Goal: Task Accomplishment & Management: Manage account settings

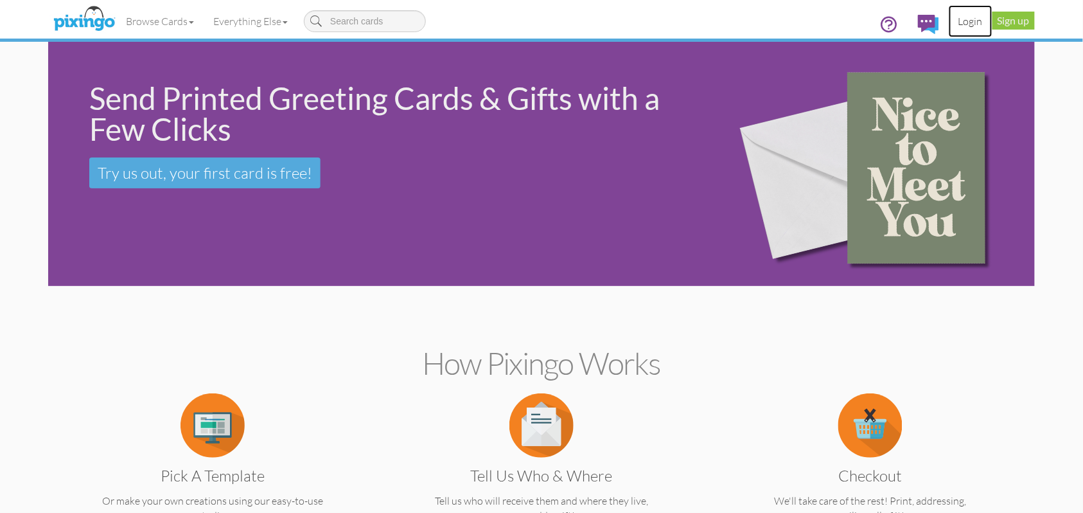
click at [973, 24] on link "Login" at bounding box center [971, 21] width 44 height 32
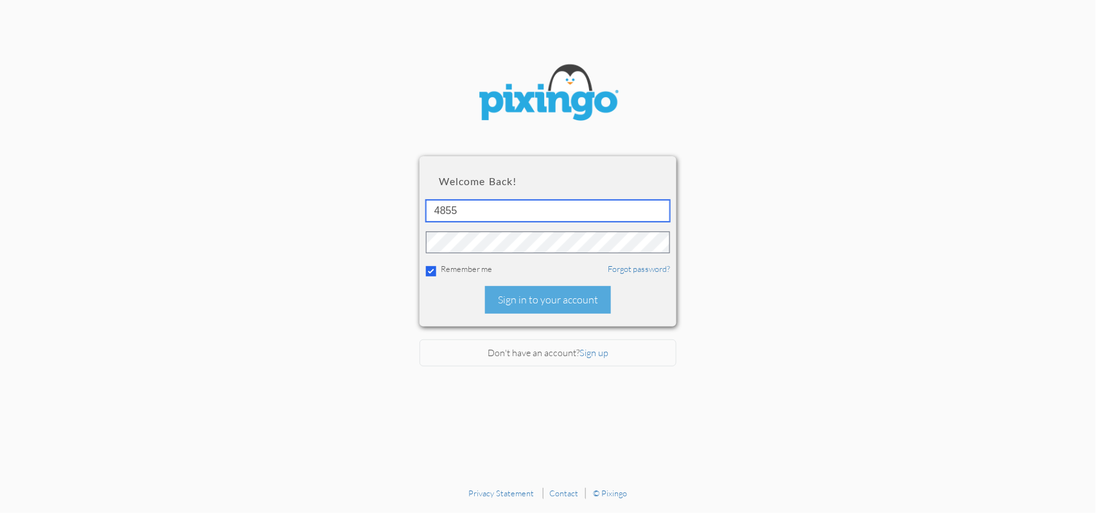
drag, startPoint x: 461, startPoint y: 209, endPoint x: 402, endPoint y: 217, distance: 60.2
click at [402, 214] on section "Welcome back! 4855 Remember me Forgot password? Sign in to your account Don't h…" at bounding box center [548, 240] width 1096 height 481
type input "5503"
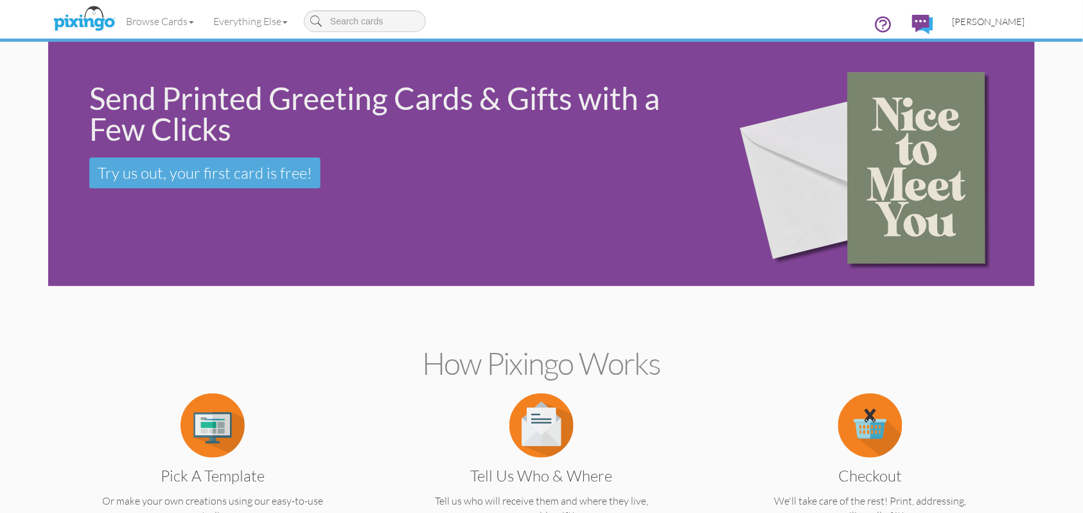
click at [995, 24] on span "[PERSON_NAME]" at bounding box center [989, 21] width 73 height 11
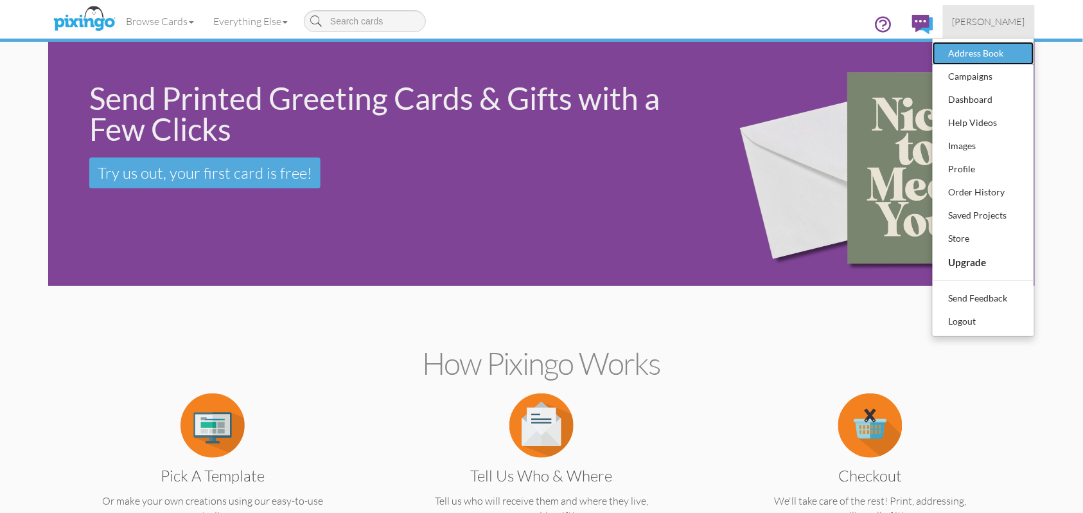
click at [978, 47] on div "Address Book" at bounding box center [984, 53] width 76 height 19
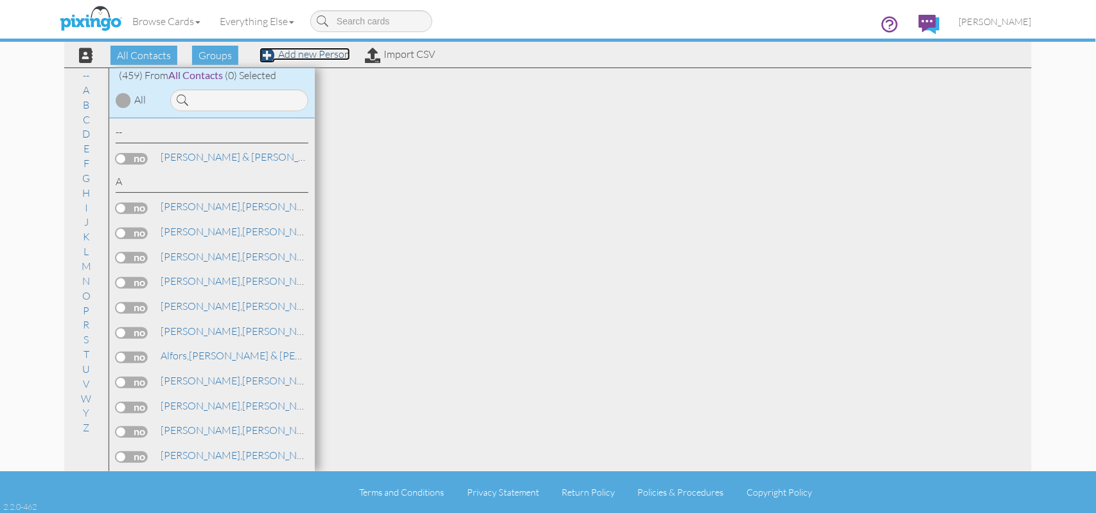
click at [317, 54] on link "Add new Person" at bounding box center [305, 54] width 91 height 13
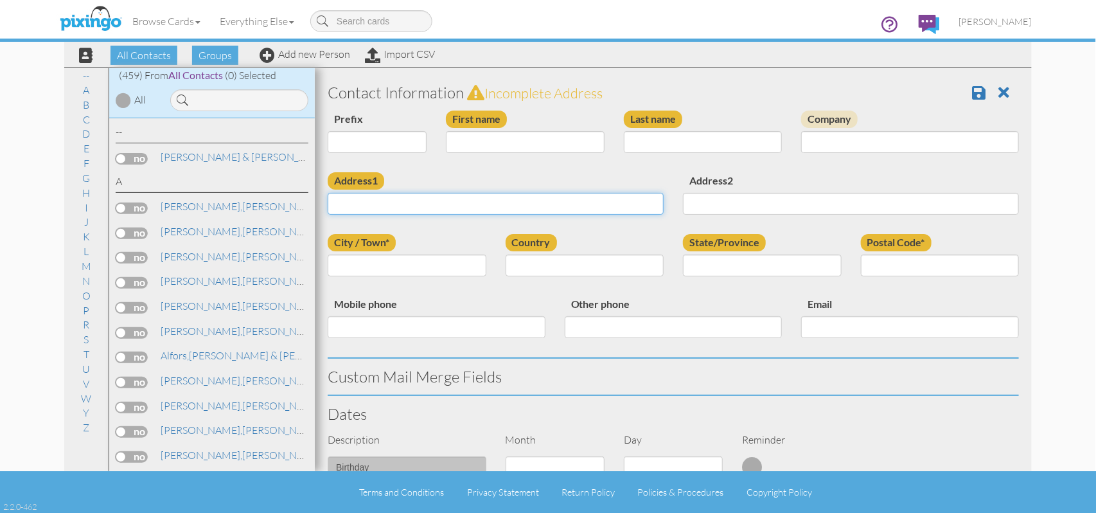
click at [371, 202] on input "Address1" at bounding box center [496, 204] width 336 height 22
paste input "[PERSON_NAME] [STREET_ADDRESS][PERSON_NAME]"
drag, startPoint x: 360, startPoint y: 204, endPoint x: 332, endPoint y: 208, distance: 28.6
click at [332, 208] on input "[PERSON_NAME] [STREET_ADDRESS][PERSON_NAME]" at bounding box center [496, 204] width 336 height 22
type input "[PERSON_NAME] [STREET_ADDRESS][PERSON_NAME]"
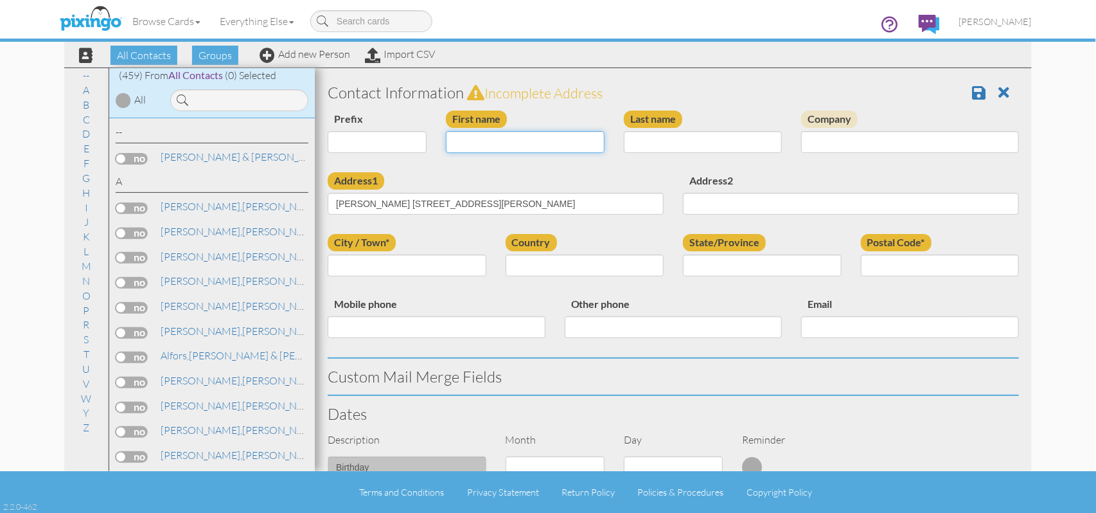
click at [456, 141] on input "First name" at bounding box center [525, 142] width 159 height 22
paste input "[PERSON_NAME]"
type input "[PERSON_NAME]"
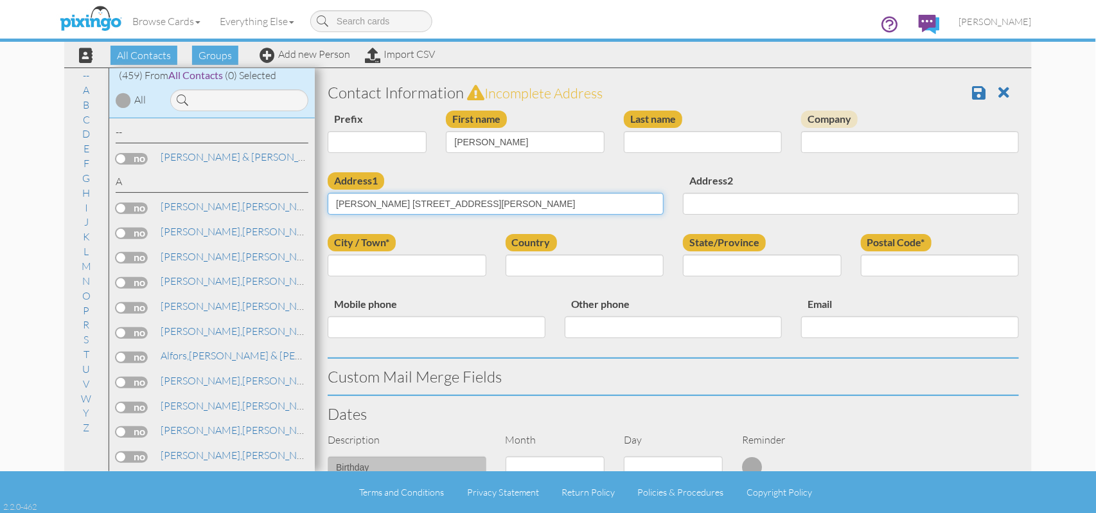
drag, startPoint x: 360, startPoint y: 203, endPoint x: 339, endPoint y: 206, distance: 20.7
click at [339, 206] on input "Malik 265 Ridgewood Dr Waleska, GA 30183" at bounding box center [496, 204] width 336 height 22
type input "265 Ridgewood Dr Waleska, GA 30183"
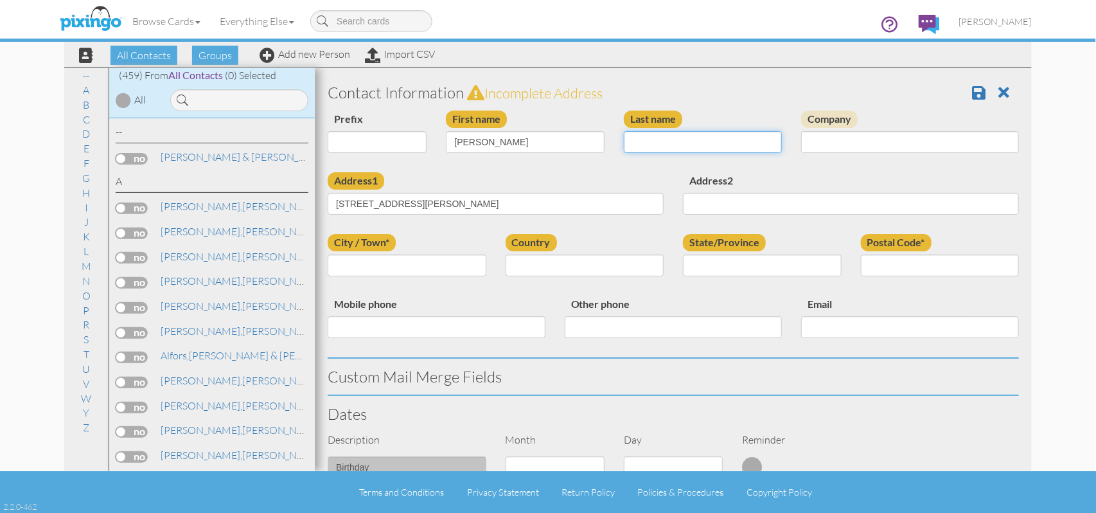
click at [630, 137] on input "Last name" at bounding box center [703, 142] width 159 height 22
paste input "[PERSON_NAME]"
type input "[PERSON_NAME]"
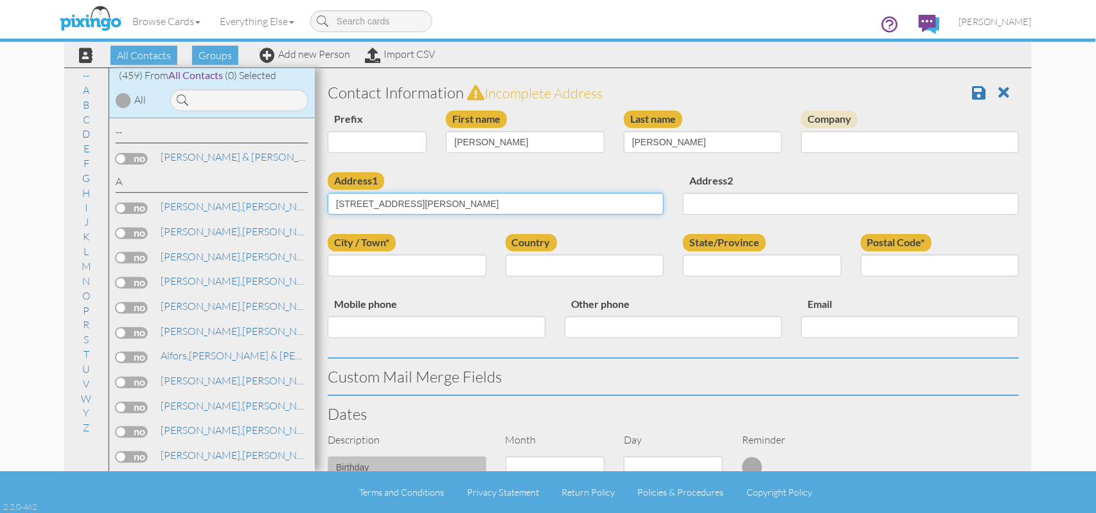
click at [340, 204] on input "265 Ridgewood Dr Waleska, GA 30183" at bounding box center [496, 204] width 336 height 22
drag, startPoint x: 412, startPoint y: 202, endPoint x: 445, endPoint y: 201, distance: 32.8
click at [445, 201] on input "265 Ridgewood Dr Waleska, GA 30183" at bounding box center [496, 204] width 336 height 22
type input "265 Ridgewood Dr , GA 30183"
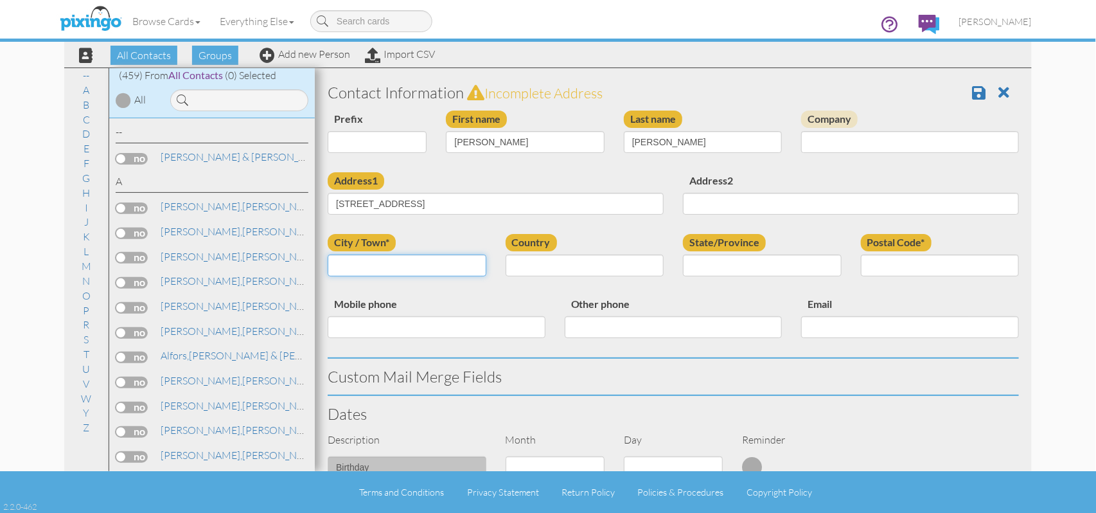
click at [333, 263] on input "City / Town*" at bounding box center [407, 265] width 159 height 22
paste input "[PERSON_NAME]"
type input "[PERSON_NAME]"
drag, startPoint x: 432, startPoint y: 203, endPoint x: 411, endPoint y: 209, distance: 21.5
click at [411, 209] on input "265 Ridgewood Dr , GA 30183" at bounding box center [496, 204] width 336 height 22
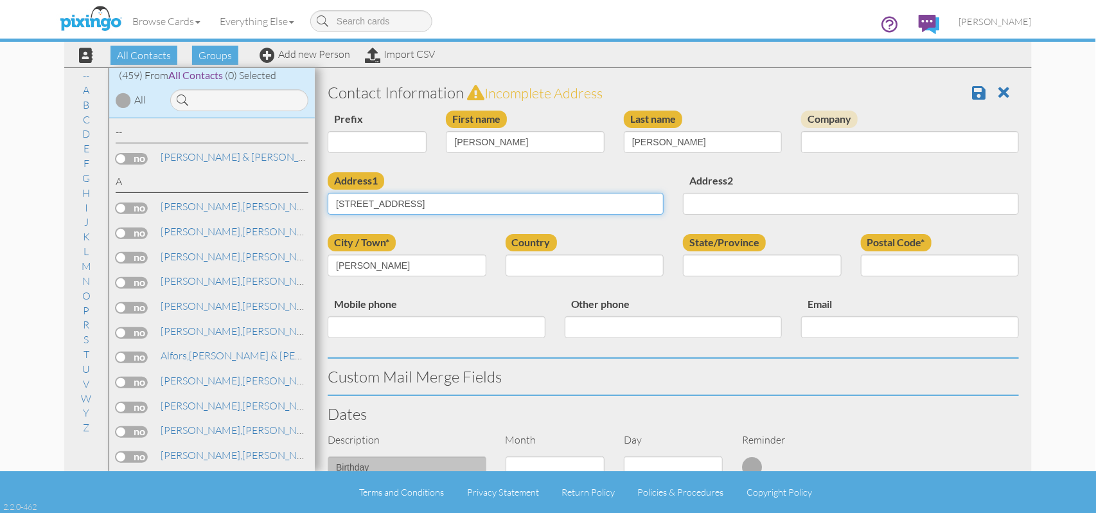
drag, startPoint x: 414, startPoint y: 204, endPoint x: 438, endPoint y: 201, distance: 24.0
click at [438, 201] on input "265 Ridgewood Dr 30183" at bounding box center [496, 204] width 336 height 22
type input "[STREET_ADDRESS]"
click at [864, 266] on input "Postal Code*" at bounding box center [940, 265] width 159 height 22
paste input "30183"
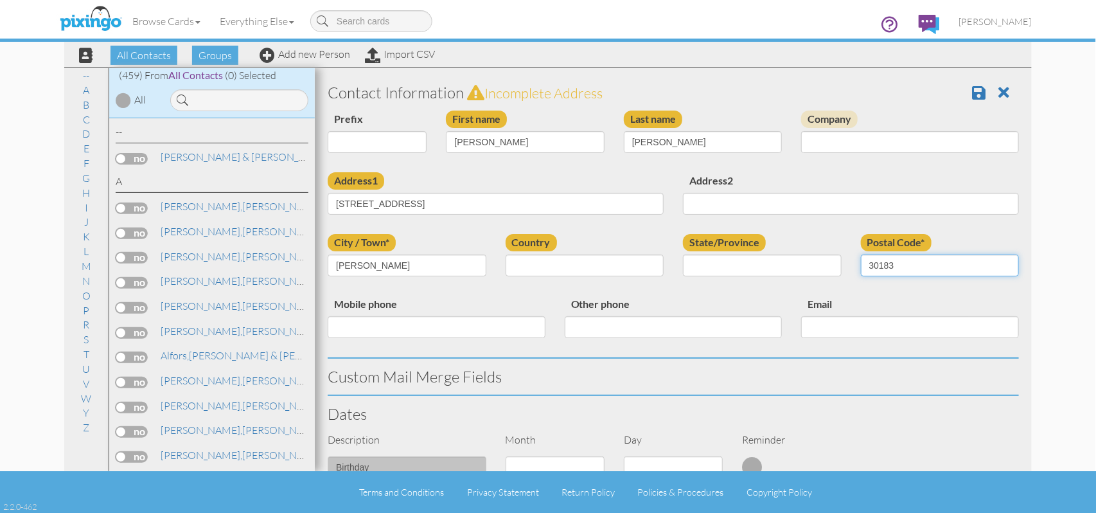
type input "30183"
click at [651, 266] on select "United States -------------- Afghanistan Albania Algeria American Samoa Andorra…" at bounding box center [585, 265] width 159 height 22
select select "object:2249"
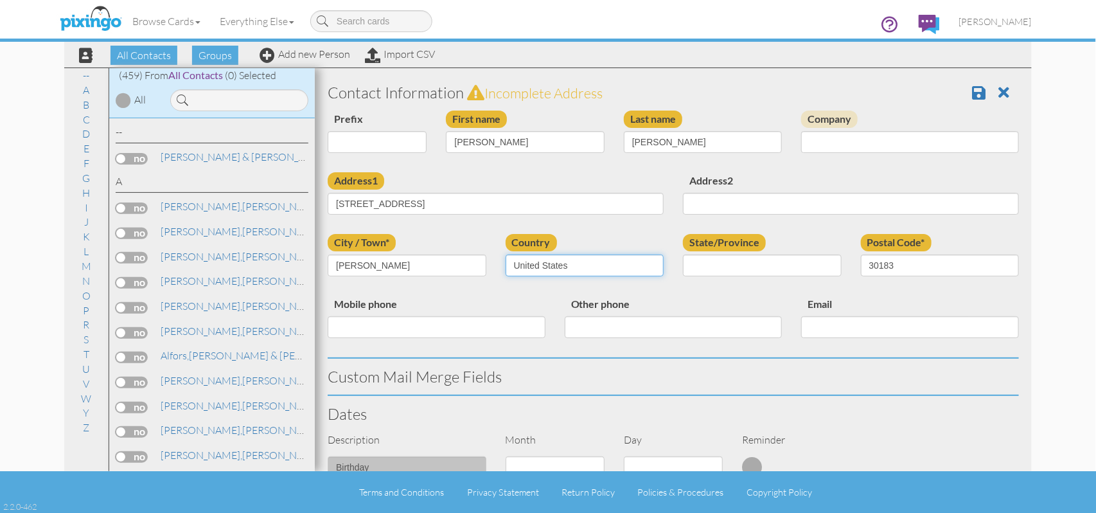
click at [506, 254] on select "United States -------------- Afghanistan Albania Algeria American Samoa Andorra…" at bounding box center [585, 265] width 159 height 22
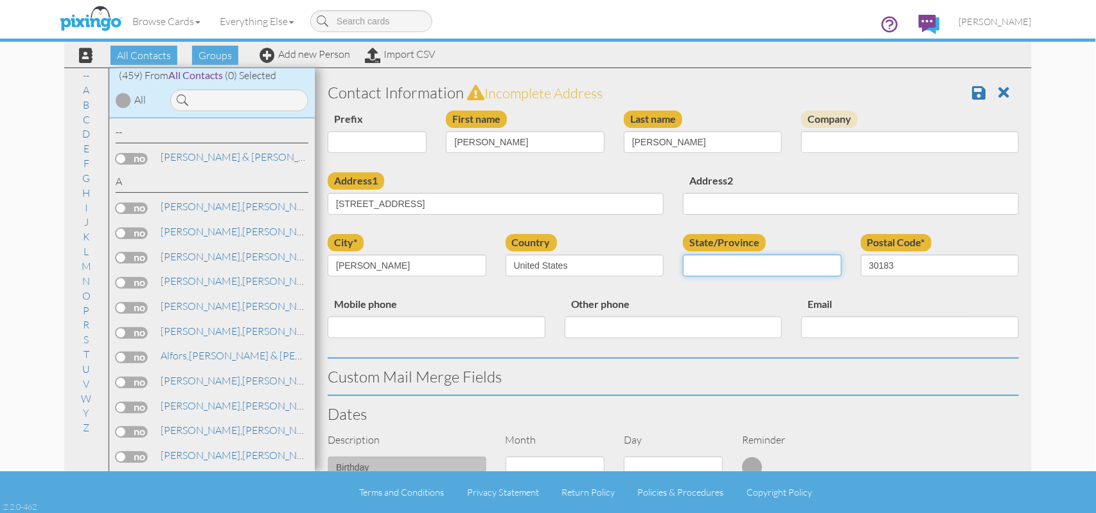
click at [779, 265] on select "AA (Military) AE (Military) Alabama Alaska American Samoa AP (Military) Arizona…" at bounding box center [762, 265] width 159 height 22
select select "object:2509"
click at [683, 254] on select "AA (Military) AE (Military) Alabama Alaska American Samoa AP (Military) Arizona…" at bounding box center [762, 265] width 159 height 22
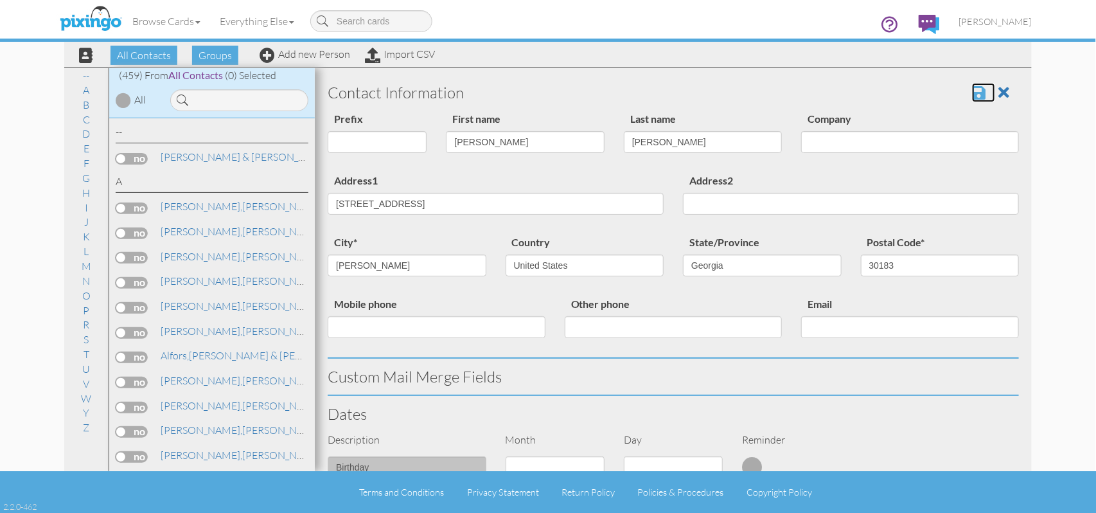
click at [972, 93] on span at bounding box center [978, 92] width 13 height 15
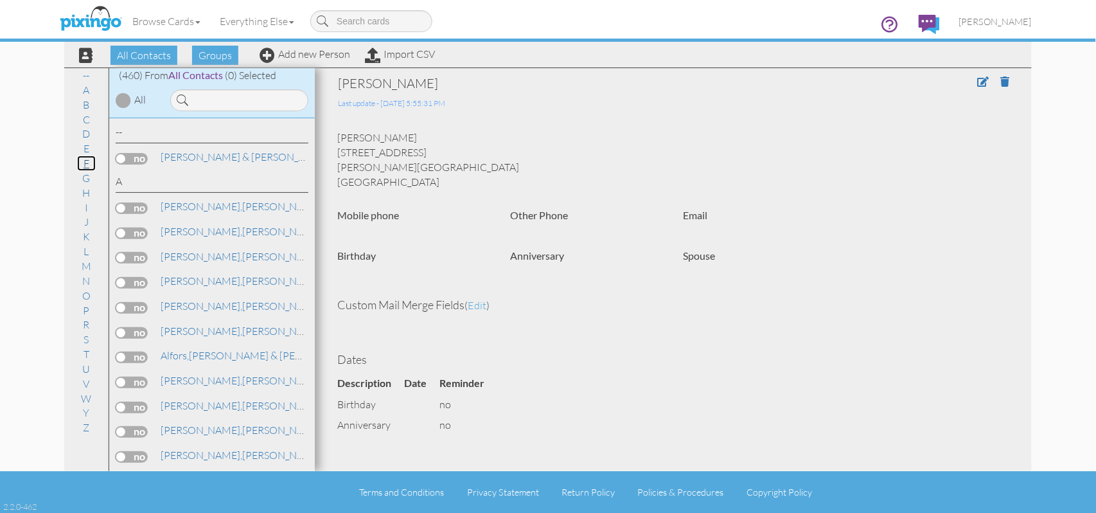
click at [87, 164] on link "F" at bounding box center [86, 162] width 19 height 15
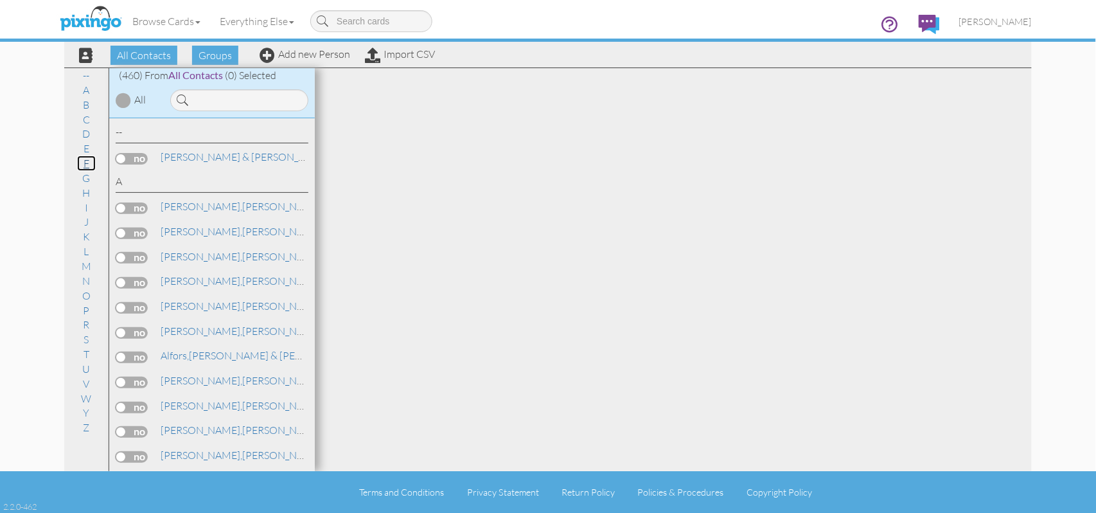
scroll to position [3141, 0]
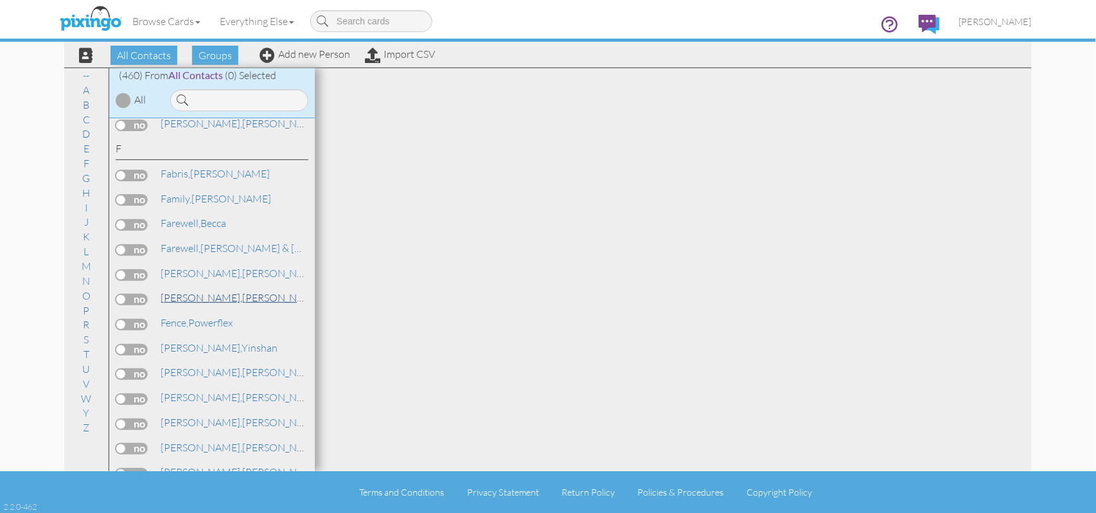
click at [190, 290] on link "Fehr, Jared" at bounding box center [241, 297] width 164 height 15
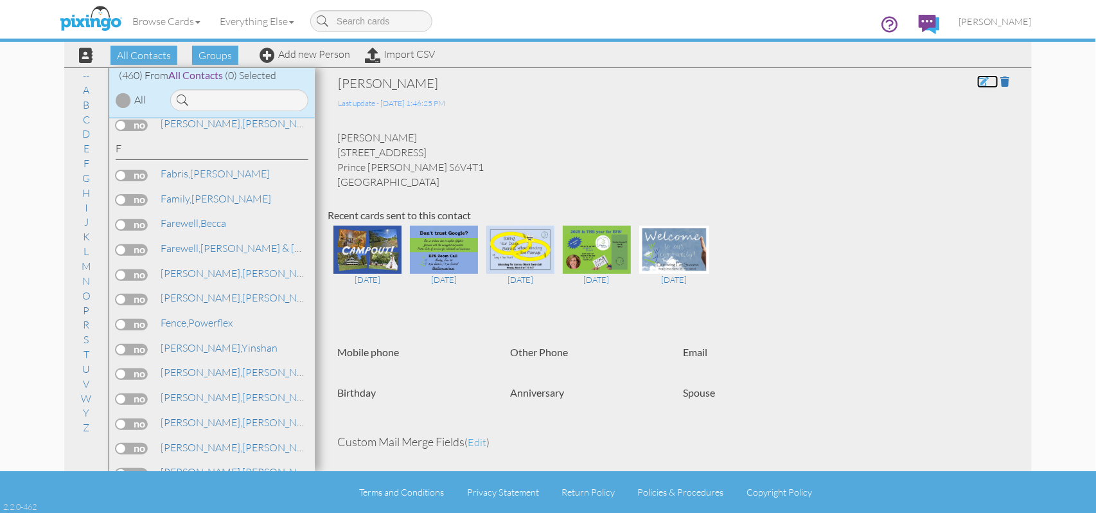
click at [977, 82] on span at bounding box center [983, 81] width 12 height 10
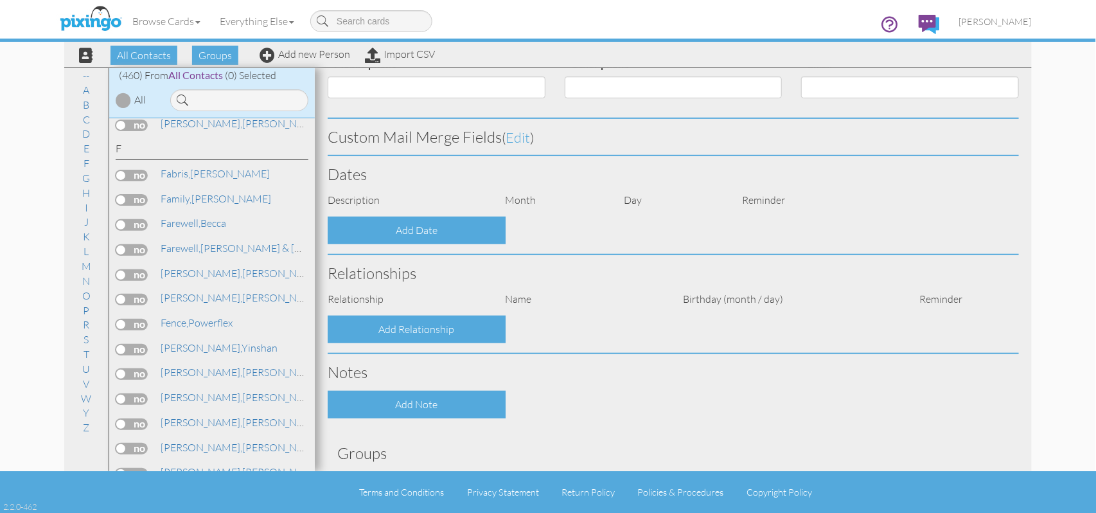
type input "[PERSON_NAME]"
type input "Fehr"
type input "236 - 599 28th Street West"
type input "Prince Albert"
type input "S6V4T1"
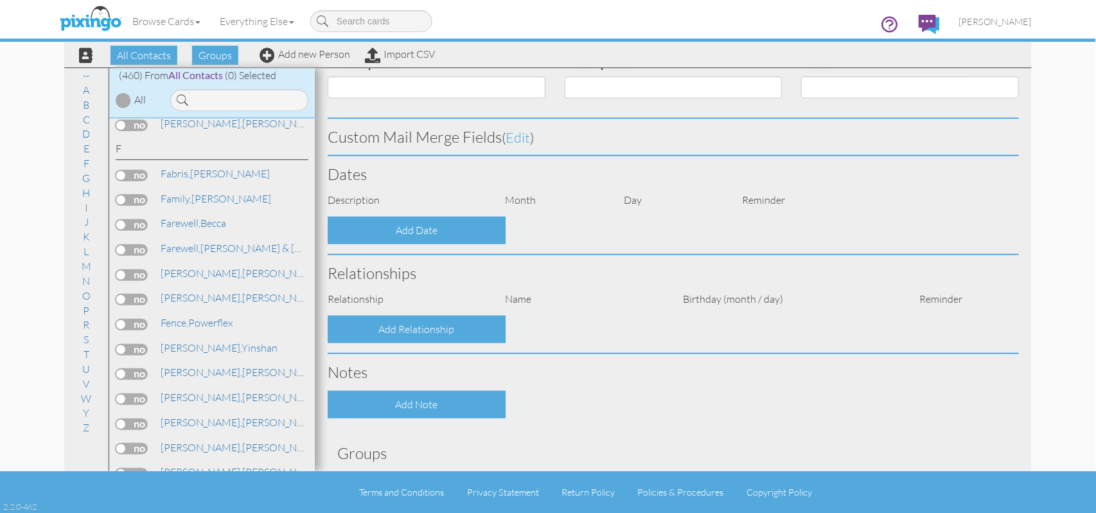
scroll to position [332, 0]
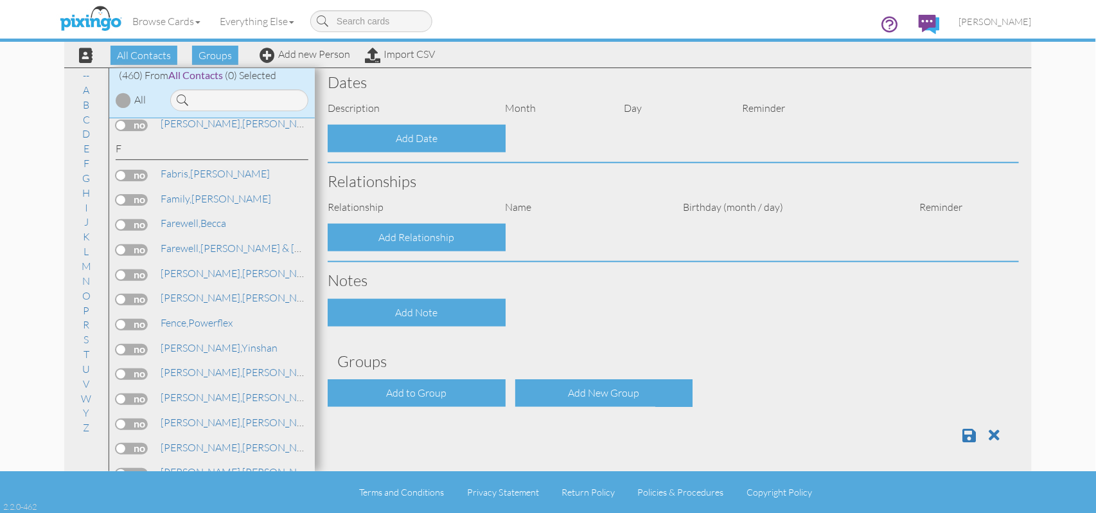
select select "object:1750"
select select "object:1995"
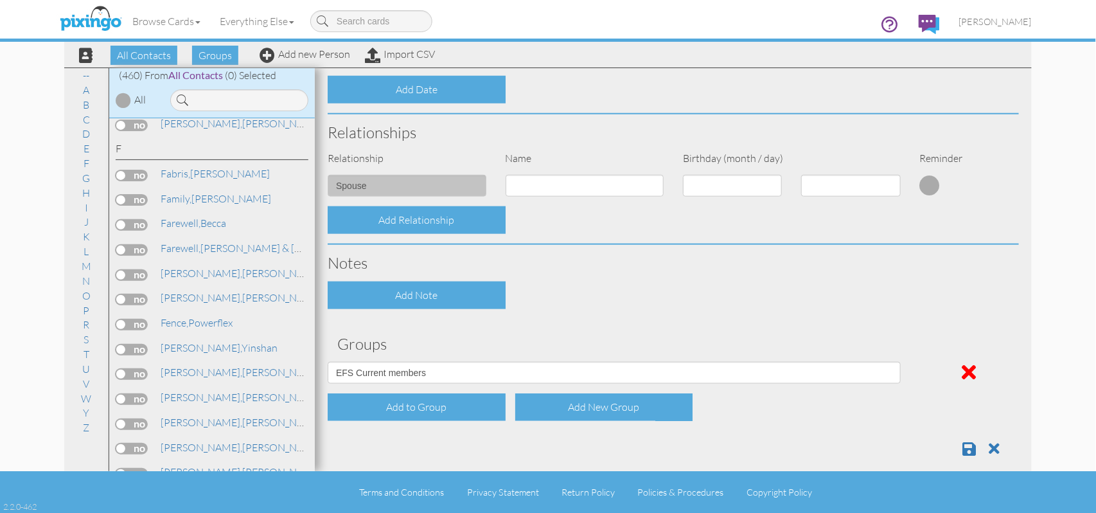
scroll to position [457, 0]
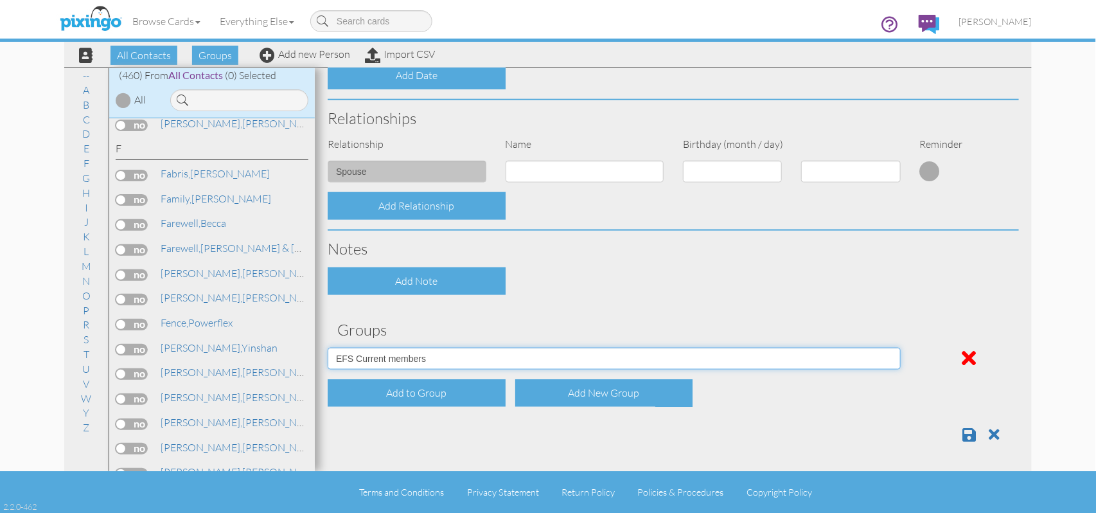
click at [883, 357] on select "2021 HEW (workshop) Back to the Land bad address Christmas card Church Cruise 3…" at bounding box center [614, 359] width 573 height 22
select select "object:1734"
click at [328, 348] on select "2021 HEW (workshop) Back to the Land bad address Christmas card Church Cruise 3…" at bounding box center [614, 359] width 573 height 22
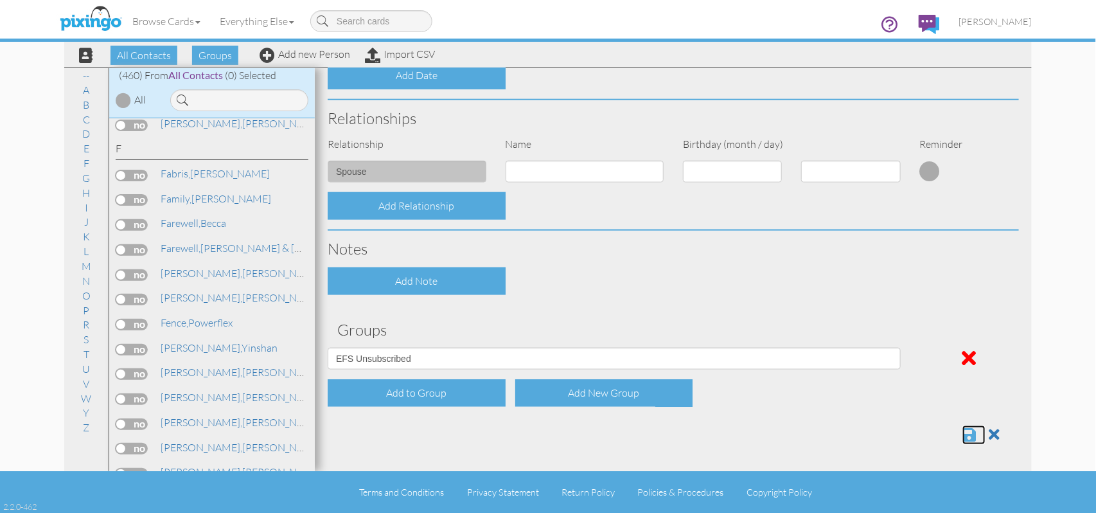
click at [962, 436] on span at bounding box center [968, 434] width 13 height 15
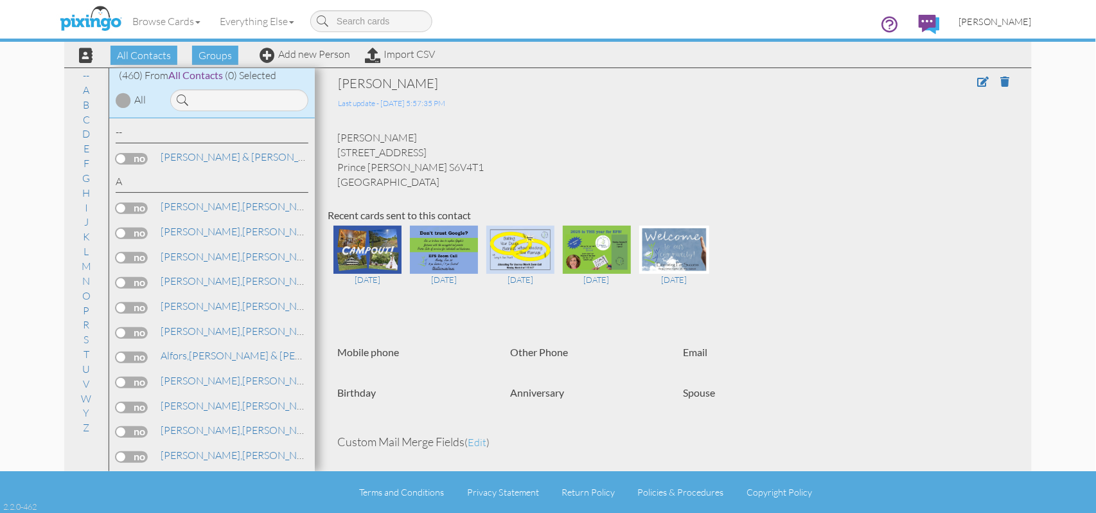
click at [995, 22] on span "[PERSON_NAME]" at bounding box center [995, 21] width 73 height 11
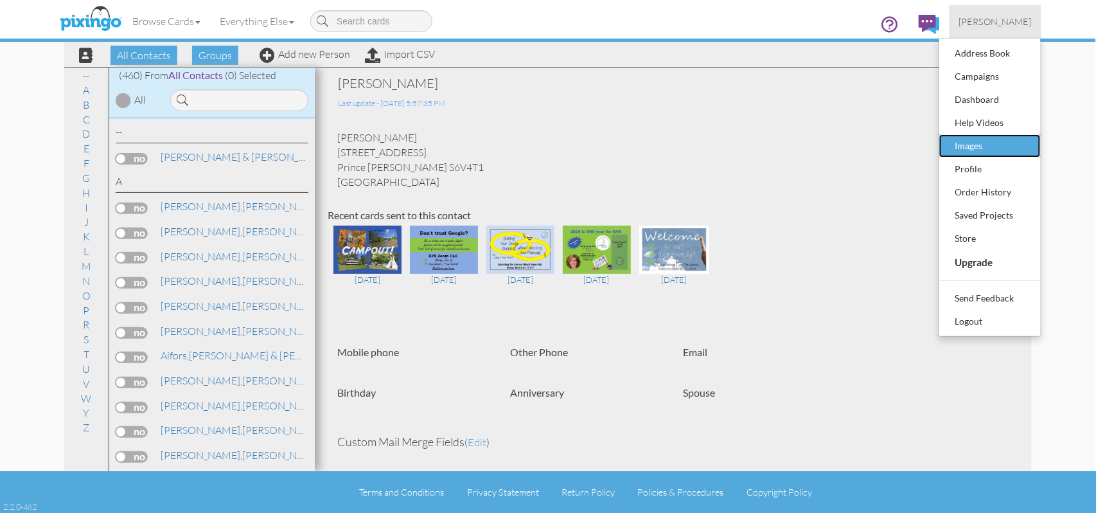
click at [984, 146] on div "Images" at bounding box center [990, 145] width 76 height 19
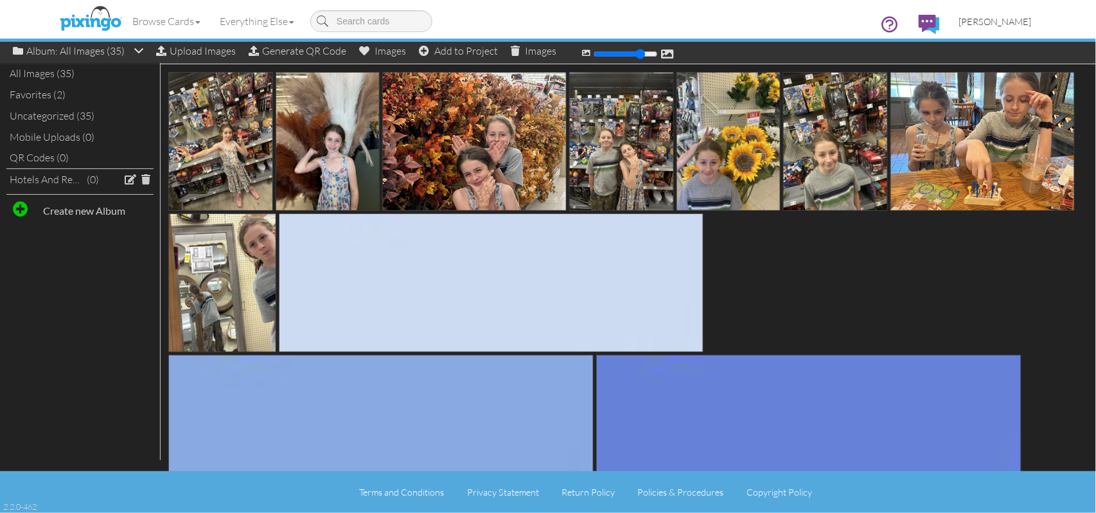
click at [1000, 22] on span "[PERSON_NAME]" at bounding box center [995, 21] width 73 height 11
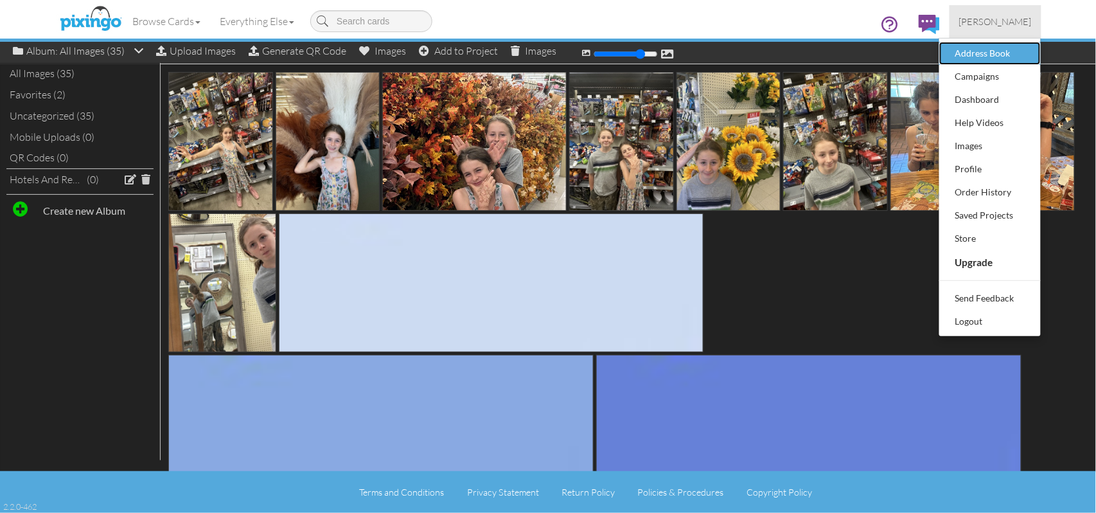
click at [974, 53] on div "Address Book" at bounding box center [990, 53] width 76 height 19
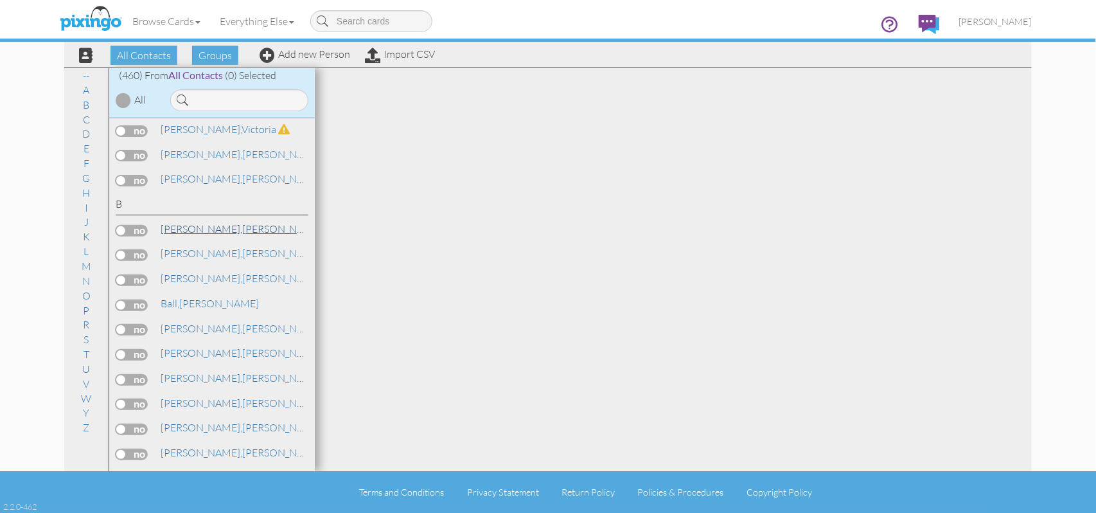
scroll to position [428, 0]
click at [89, 265] on link "M" at bounding box center [86, 265] width 22 height 15
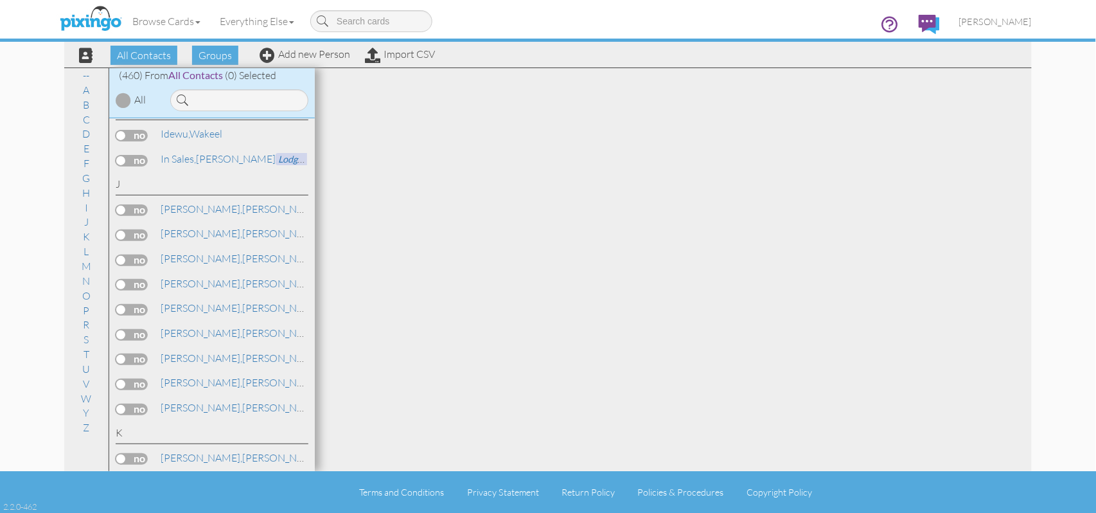
scroll to position [5066, 0]
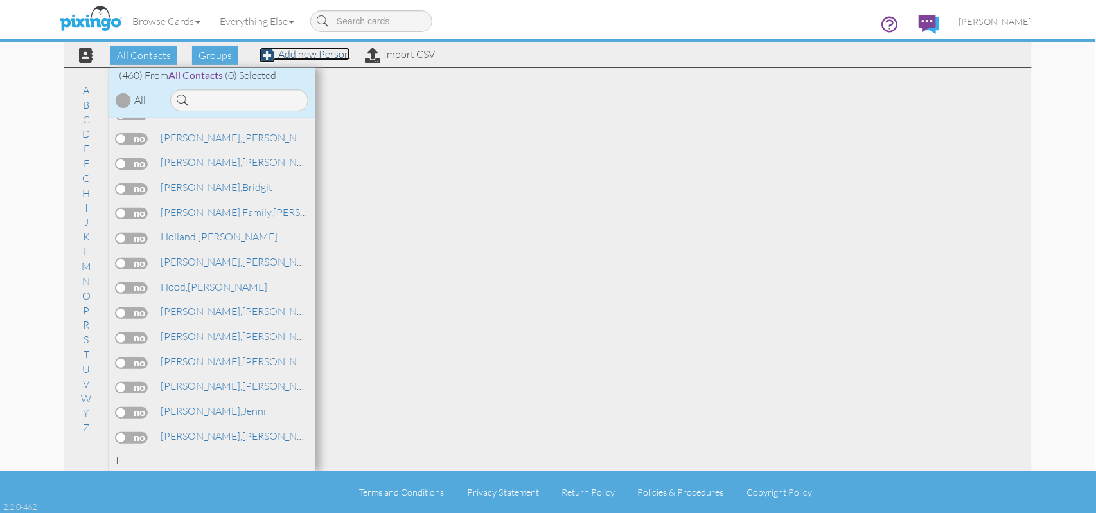
click at [335, 55] on link "Add new Person" at bounding box center [305, 54] width 91 height 13
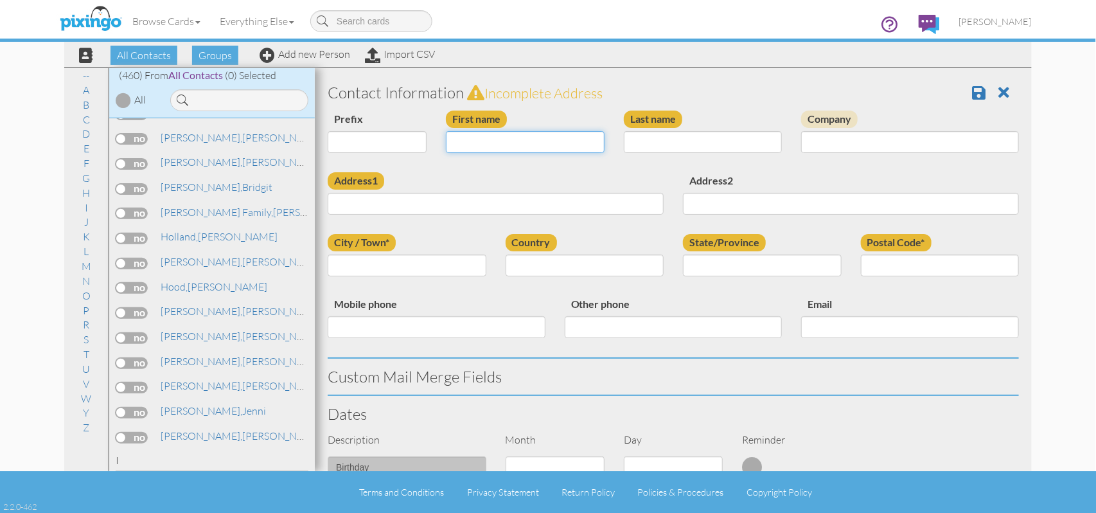
click at [447, 139] on input "First name" at bounding box center [525, 142] width 159 height 22
paste input "Sarah Maddox 65 Seabolt Dr Locust Grove, GA 30248"
drag, startPoint x: 562, startPoint y: 139, endPoint x: 589, endPoint y: 137, distance: 27.7
click at [589, 137] on input "Sarah Maddox 65 Seabolt Dr Locust Grove, GA 30248" at bounding box center [525, 142] width 159 height 22
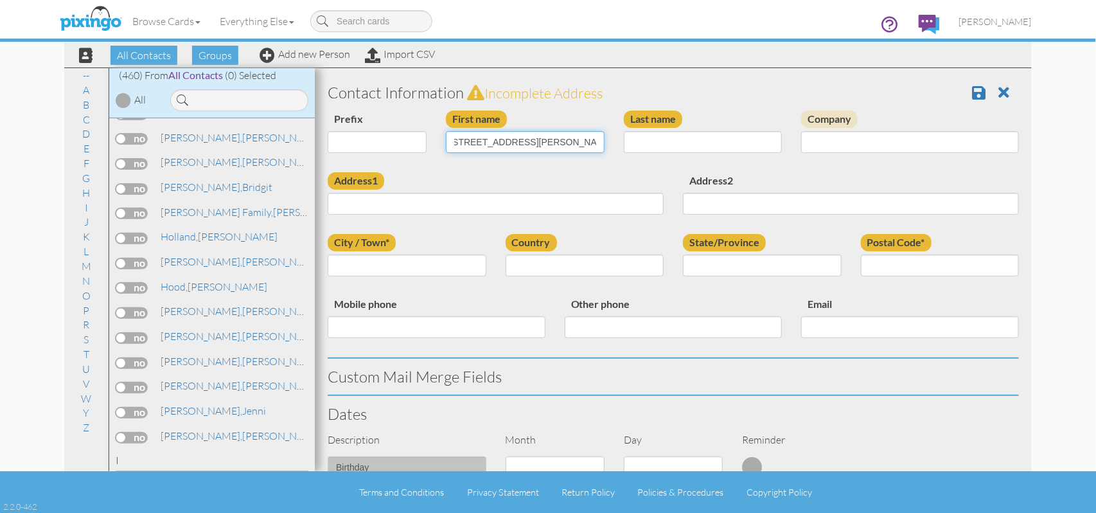
click at [562, 145] on input "Sarah Maddox 65 Seabolt Dr Locust Grove, GA 30248" at bounding box center [525, 142] width 159 height 22
click at [562, 140] on input "Sarah Maddox 65 Seabolt Dr Locust Grove, GA 30248" at bounding box center [525, 142] width 159 height 22
click at [563, 140] on input "Sarah Maddox 65 Seabolt Dr Locust Grove, GA 30248" at bounding box center [525, 142] width 159 height 22
drag, startPoint x: 563, startPoint y: 140, endPoint x: 589, endPoint y: 142, distance: 25.8
click at [589, 142] on input "Sarah Maddox 65 Seabolt Dr Locust Grove, GA 30248" at bounding box center [525, 142] width 159 height 22
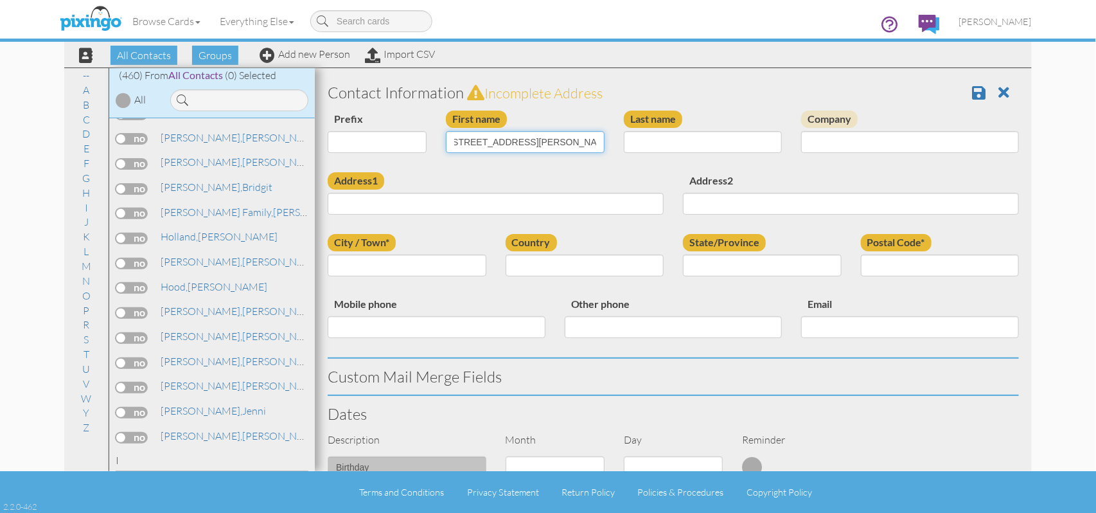
scroll to position [0, 59]
type input "Sarah Maddox 65 Seabolt Dr Locust Grove, GA"
click at [862, 265] on input "Postal Code*" at bounding box center [940, 265] width 159 height 22
paste input "30248"
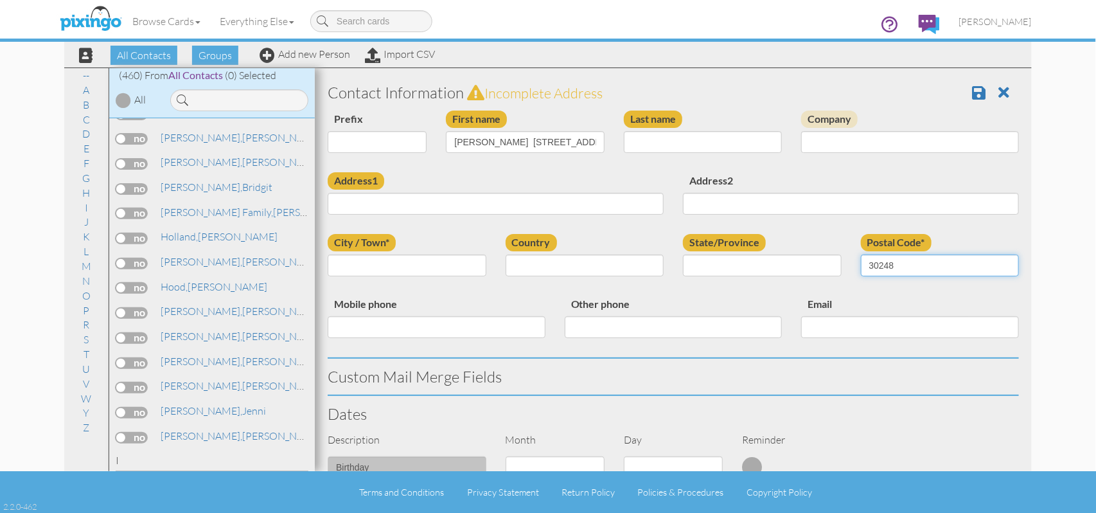
type input "30248"
drag, startPoint x: 515, startPoint y: 139, endPoint x: 571, endPoint y: 139, distance: 55.9
click at [571, 139] on input "Sarah Maddox 65 Seabolt Dr Locust Grove, GA" at bounding box center [525, 142] width 159 height 22
type input "Sarah Maddox Locust Grove, GA"
click at [333, 203] on input "Address1" at bounding box center [496, 204] width 336 height 22
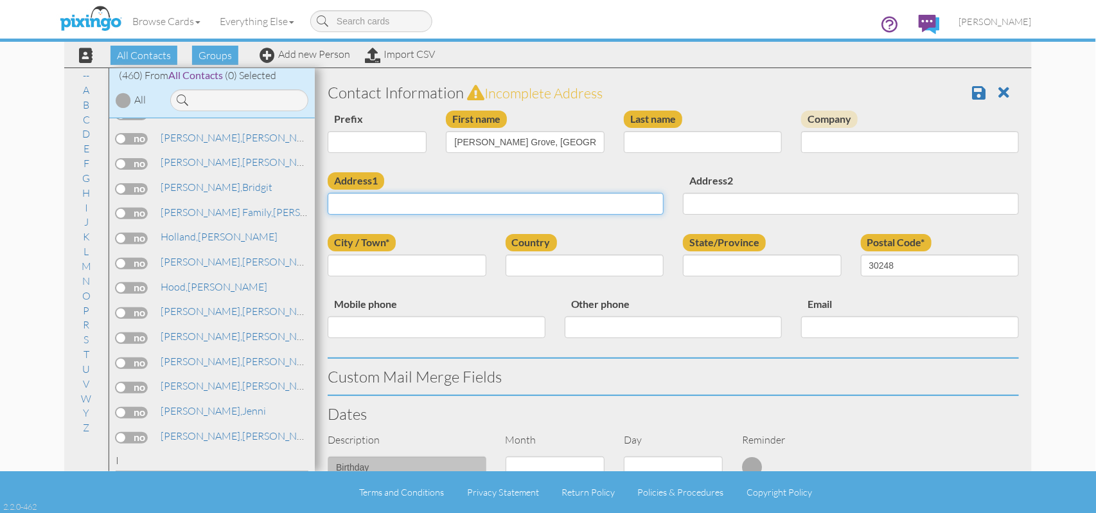
paste input "65 Seabolt Dr"
type input "65 Seabolt Dr"
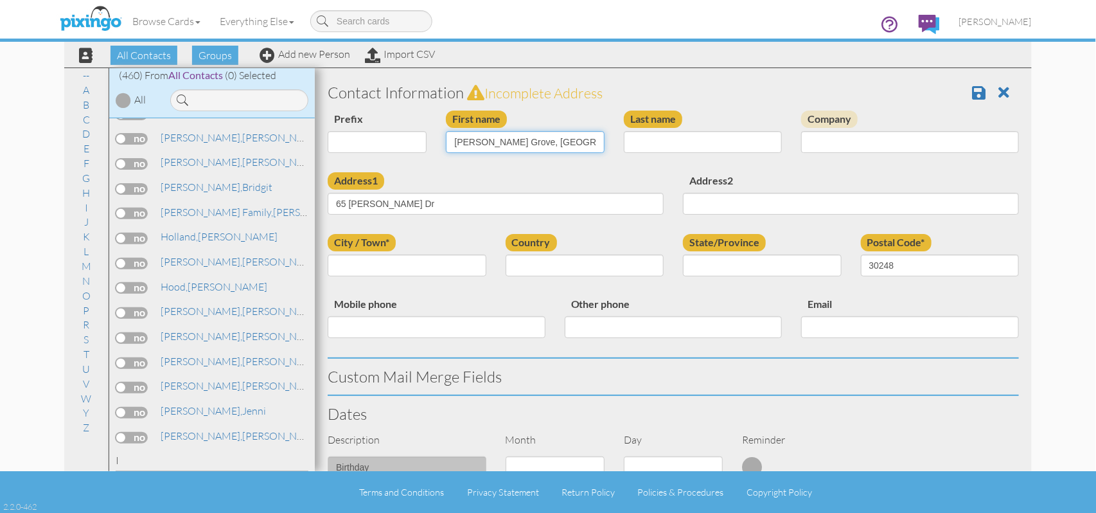
drag, startPoint x: 479, startPoint y: 139, endPoint x: 513, endPoint y: 142, distance: 33.5
click at [513, 142] on input "Sarah Maddox Locust Grove, GA" at bounding box center [525, 142] width 159 height 22
type input "Sarah Locust Grove, GA"
click at [624, 139] on input "Last name" at bounding box center [703, 142] width 159 height 22
paste input "Maddox"
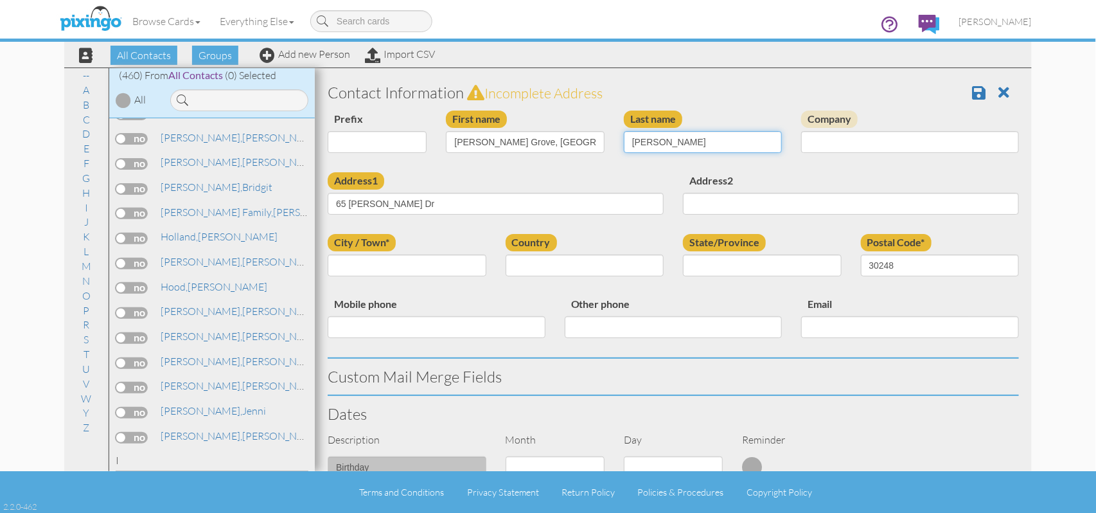
type input "Maddox"
click at [483, 141] on input "Sarah Locust Grove, GA" at bounding box center [525, 142] width 159 height 22
drag, startPoint x: 478, startPoint y: 143, endPoint x: 530, endPoint y: 139, distance: 52.1
click at [530, 139] on input "Sarah Locust Grove, GA" at bounding box center [525, 142] width 159 height 22
type input "Sarah , GA"
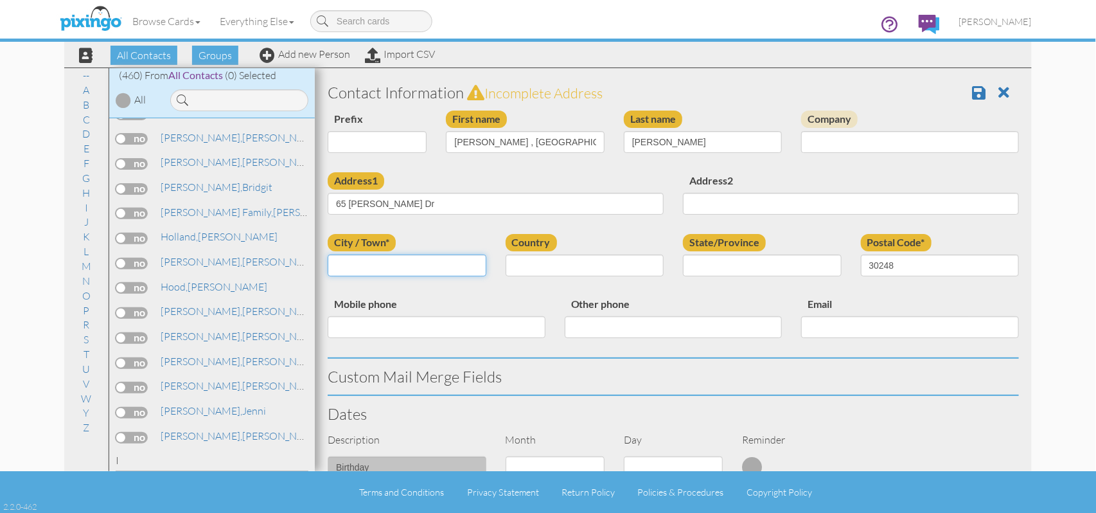
click at [333, 266] on input "City / Town*" at bounding box center [407, 265] width 159 height 22
paste input "Locust Grove"
type input "Locust Grove"
click at [476, 139] on input "Sarah , GA" at bounding box center [525, 142] width 159 height 22
type input "[PERSON_NAME]"
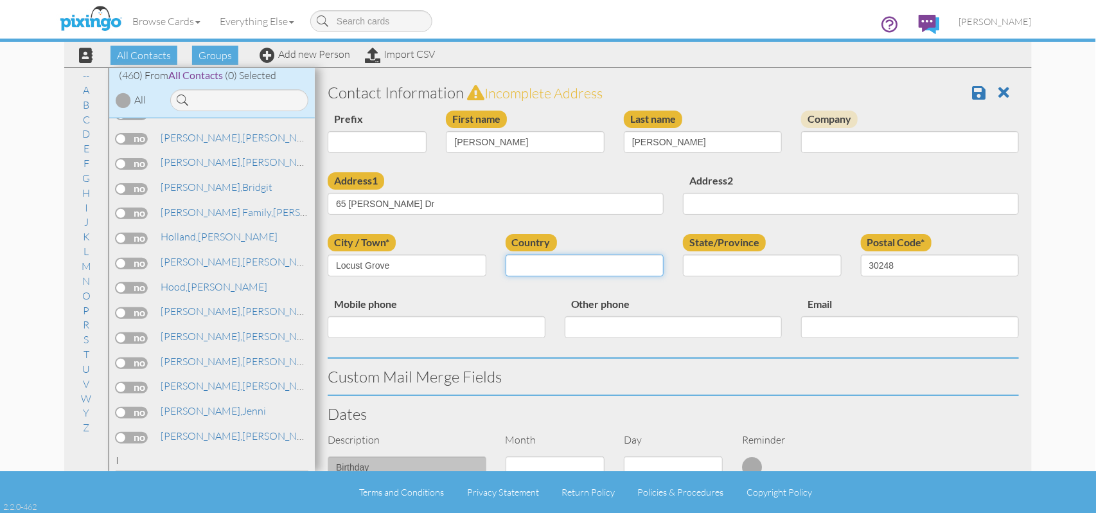
click at [651, 261] on select "United States -------------- Afghanistan Albania Algeria American Samoa Andorra…" at bounding box center [585, 265] width 159 height 22
select select "object:3145"
click at [506, 254] on select "United States -------------- Afghanistan Albania Algeria American Samoa Andorra…" at bounding box center [585, 265] width 159 height 22
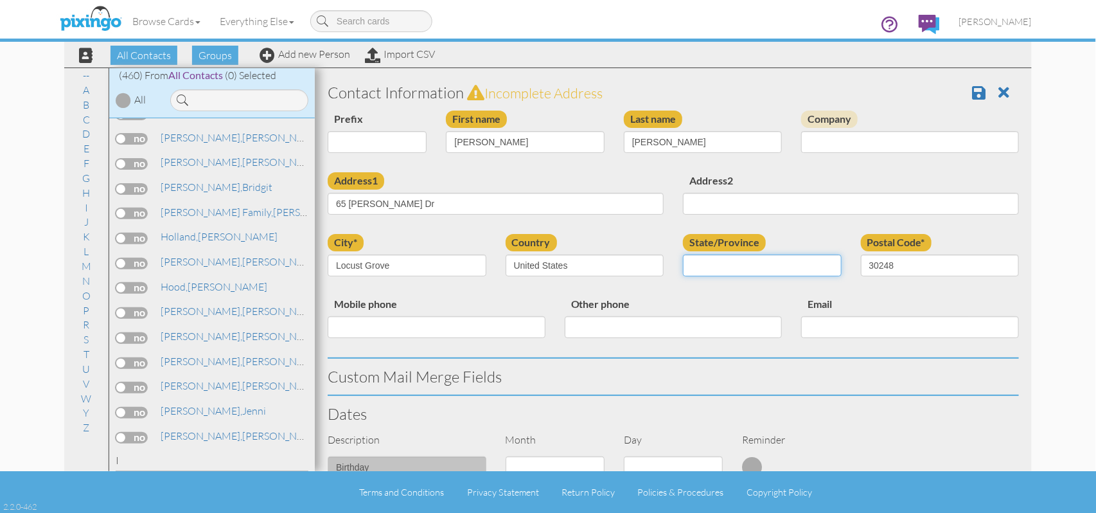
click at [826, 271] on select "AA (Military) AE (Military) Alabama Alaska American Samoa AP (Military) Arizona…" at bounding box center [762, 265] width 159 height 22
select select "object:3405"
click at [683, 254] on select "AA (Military) AE (Military) Alabama Alaska American Samoa AP (Military) Arizona…" at bounding box center [762, 265] width 159 height 22
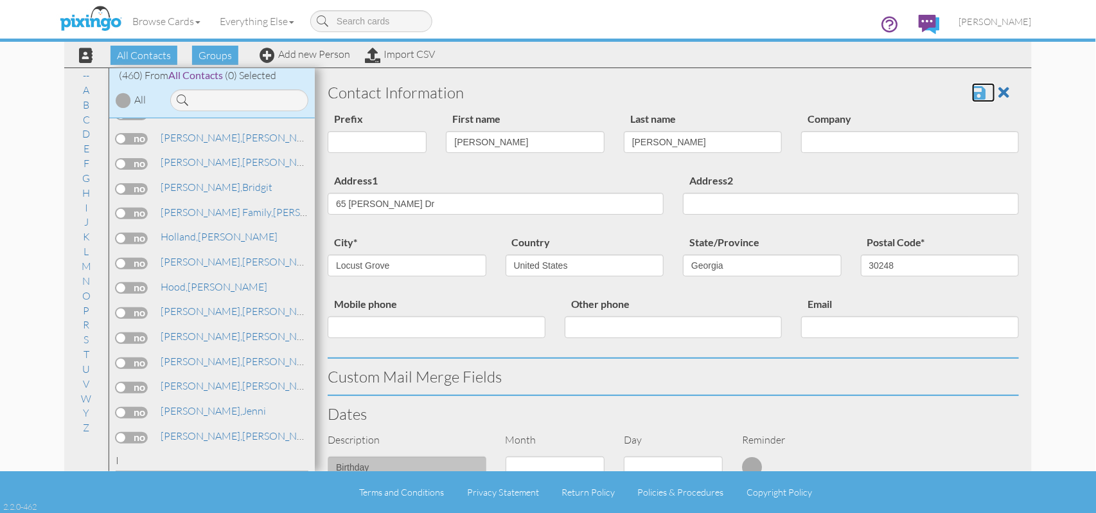
click at [972, 94] on span at bounding box center [978, 92] width 13 height 15
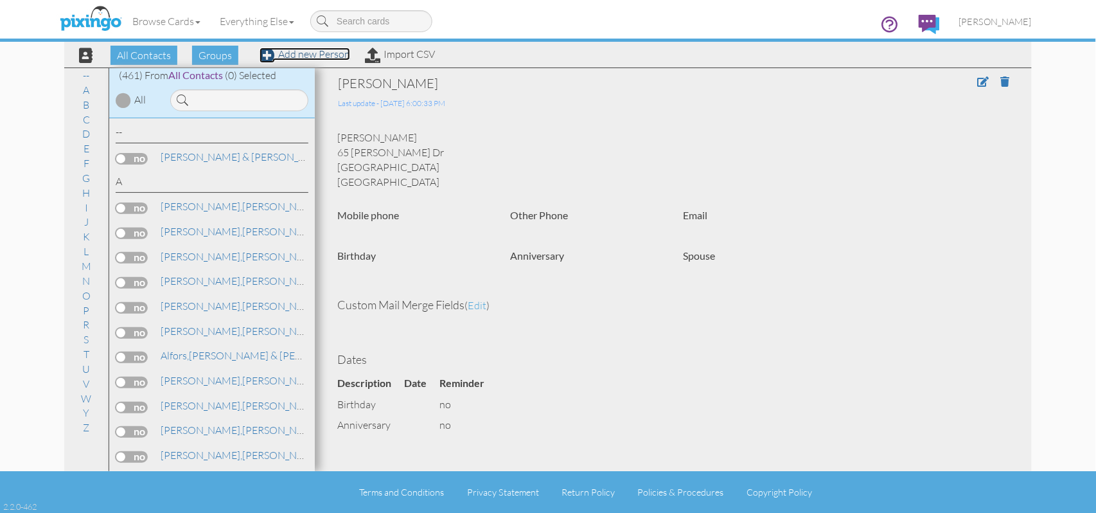
click at [327, 59] on link "Add new Person" at bounding box center [305, 54] width 91 height 13
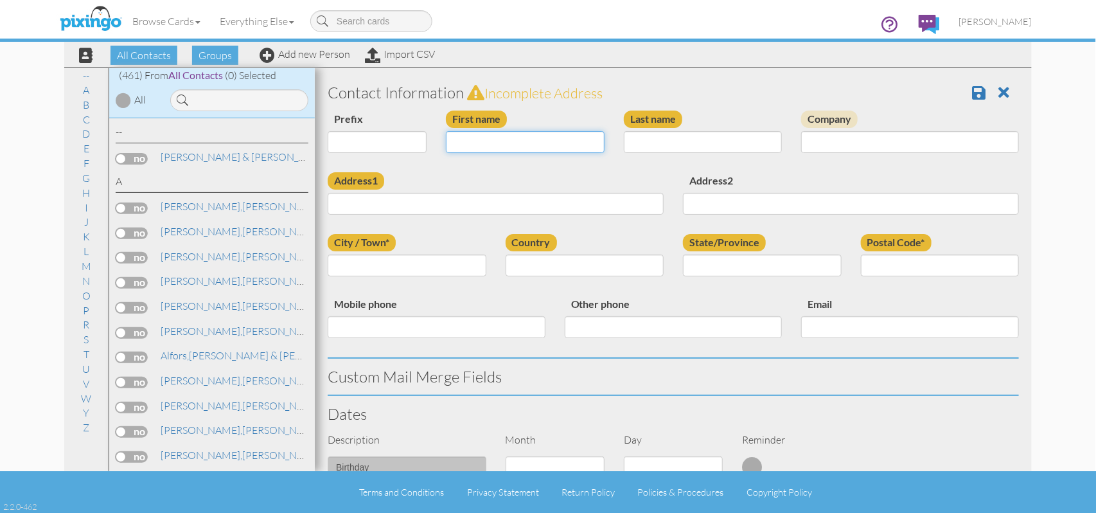
click at [450, 139] on input "First name" at bounding box center [525, 142] width 159 height 22
type input "a"
type input "[PERSON_NAME]"
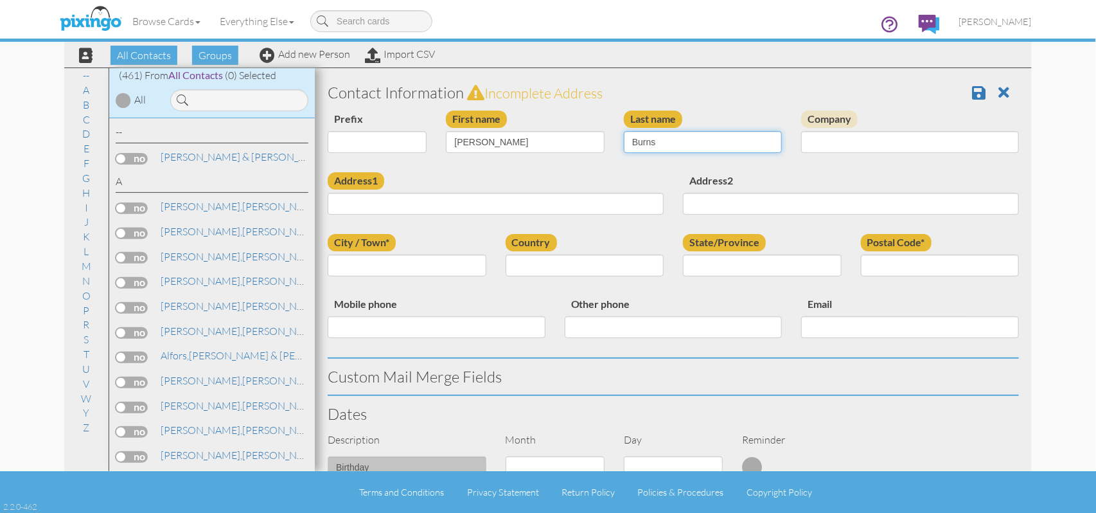
type input "Burns"
paste input "1411 Gober Rd Bishop, GA. 30621"
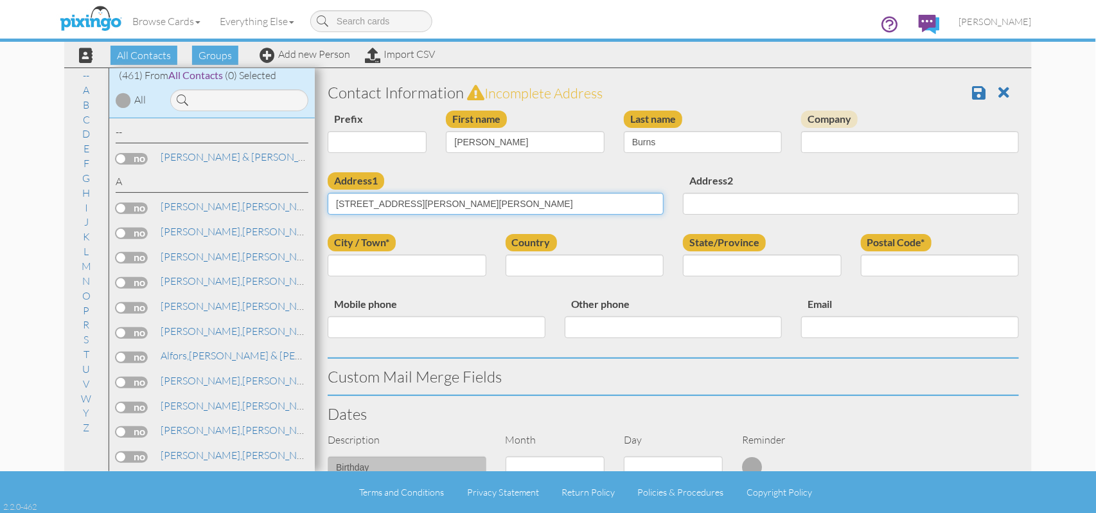
drag, startPoint x: 400, startPoint y: 202, endPoint x: 425, endPoint y: 201, distance: 25.7
click at [425, 201] on input "1411 Gober Rd Bishop, GA. 30621" at bounding box center [496, 204] width 336 height 22
type input "1411 Gober Rd , GA. 30621"
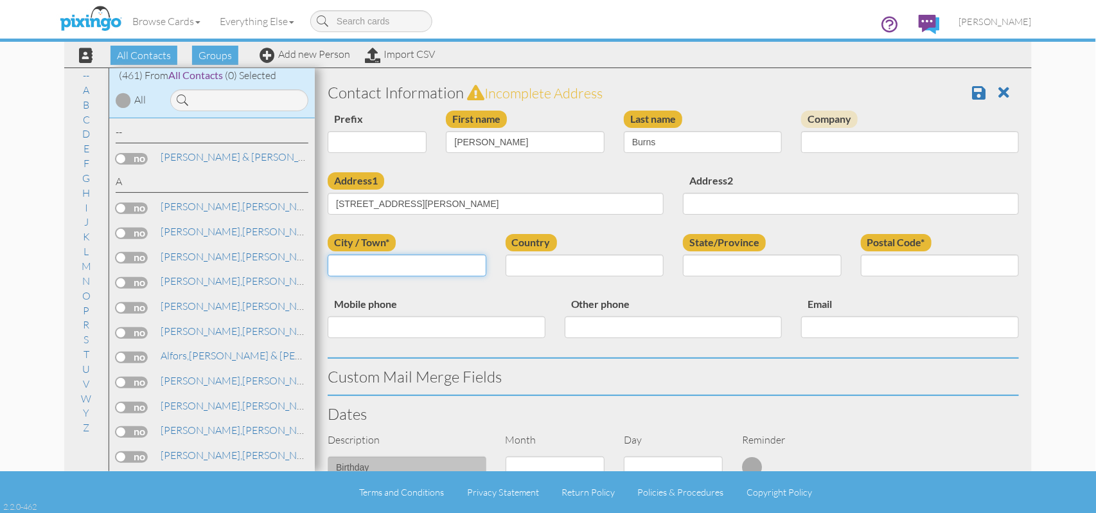
click at [330, 265] on input "City / Town*" at bounding box center [407, 265] width 159 height 22
paste input "Bishop"
type input "Bishop"
click at [649, 269] on select "United States -------------- Afghanistan Albania Algeria American Samoa Andorra…" at bounding box center [585, 265] width 159 height 22
select select "object:1717"
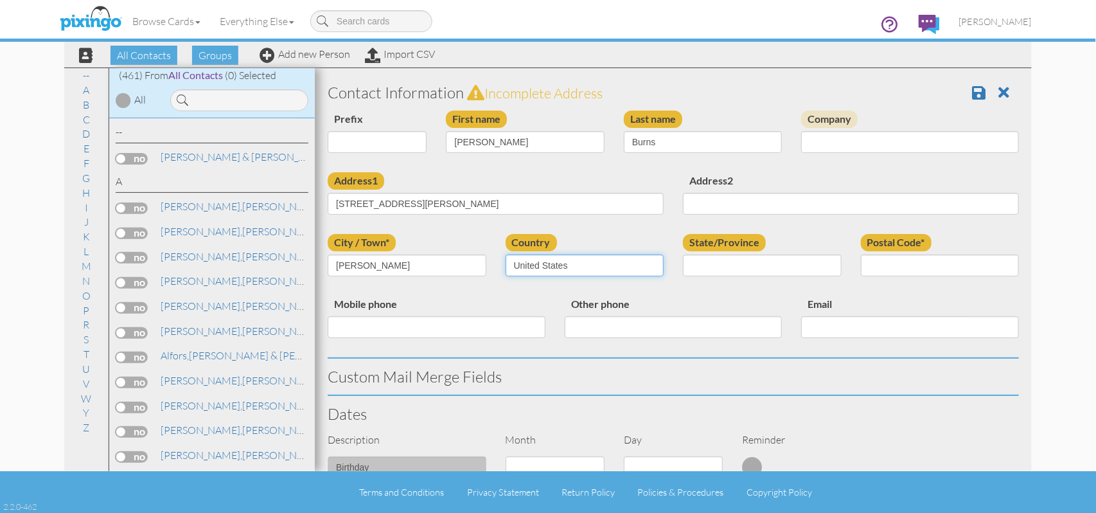
click at [506, 254] on select "United States -------------- Afghanistan Albania Algeria American Samoa Andorra…" at bounding box center [585, 265] width 159 height 22
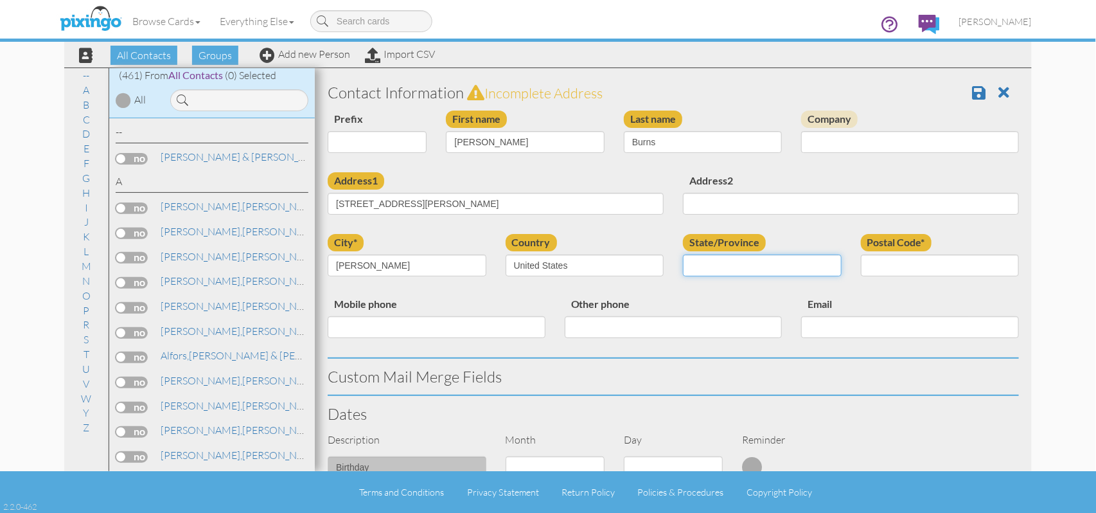
click at [823, 263] on select "AA (Military) AE (Military) Alabama Alaska American Samoa AP (Military) Arizona…" at bounding box center [762, 265] width 159 height 22
select select "object:1977"
click at [683, 254] on select "AA (Military) AE (Military) Alabama Alaska American Samoa AP (Military) Arizona…" at bounding box center [762, 265] width 159 height 22
drag, startPoint x: 422, startPoint y: 202, endPoint x: 450, endPoint y: 204, distance: 28.3
click at [450, 204] on input "1411 Gober Rd , GA. 30621" at bounding box center [496, 204] width 336 height 22
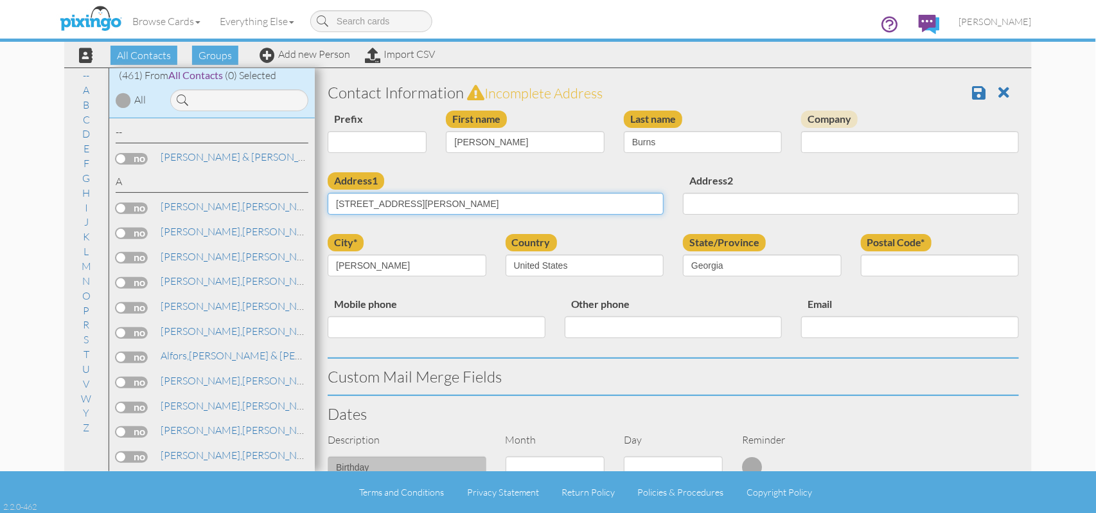
type input "[STREET_ADDRESS][PERSON_NAME]"
paste input "30621"
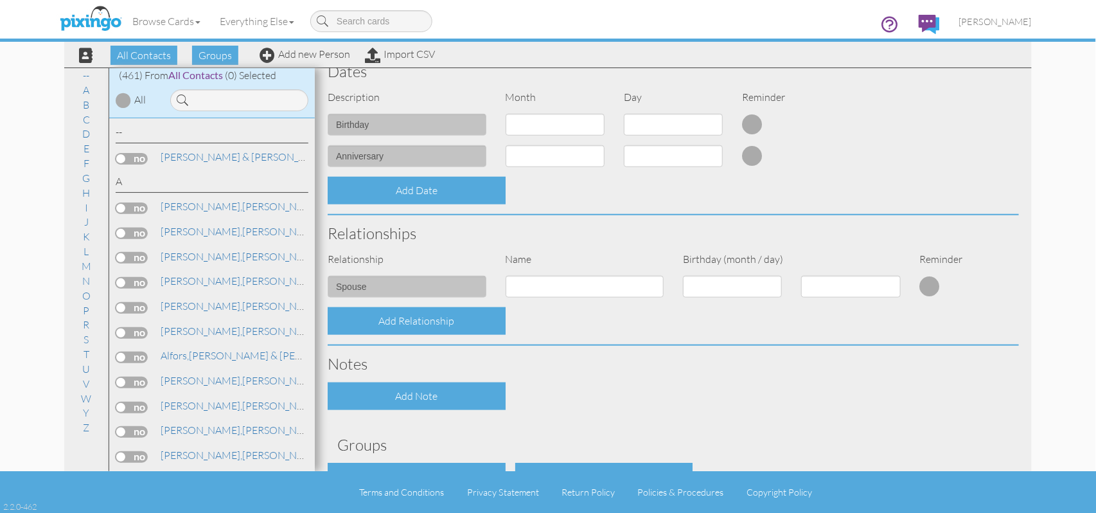
scroll to position [425, 0]
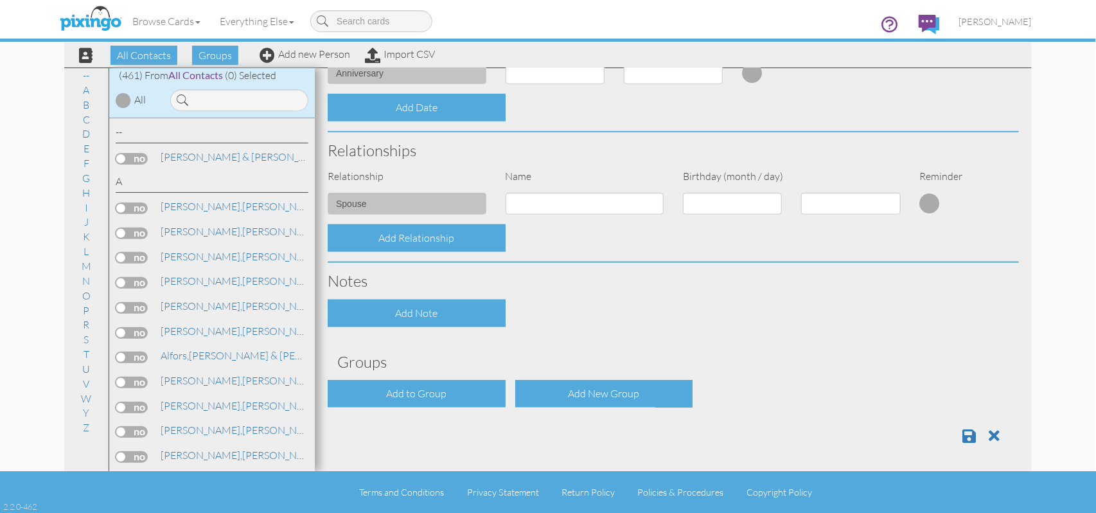
type input "30621"
click at [576, 393] on div "Add New Group" at bounding box center [604, 394] width 178 height 28
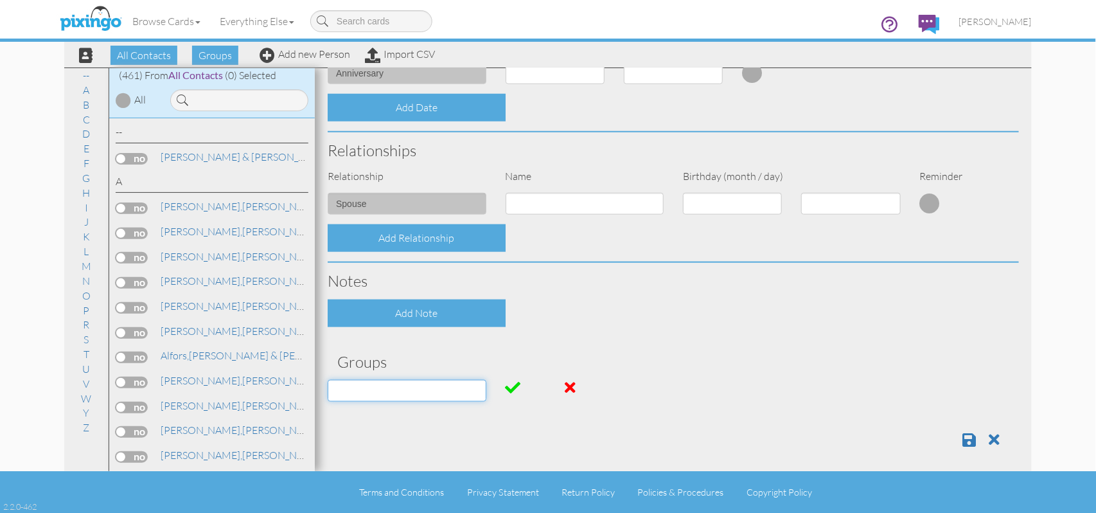
click at [402, 386] on input at bounding box center [407, 391] width 159 height 22
click at [374, 389] on input "Crocket campout" at bounding box center [407, 391] width 159 height 22
click at [419, 391] on input "[PERSON_NAME] Campout" at bounding box center [407, 391] width 159 height 22
type input "[PERSON_NAME] Campout 2025"
click at [962, 438] on span at bounding box center [968, 439] width 13 height 15
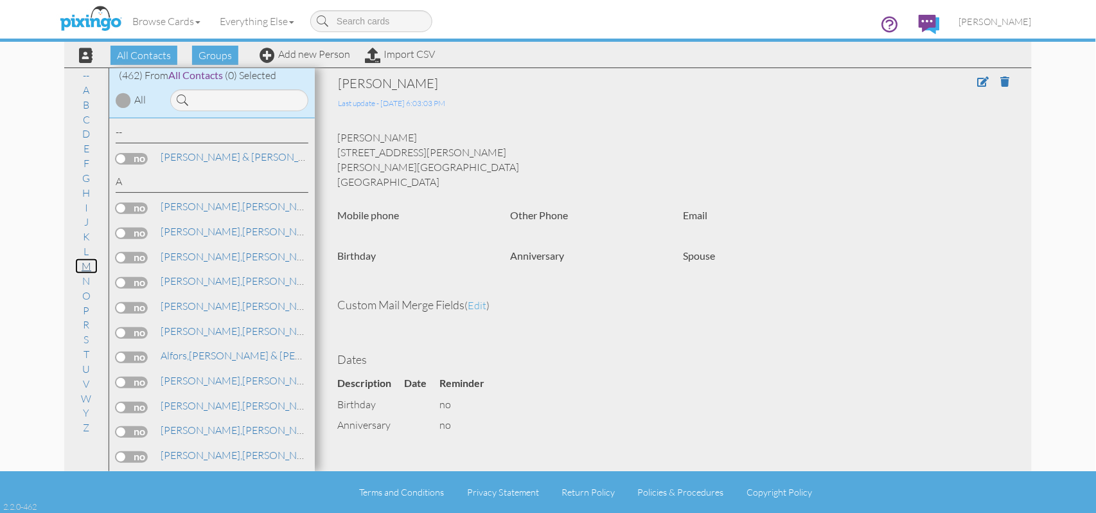
click at [87, 268] on link "M" at bounding box center [86, 265] width 22 height 15
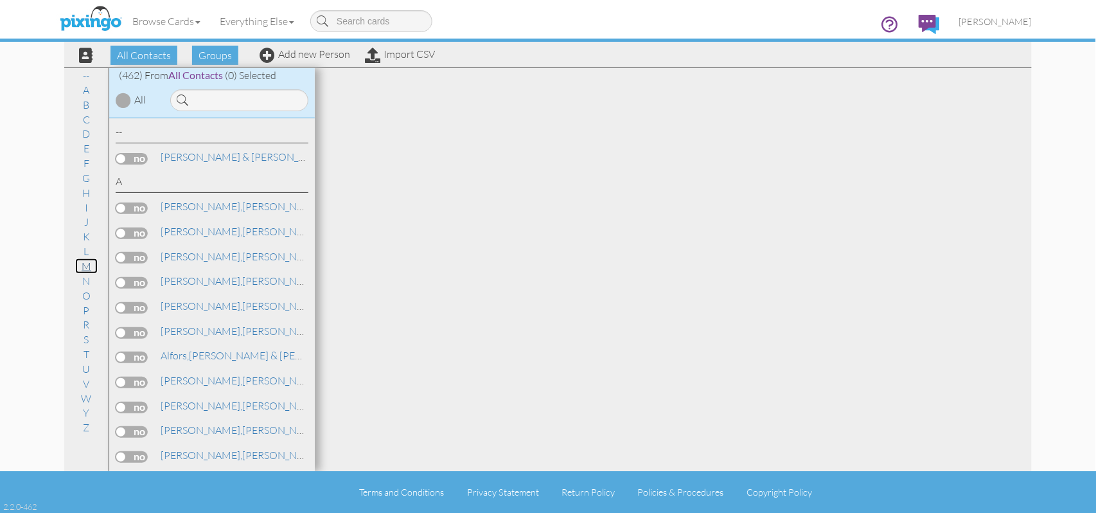
scroll to position [6547, 0]
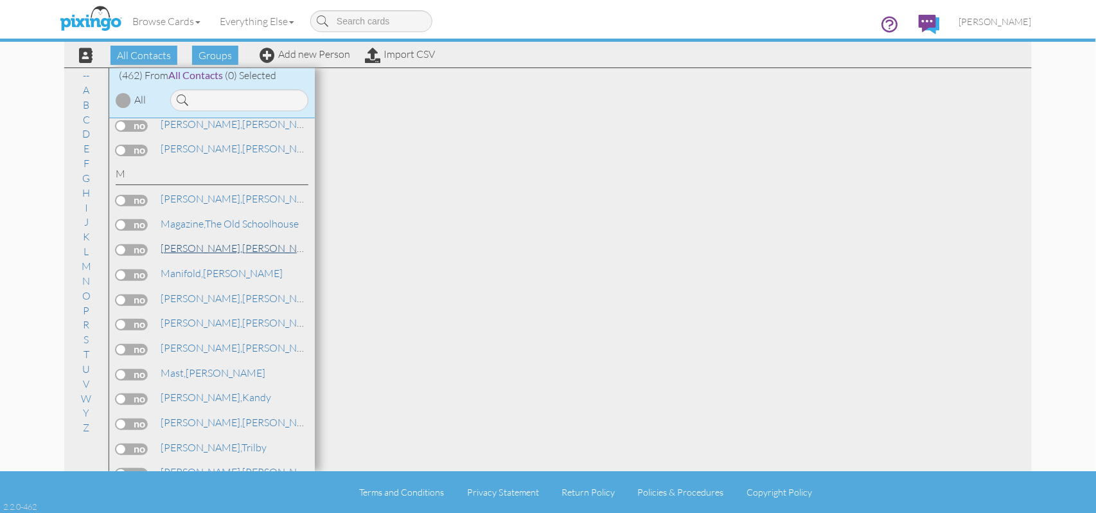
click at [185, 242] on span "[PERSON_NAME]," at bounding box center [202, 248] width 82 height 13
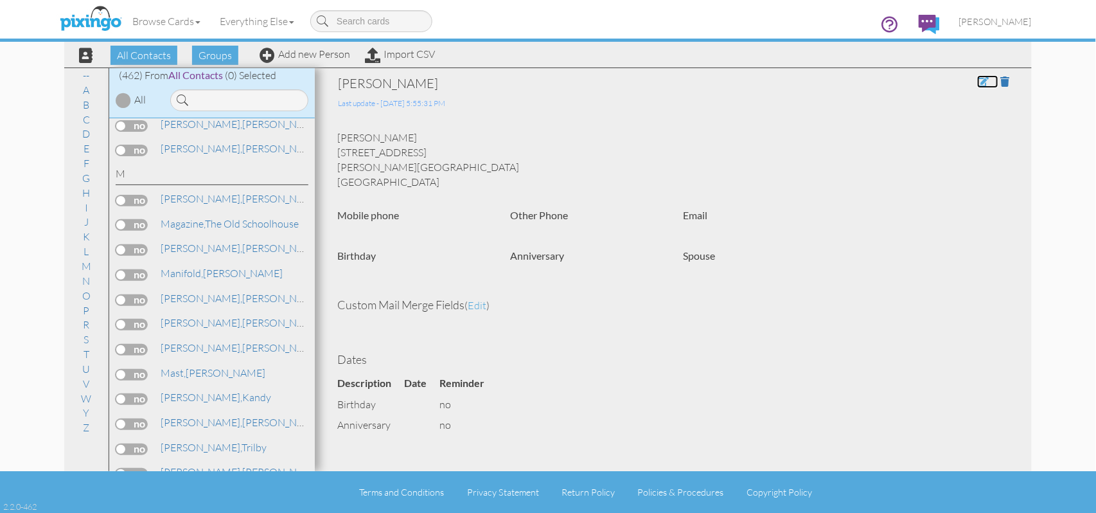
click at [977, 83] on span at bounding box center [983, 81] width 12 height 10
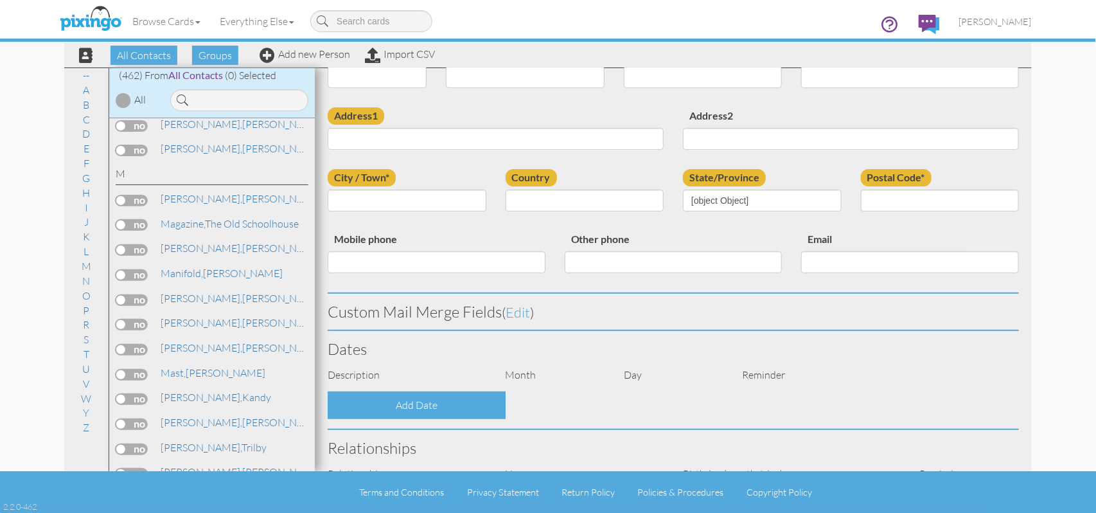
type input "[PERSON_NAME]"
type input "[STREET_ADDRESS]"
type input "[PERSON_NAME]"
type input "30183"
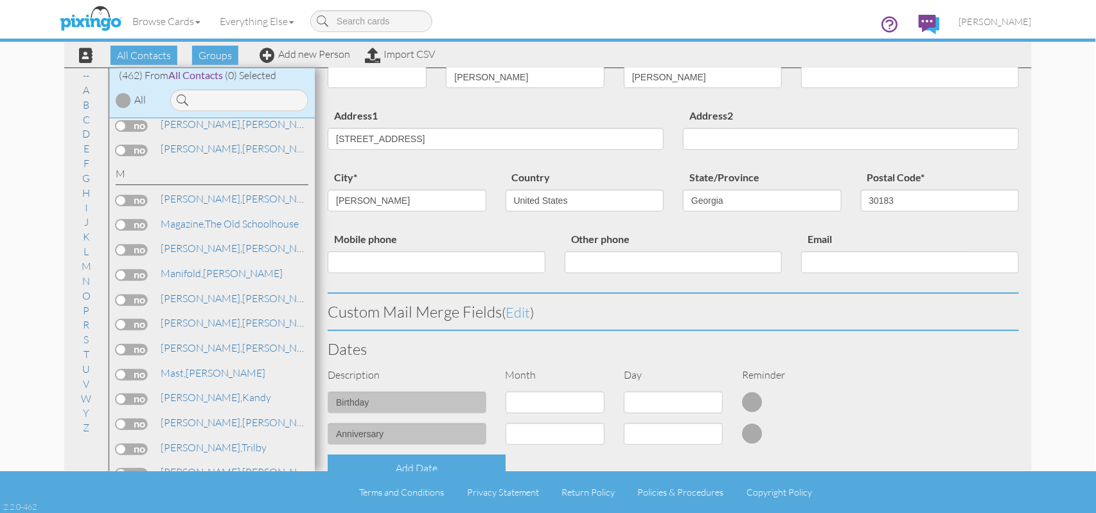
select select "object:1720"
select select "object:1965"
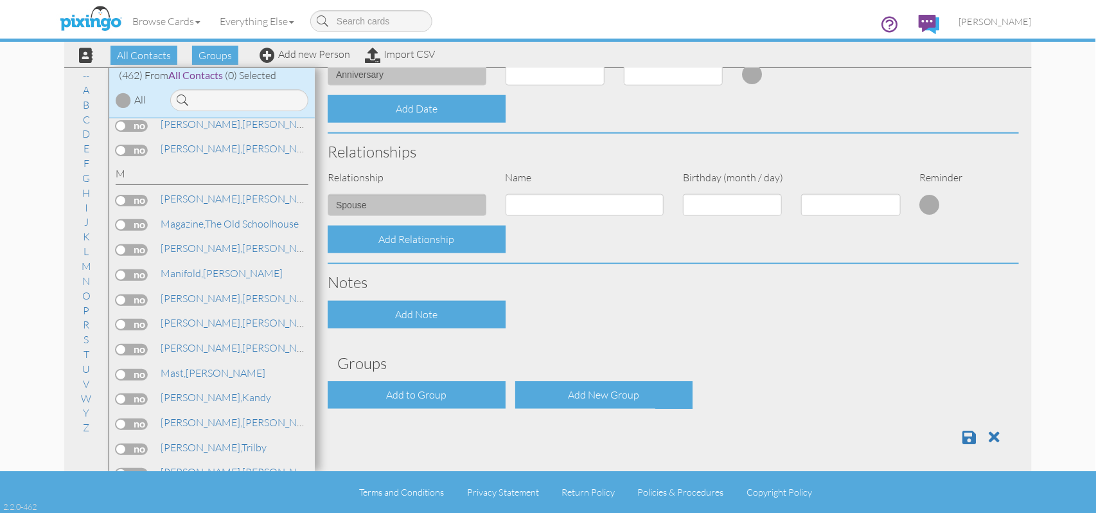
scroll to position [425, 0]
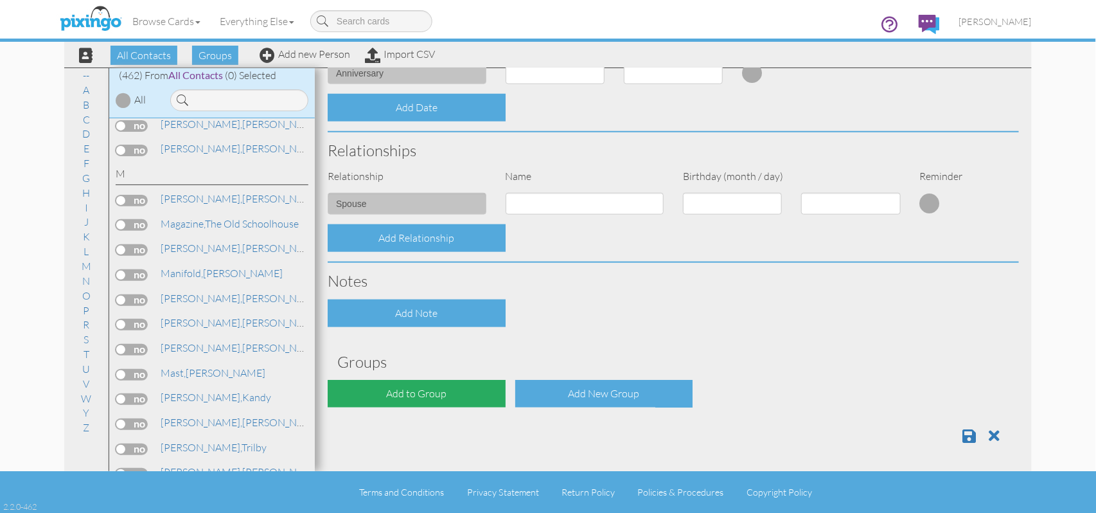
click at [456, 398] on div "Add to Group" at bounding box center [417, 394] width 178 height 28
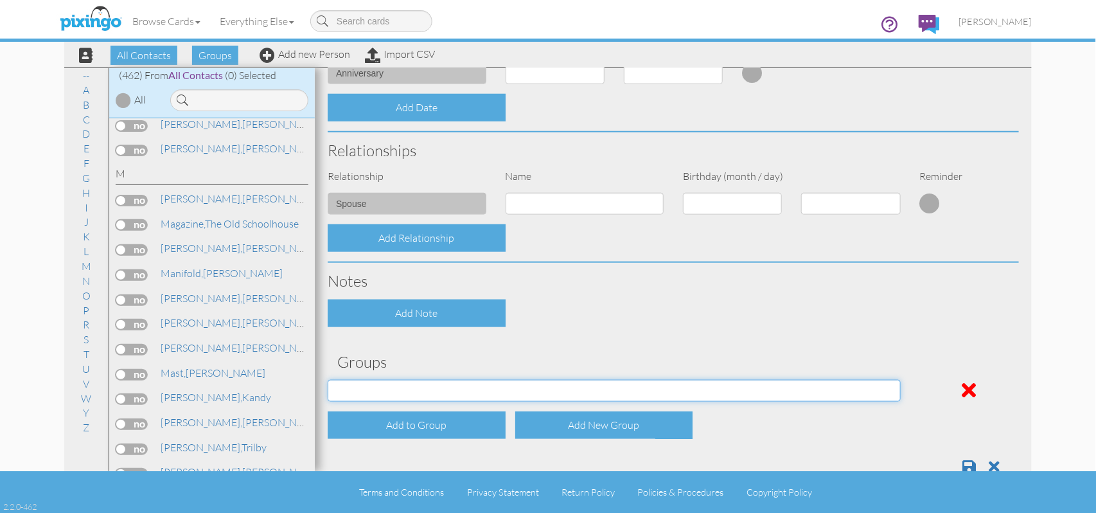
click at [882, 391] on select "2021 HEW (workshop) Back to the Land bad address Christmas card Church Cruise 3…" at bounding box center [614, 391] width 573 height 22
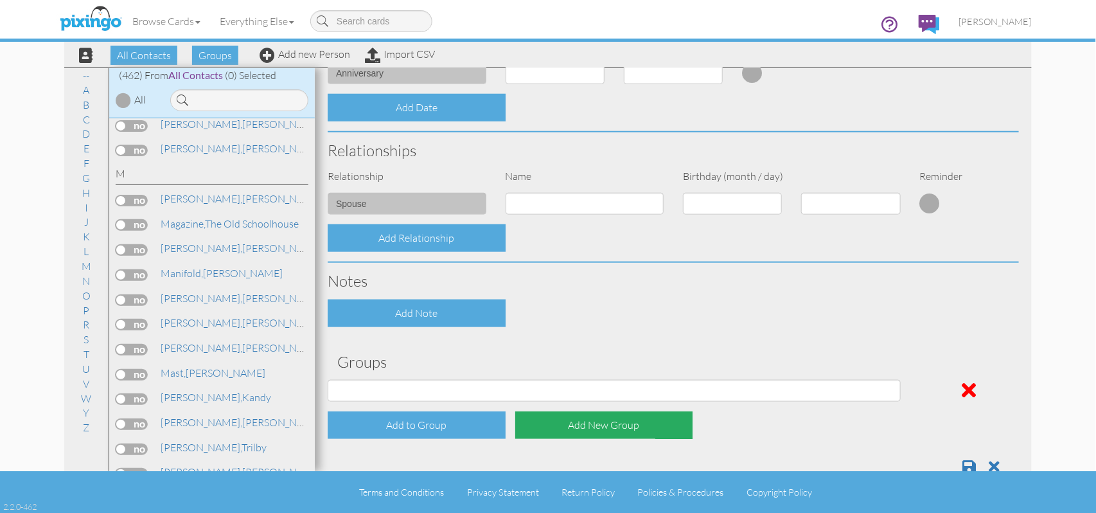
click at [583, 430] on div "Add New Group" at bounding box center [604, 425] width 178 height 28
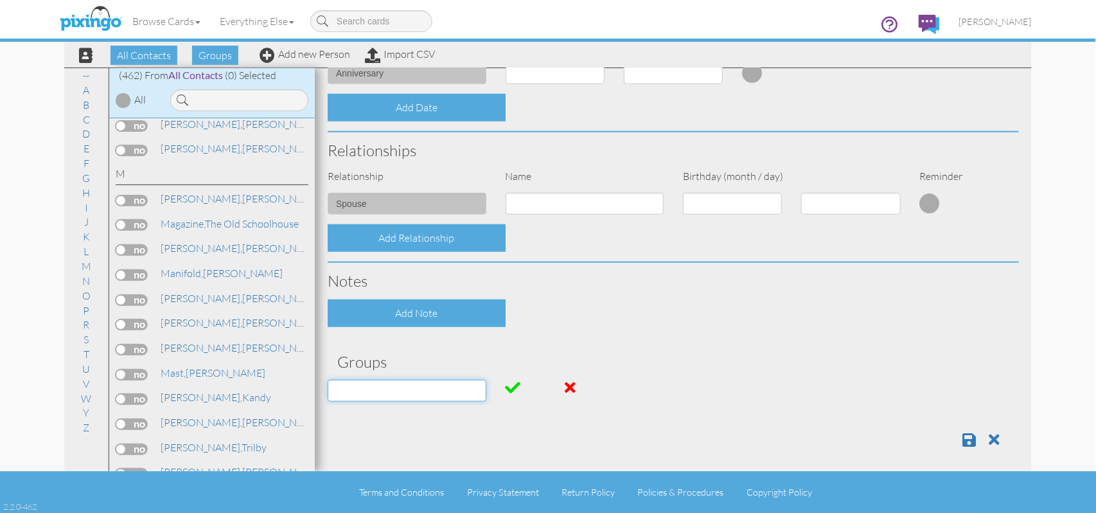
click at [399, 389] on input at bounding box center [407, 391] width 159 height 22
type input "[PERSON_NAME] Campout 2025"
click at [508, 383] on span at bounding box center [513, 387] width 15 height 15
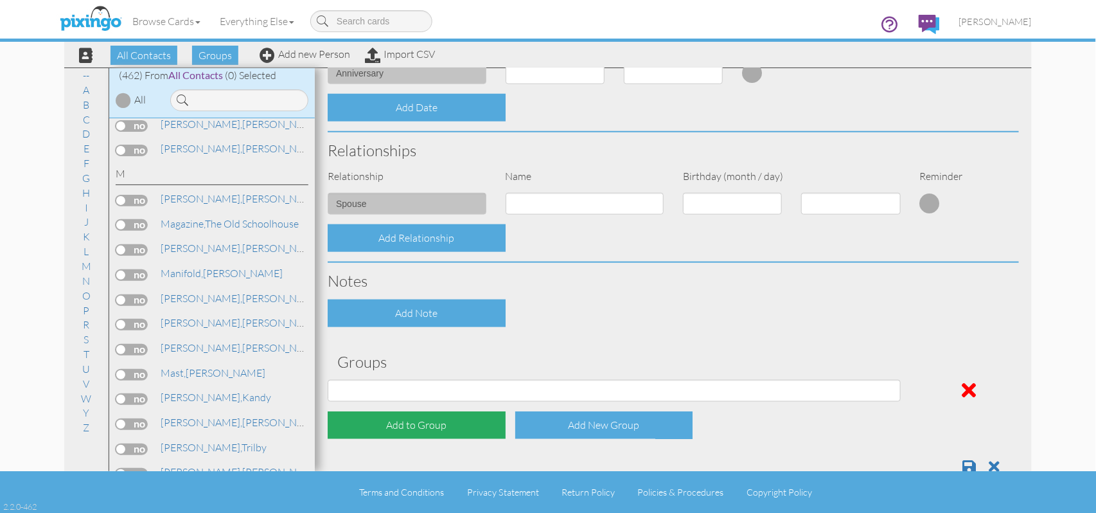
click at [415, 425] on div "Add to Group" at bounding box center [417, 425] width 178 height 28
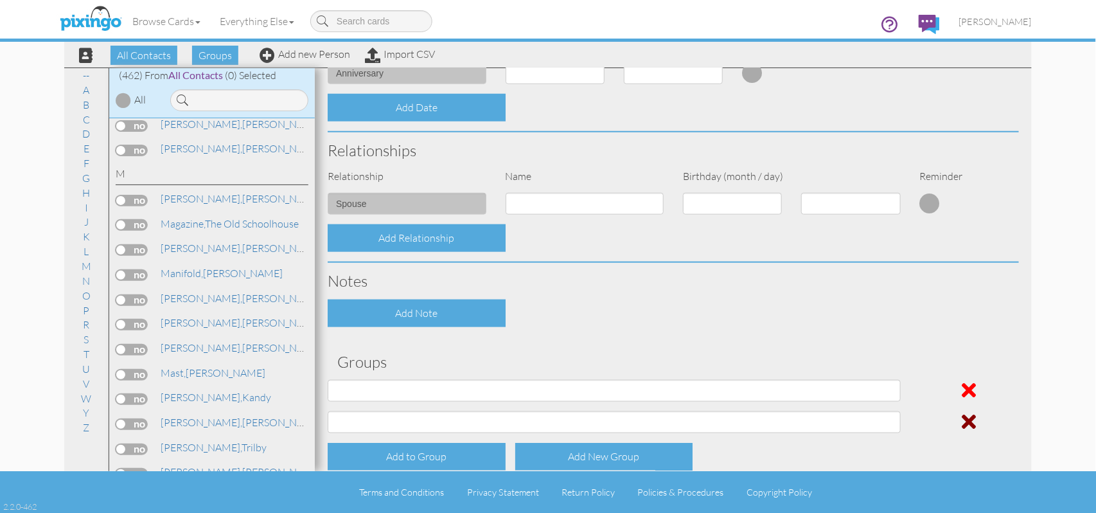
click at [962, 415] on span at bounding box center [969, 421] width 14 height 21
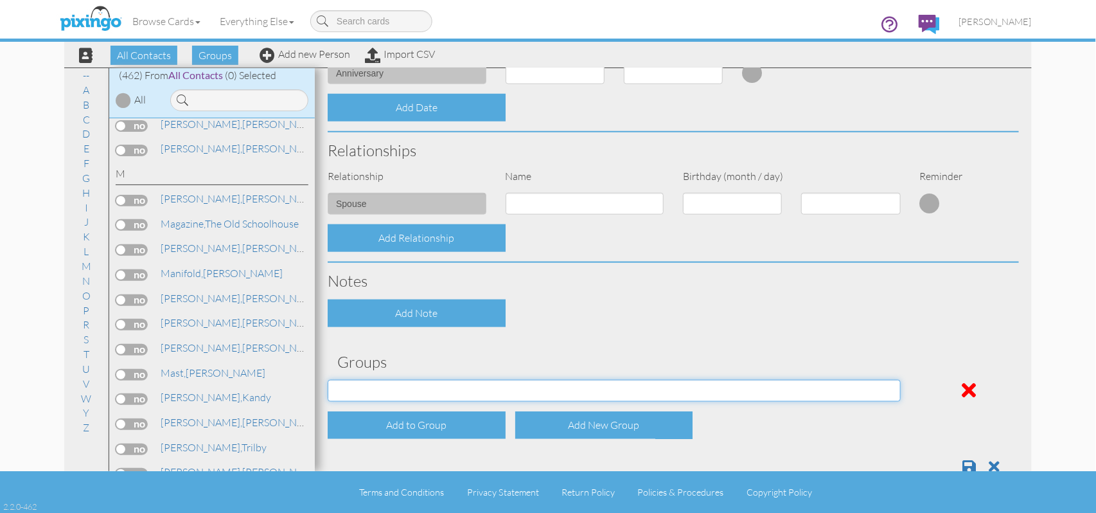
click at [884, 389] on select "2021 HEW (workshop) Back to the Land bad address Christmas card Church Crocket …" at bounding box center [614, 391] width 573 height 22
select select "object:2069"
click at [328, 380] on select "2021 HEW (workshop) Back to the Land bad address Christmas card Church Crocket …" at bounding box center [614, 391] width 573 height 22
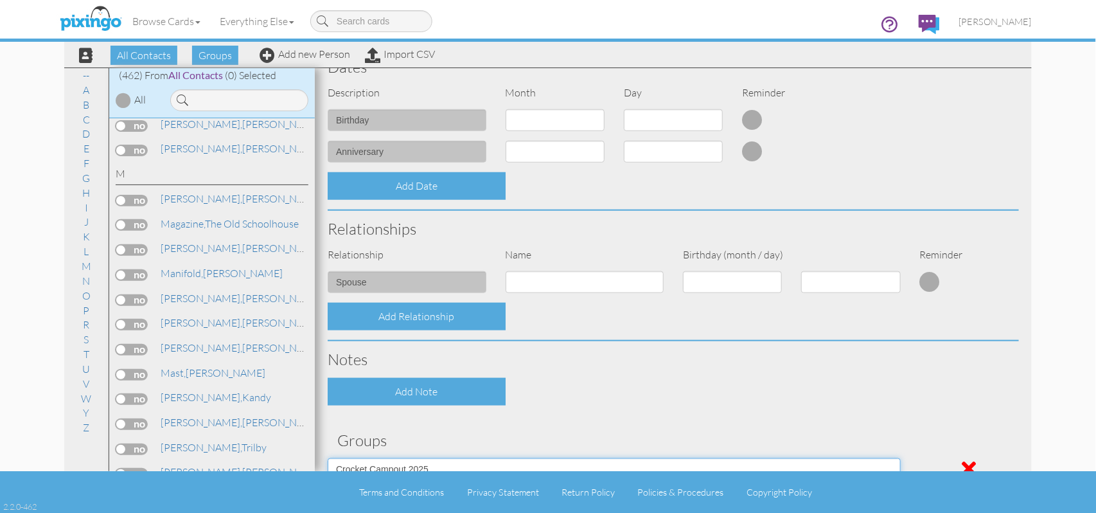
scroll to position [0, 0]
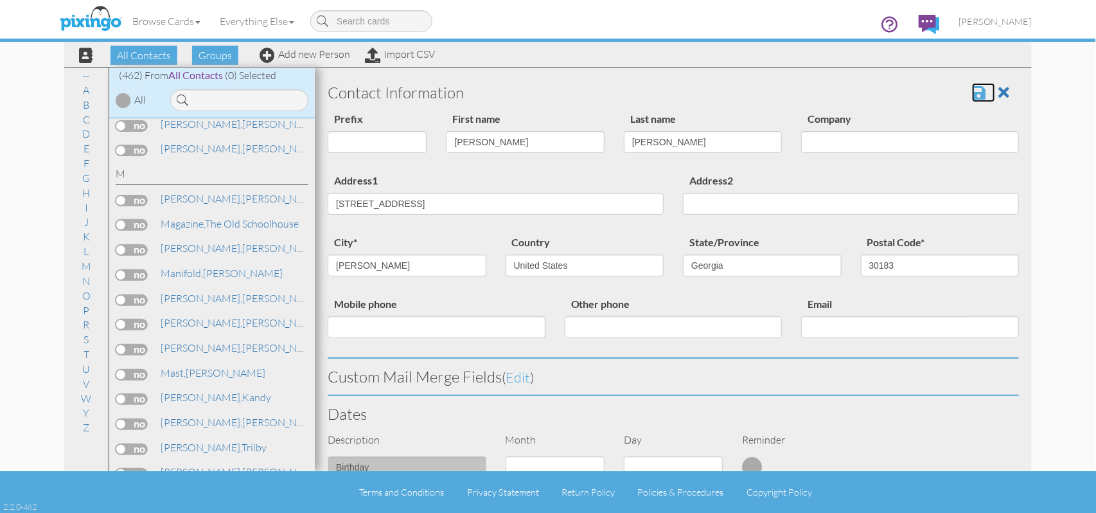
click at [972, 93] on span at bounding box center [978, 92] width 13 height 15
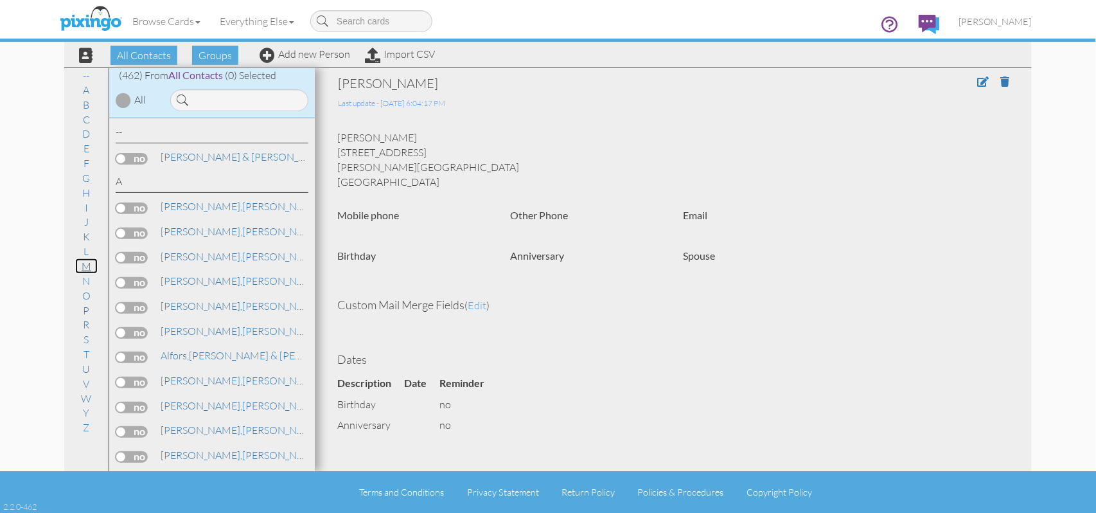
click at [85, 268] on link "M" at bounding box center [86, 265] width 22 height 15
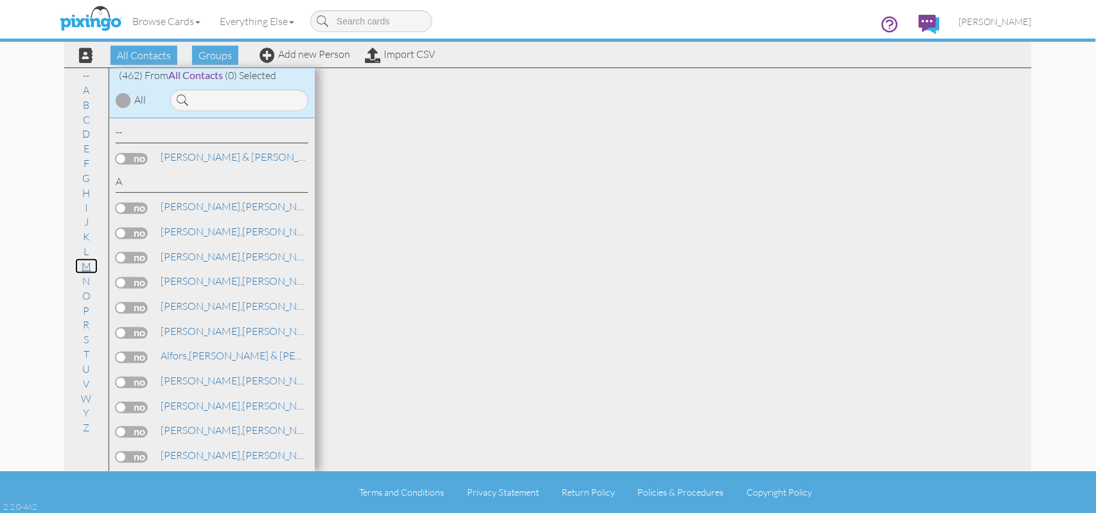
scroll to position [6547, 0]
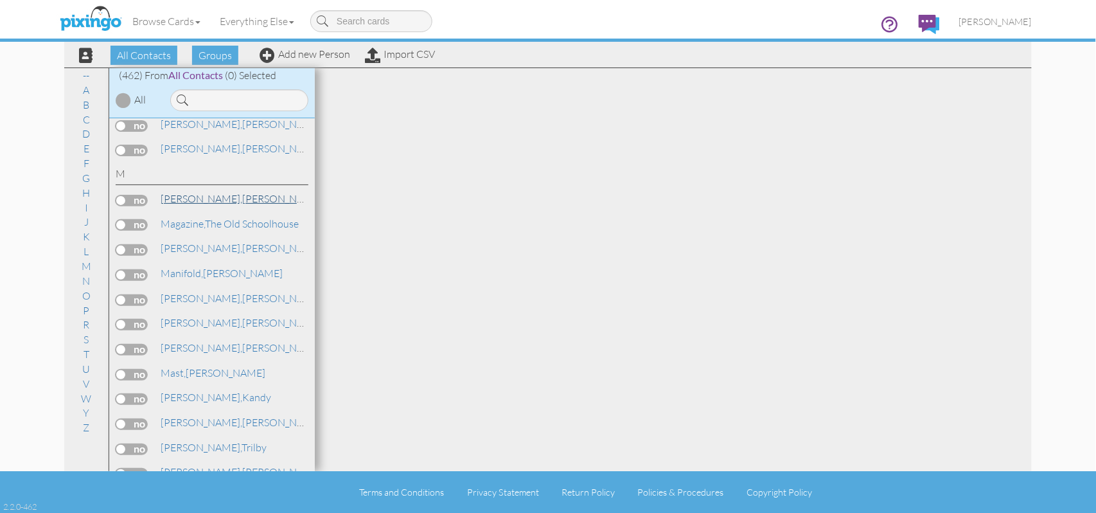
click at [209, 191] on link "Maddox, Sarah" at bounding box center [241, 198] width 164 height 15
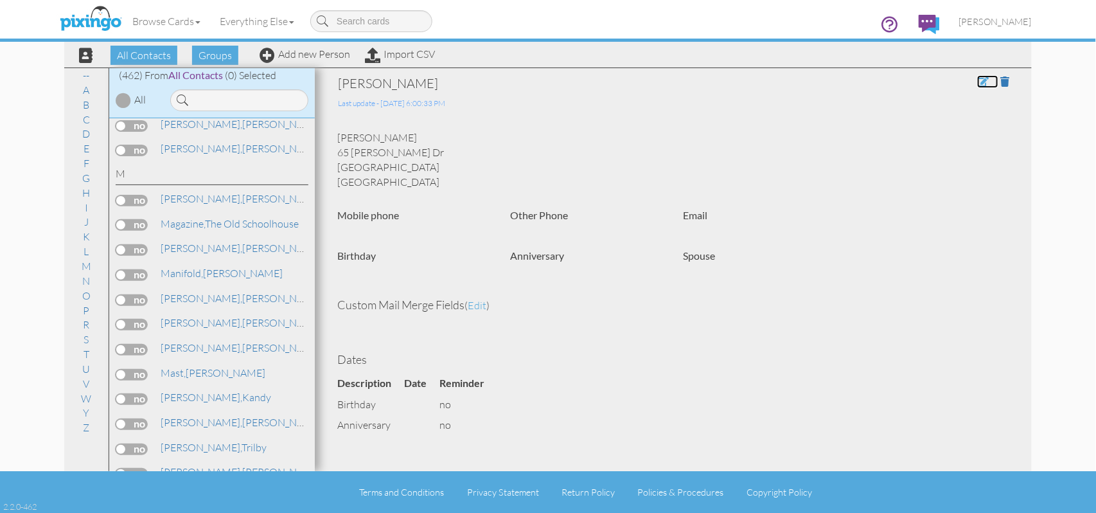
click at [977, 84] on span at bounding box center [983, 81] width 12 height 10
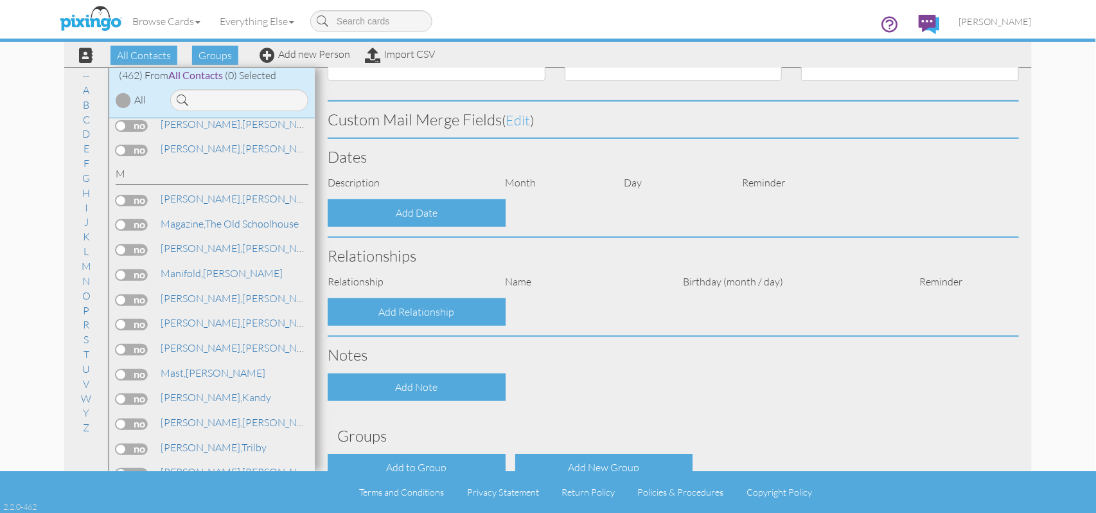
type input "[PERSON_NAME]"
type input "Maddox"
type input "65 Seabolt Dr"
type input "Locust Grove"
type input "30248"
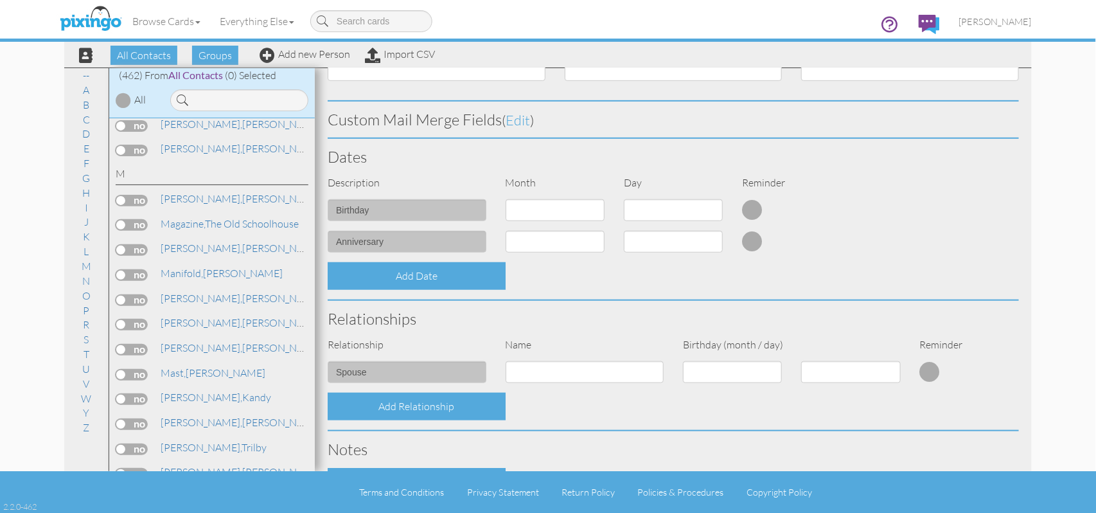
select select "object:1724"
select select "object:1969"
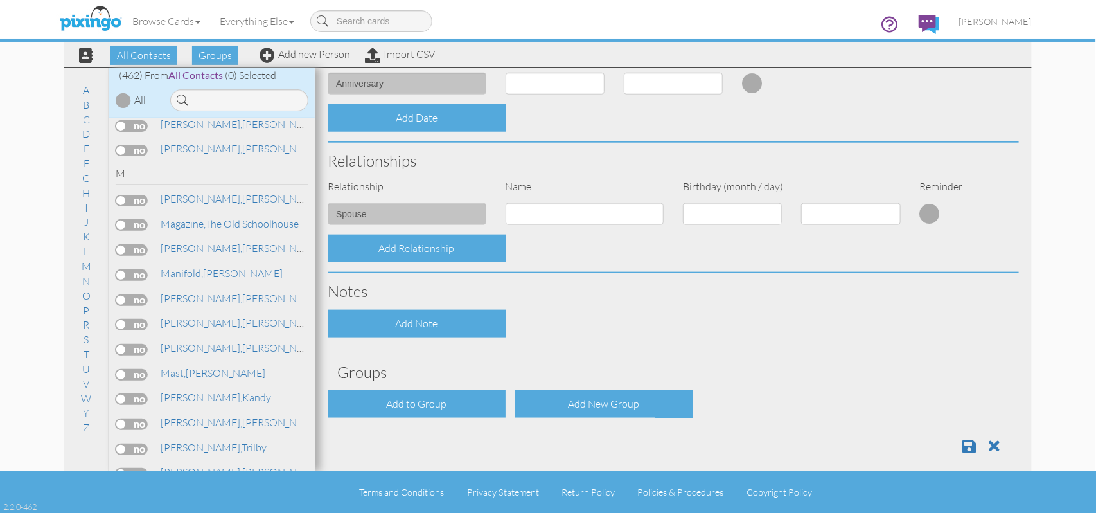
scroll to position [425, 0]
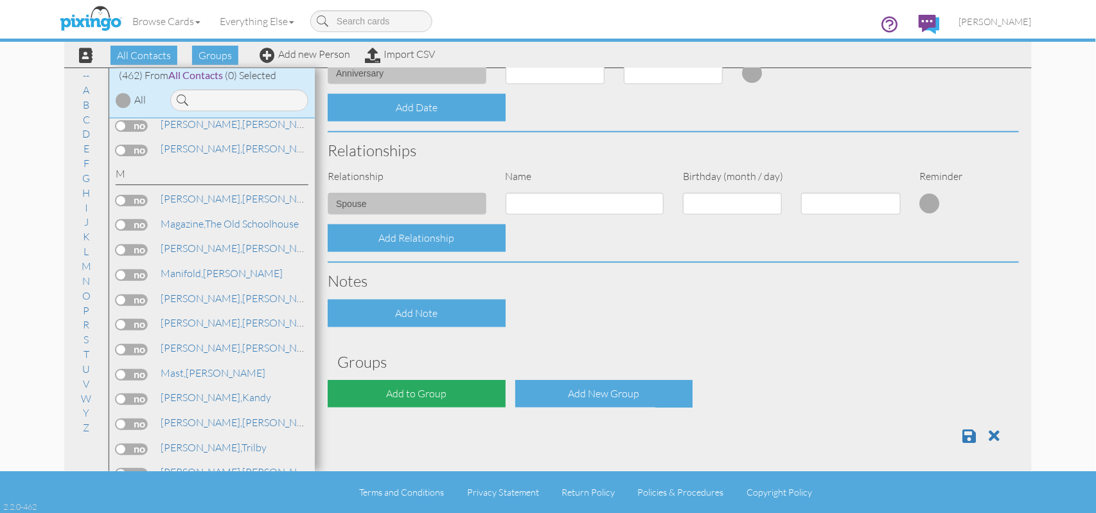
click at [455, 386] on div "Add to Group" at bounding box center [417, 394] width 178 height 28
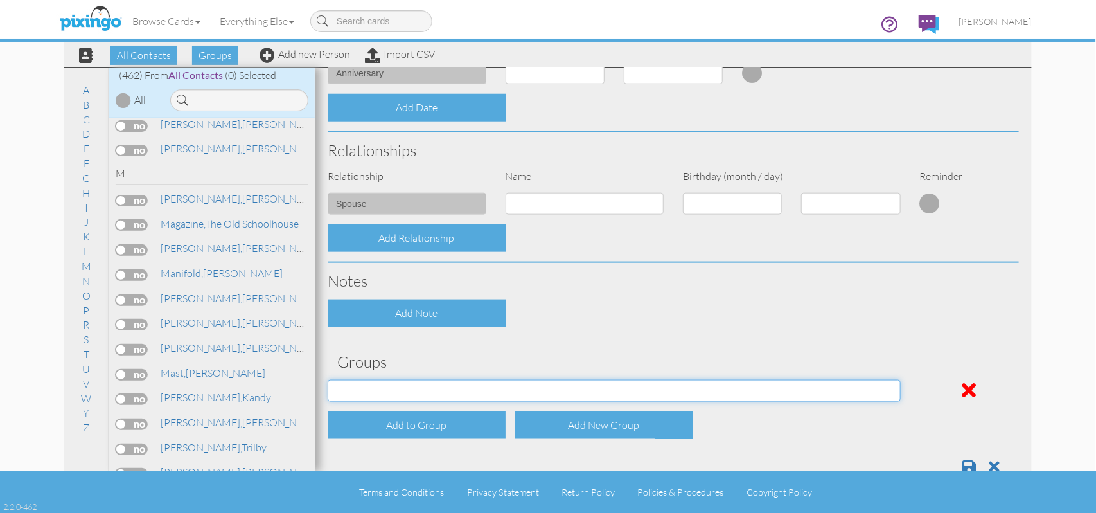
click at [879, 393] on select "2021 HEW (workshop) Back to the Land bad address Christmas card Church [PERSON_…" at bounding box center [614, 391] width 573 height 22
select select "object:2055"
click at [328, 380] on select "2021 HEW (workshop) Back to the Land bad address Christmas card Church Crocket …" at bounding box center [614, 391] width 573 height 22
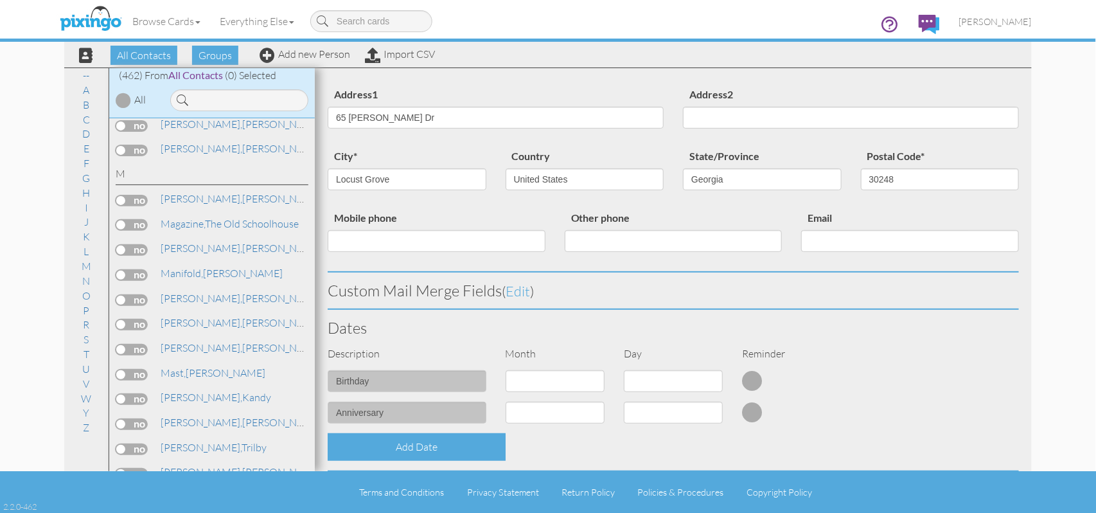
scroll to position [0, 0]
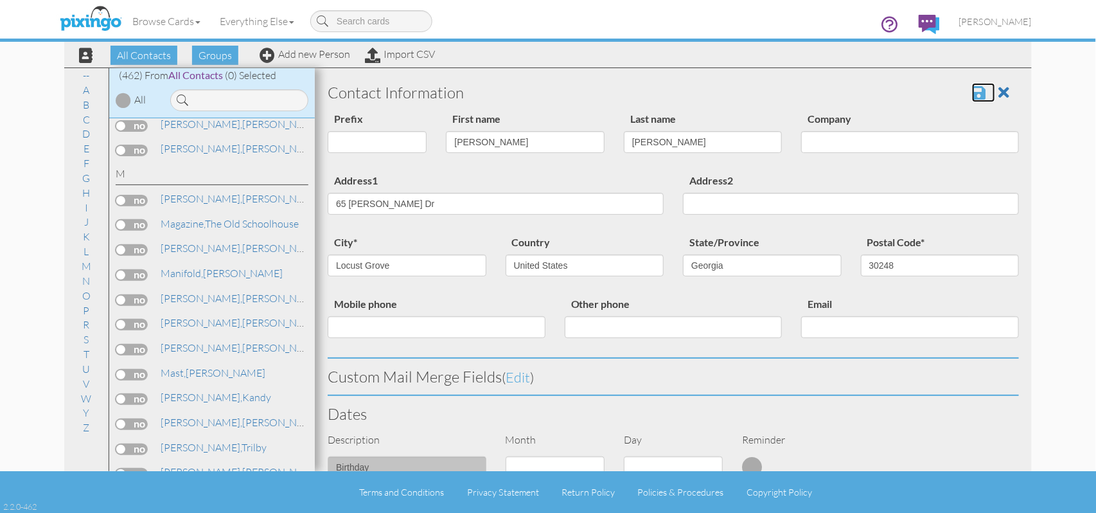
click at [972, 93] on span at bounding box center [978, 92] width 13 height 15
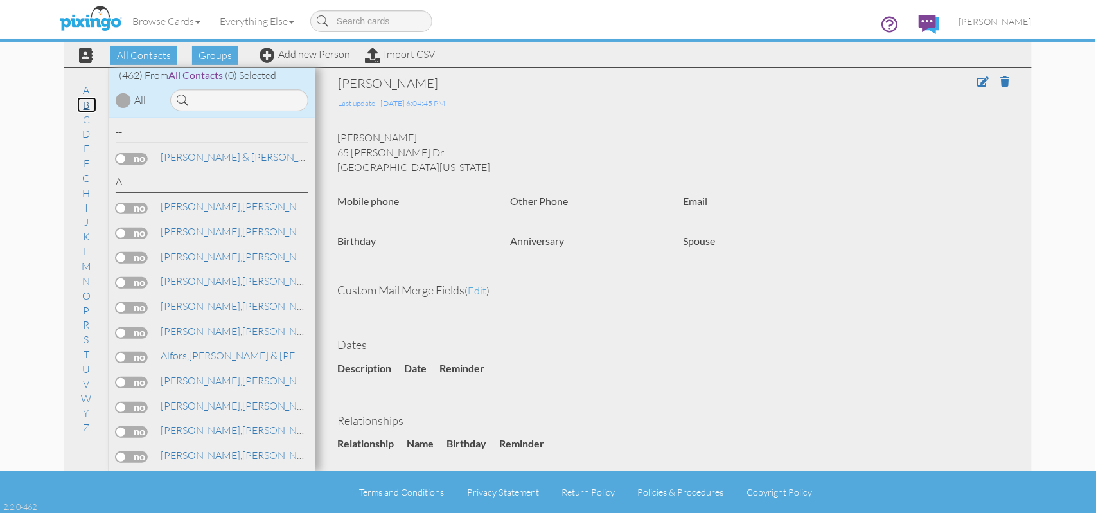
click at [86, 108] on link "B" at bounding box center [86, 104] width 19 height 15
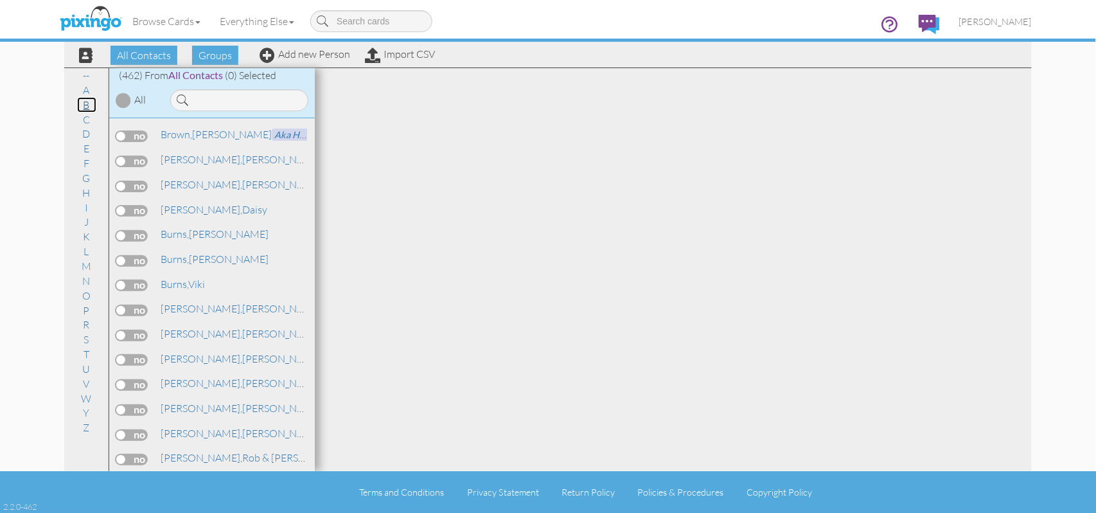
scroll to position [1357, 0]
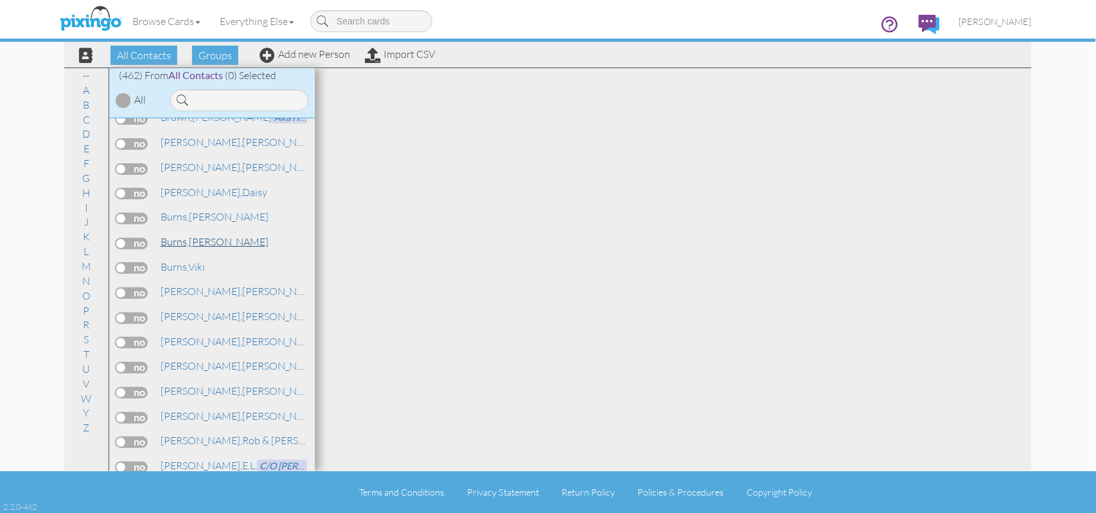
click at [167, 235] on span "Burns," at bounding box center [175, 241] width 28 height 13
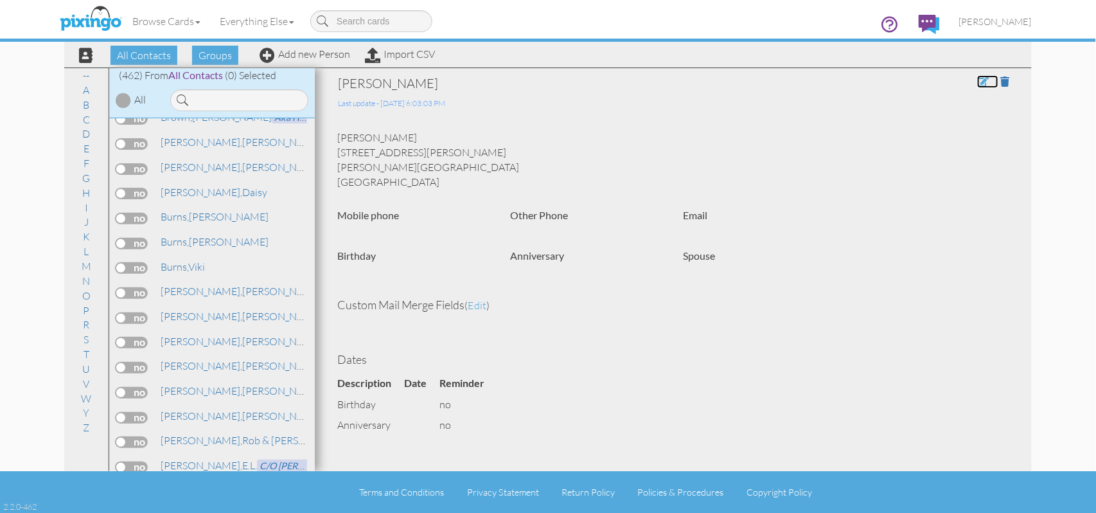
click at [977, 83] on span at bounding box center [983, 81] width 12 height 10
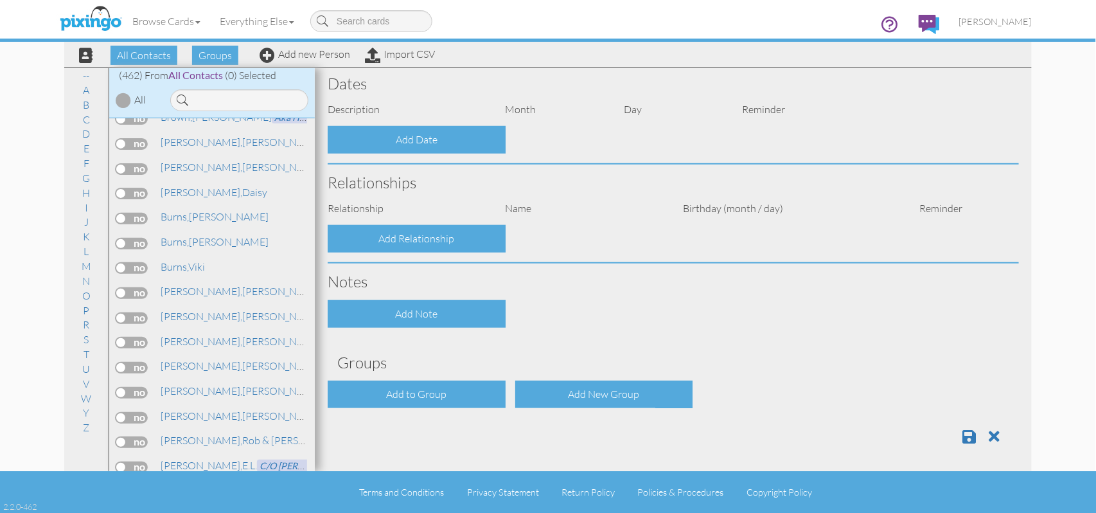
type input "[PERSON_NAME]"
type input "Burns"
type input "1411 Gober Rd"
type input "Bishop"
type input "30621"
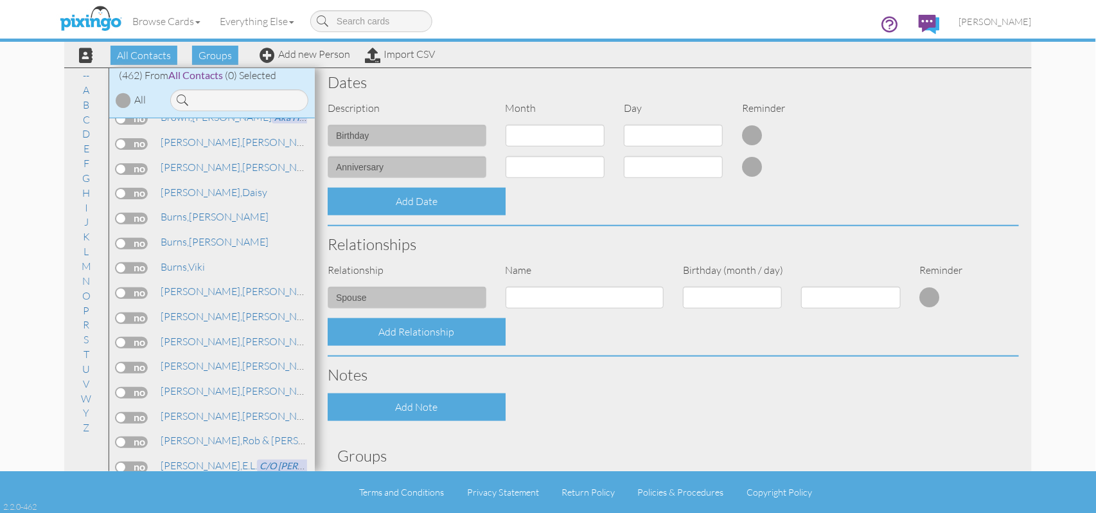
select select "object:1724"
select select "object:1969"
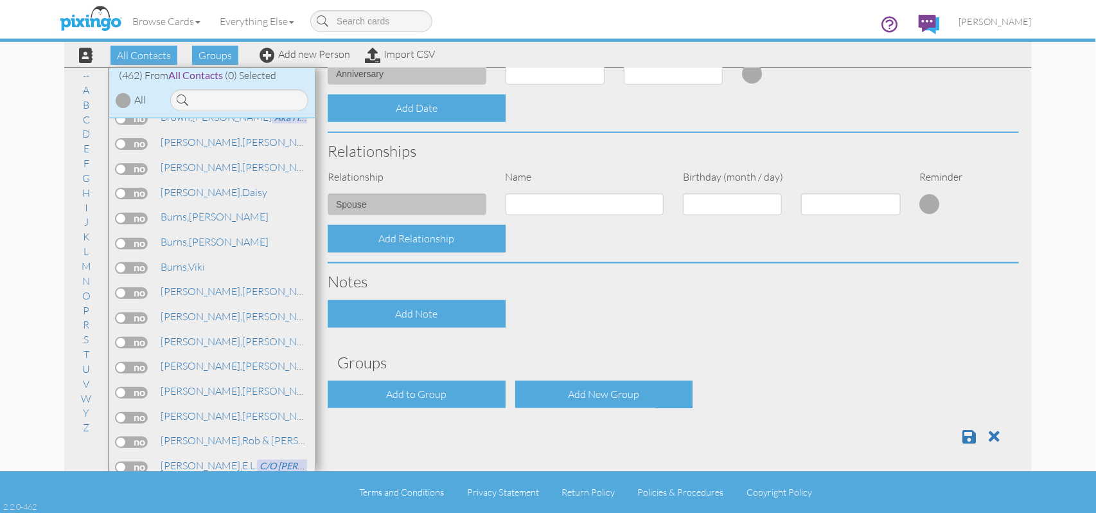
scroll to position [425, 0]
click at [455, 394] on div "Add to Group" at bounding box center [417, 394] width 178 height 28
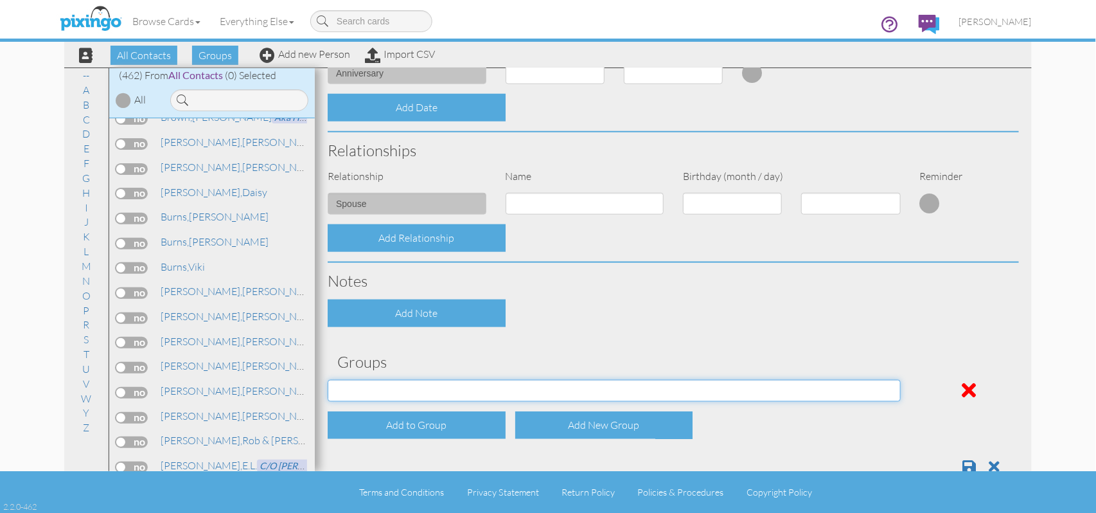
click at [885, 389] on select "2021 HEW (workshop) Back to the Land bad address Christmas card Church [PERSON_…" at bounding box center [614, 391] width 573 height 22
select select "object:2055"
click at [328, 380] on select "2021 HEW (workshop) Back to the Land bad address Christmas card Church [PERSON_…" at bounding box center [614, 391] width 573 height 22
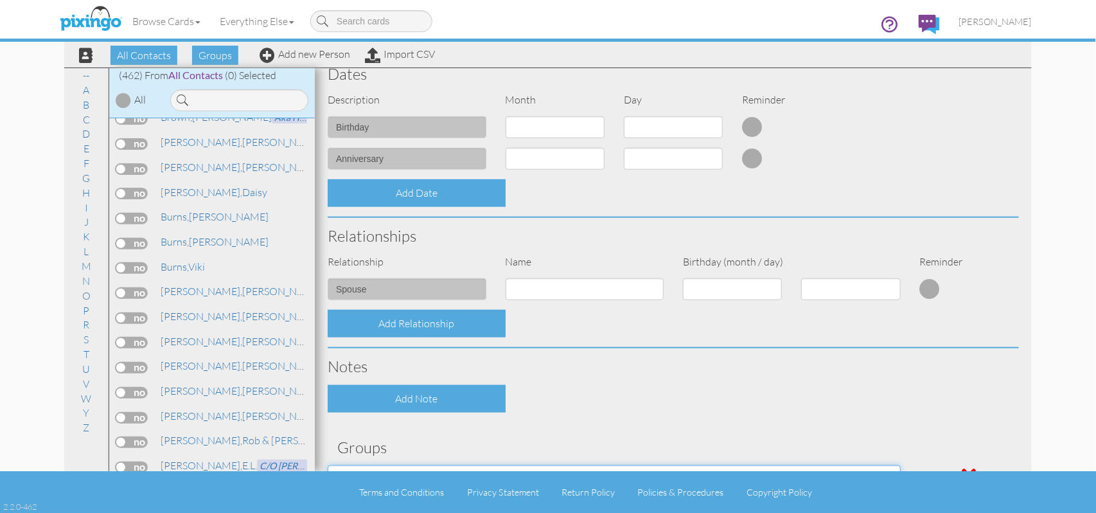
scroll to position [0, 0]
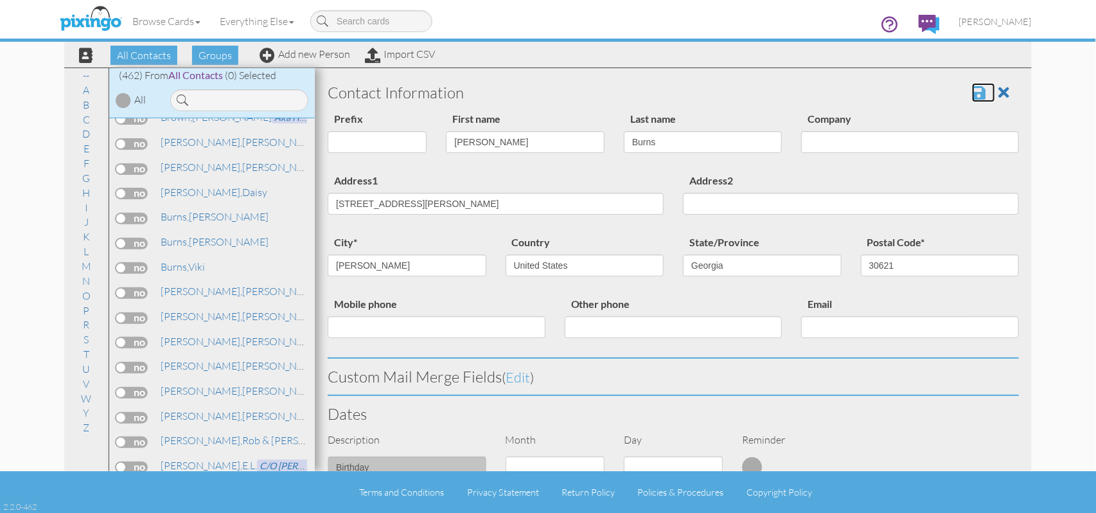
click at [972, 91] on span at bounding box center [978, 92] width 13 height 15
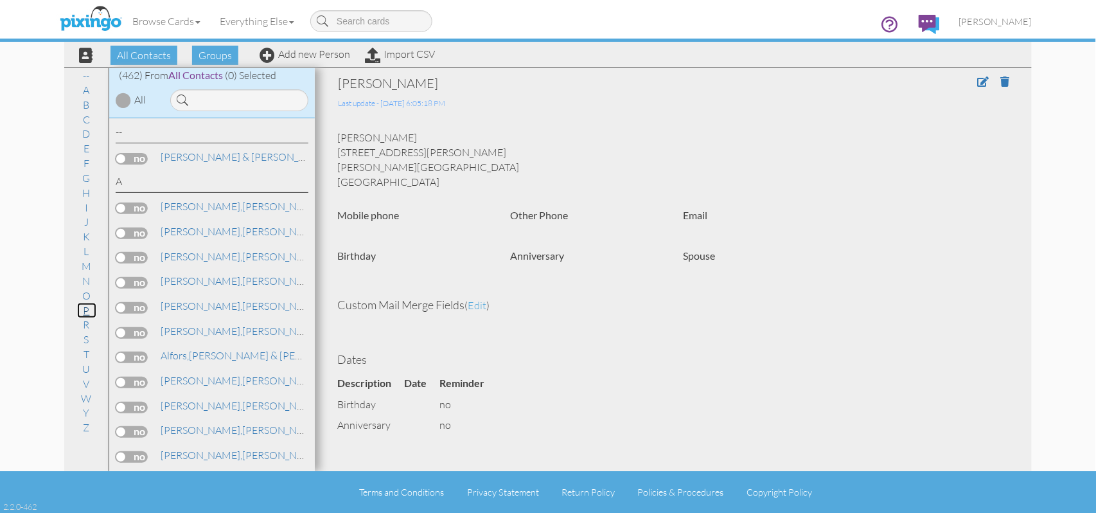
click at [86, 310] on link "P" at bounding box center [86, 310] width 19 height 15
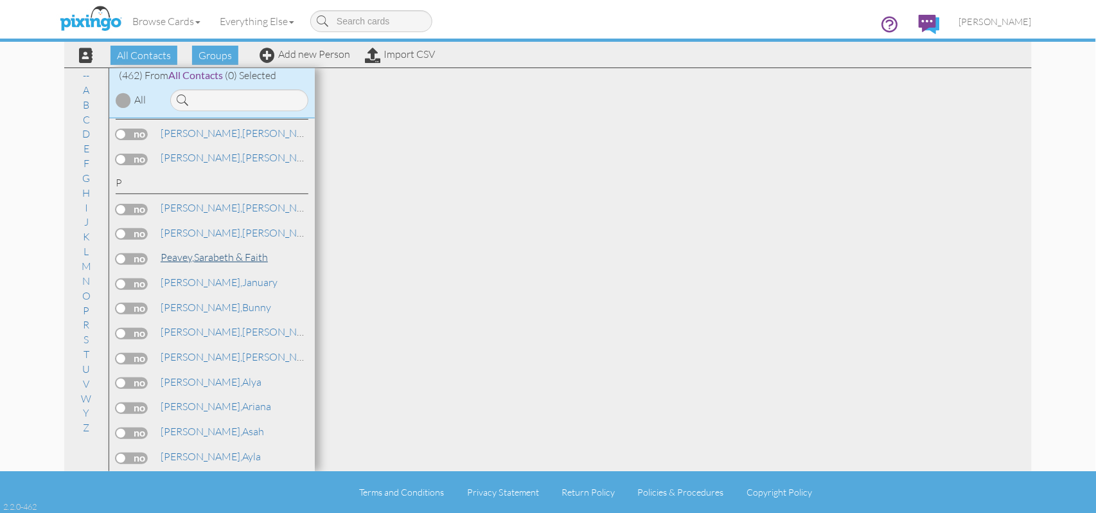
click at [222, 249] on link "[PERSON_NAME] & Faith" at bounding box center [214, 256] width 110 height 15
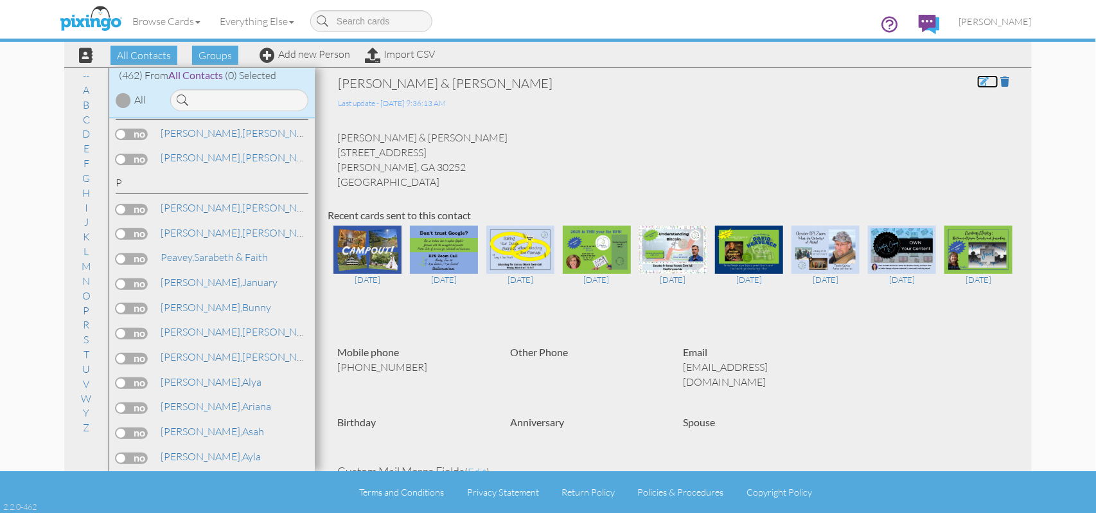
click at [977, 84] on span at bounding box center [983, 81] width 12 height 10
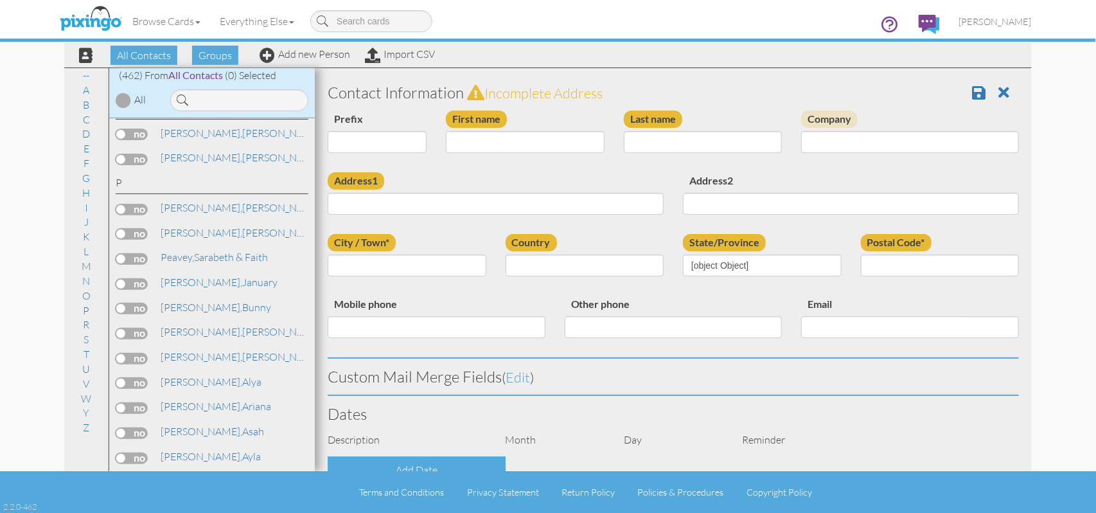
type input "Sarabeth & Faith"
type input "Peavey"
type input "[STREET_ADDRESS]"
type input "McDonough"
type input "30252"
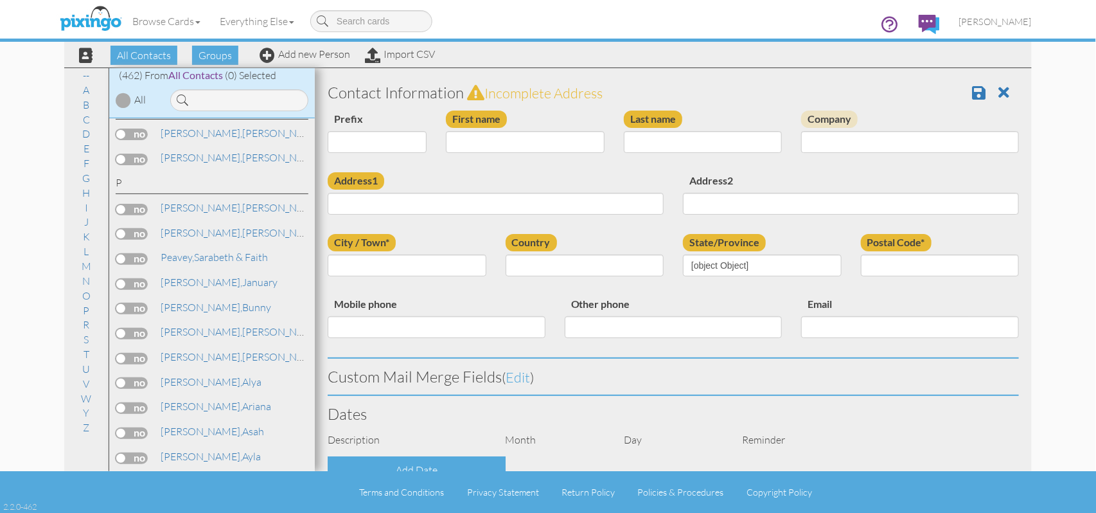
type input "[PHONE_NUMBER]"
type input "[EMAIL_ADDRESS][DOMAIN_NAME]"
select select "object:1773"
select select "object:2018"
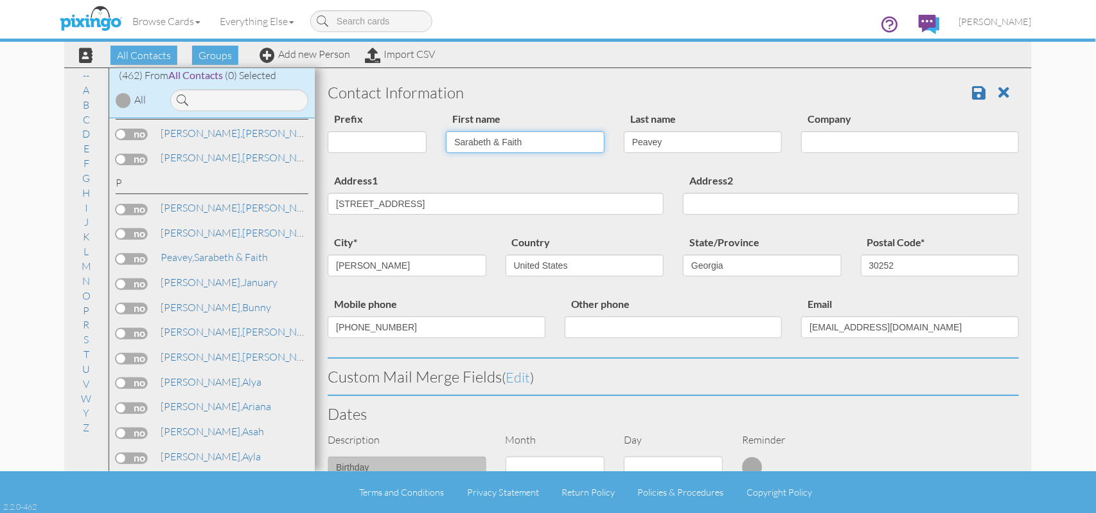
drag, startPoint x: 488, startPoint y: 140, endPoint x: 553, endPoint y: 139, distance: 64.9
click at [553, 139] on input "Sarabeth & Faith" at bounding box center [525, 142] width 159 height 22
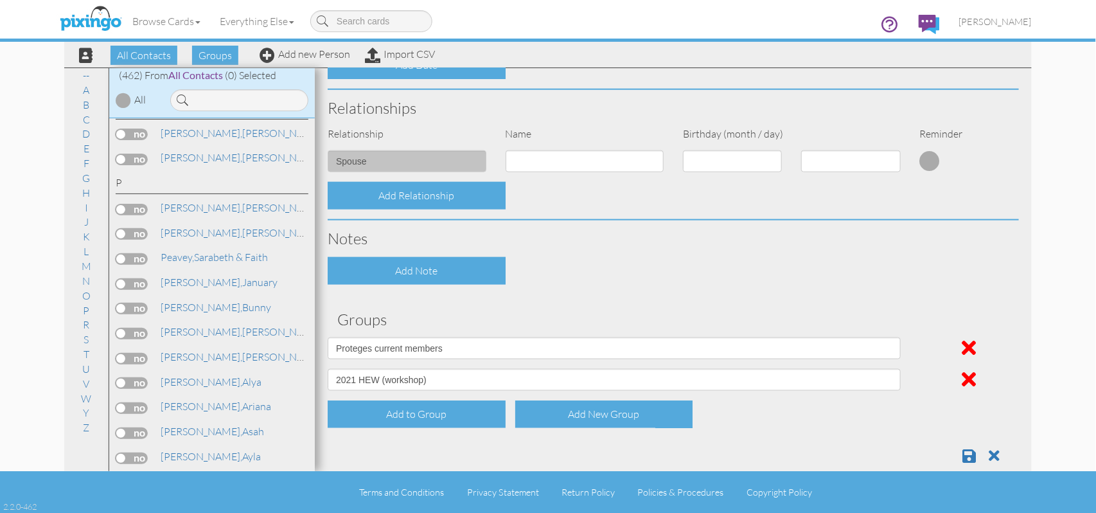
scroll to position [489, 0]
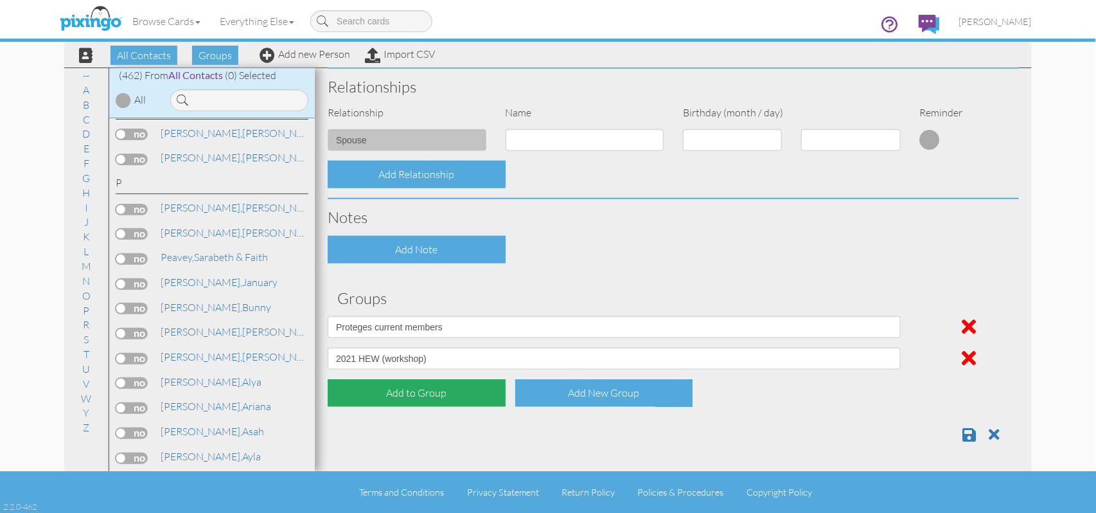
type input "[PERSON_NAME]"
click at [466, 393] on div "Add to Group" at bounding box center [417, 393] width 178 height 28
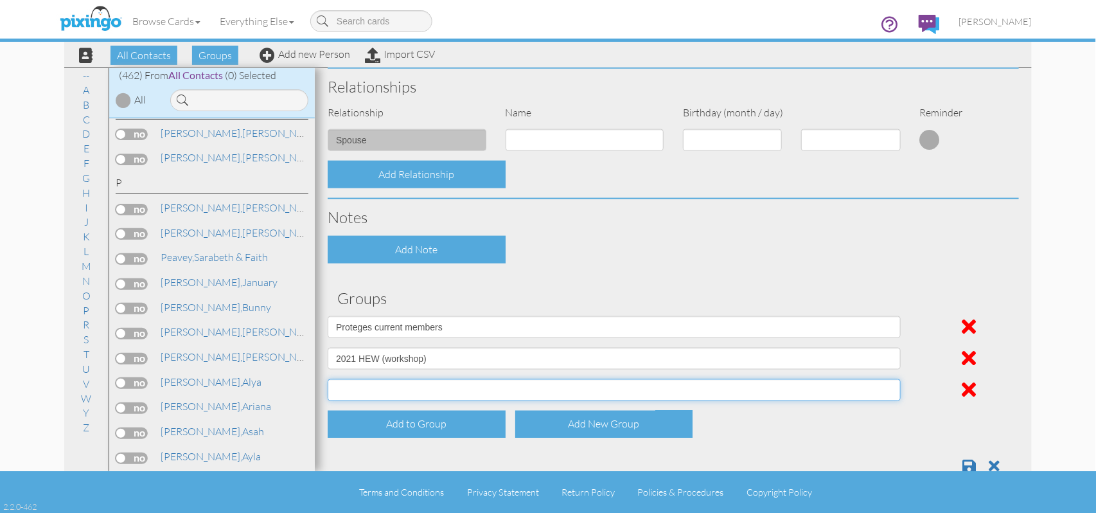
click at [884, 387] on select "2021 HEW (workshop) Back to the Land bad address Christmas card Church [PERSON_…" at bounding box center [614, 390] width 573 height 22
select select "object:1754"
click at [328, 379] on select "2021 HEW (workshop) Back to the Land bad address Christmas card Church [PERSON_…" at bounding box center [614, 390] width 573 height 22
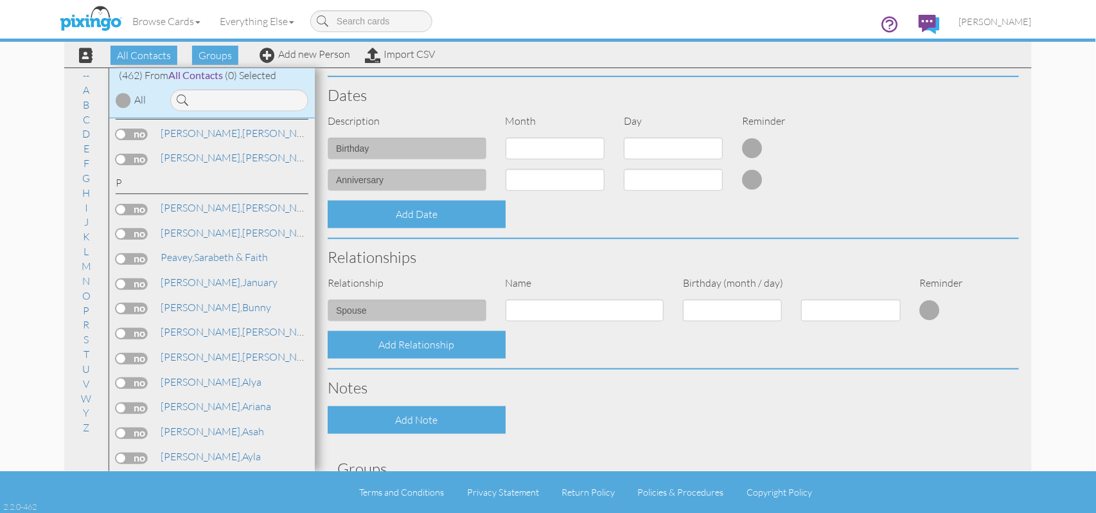
scroll to position [0, 0]
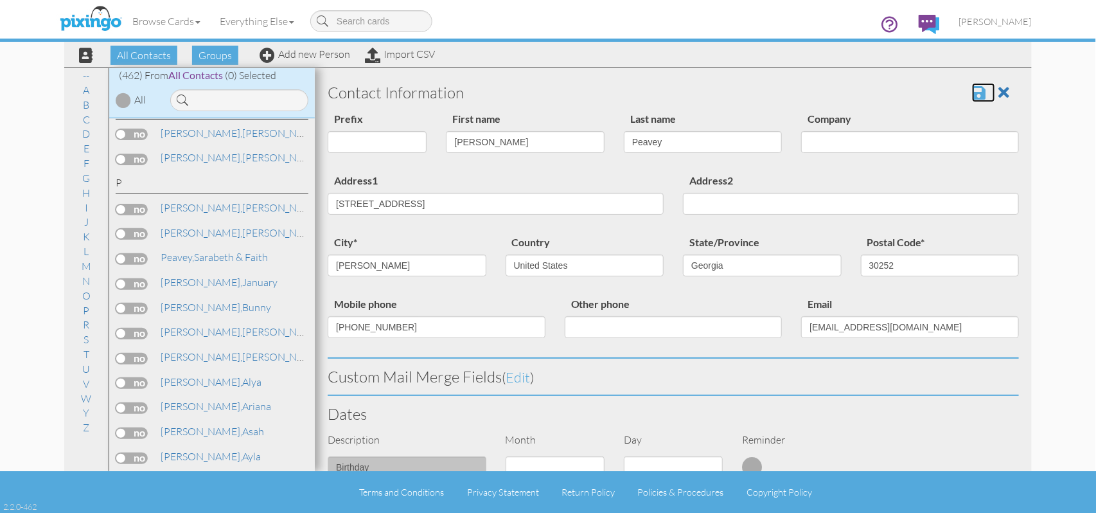
click at [972, 93] on span at bounding box center [978, 92] width 13 height 15
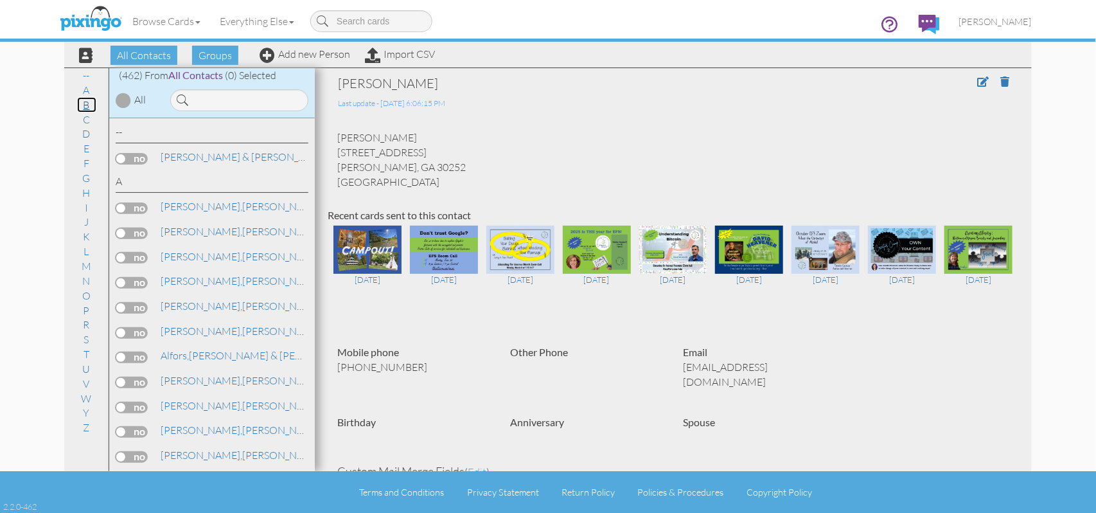
click at [84, 108] on link "B" at bounding box center [86, 104] width 19 height 15
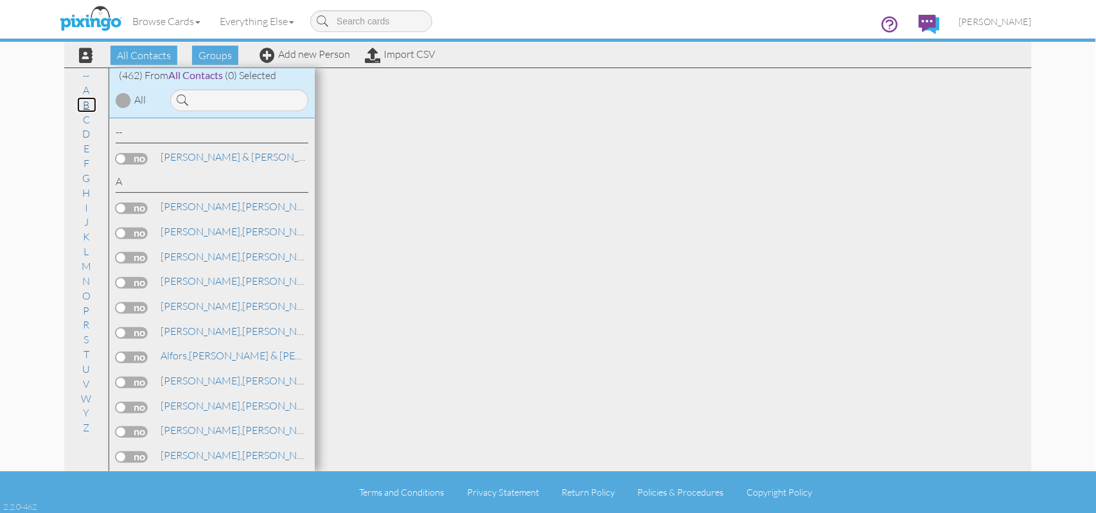
scroll to position [500, 0]
click at [196, 227] on link "[PERSON_NAME]" at bounding box center [209, 228] width 101 height 15
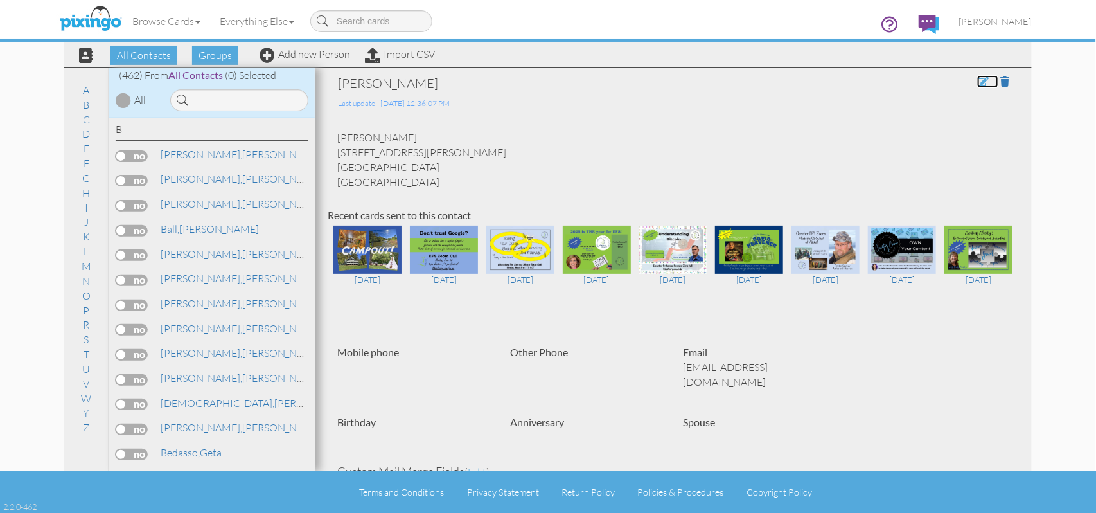
click at [977, 85] on span at bounding box center [983, 81] width 12 height 10
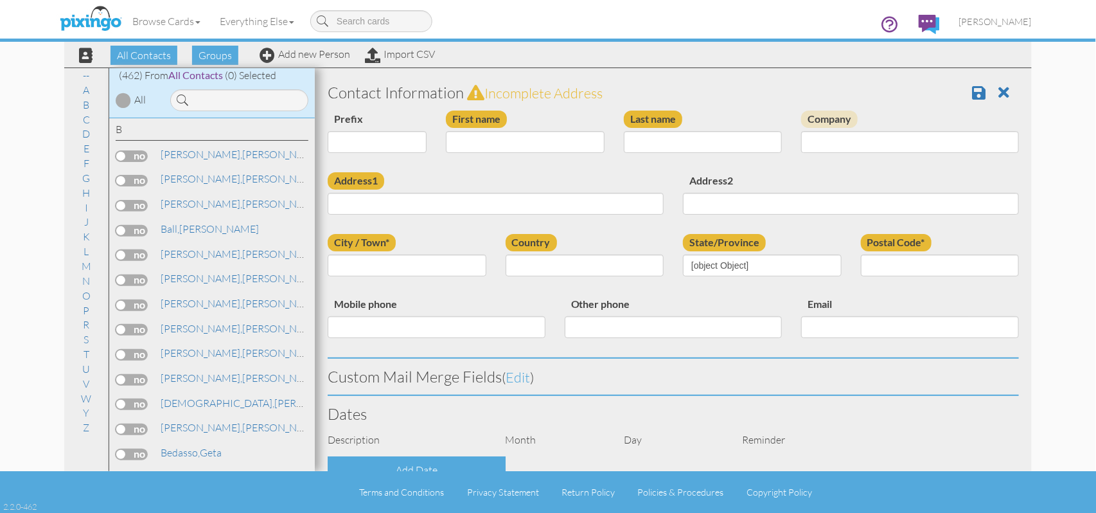
type input "[PERSON_NAME]"
type input "Ball"
type input "[STREET_ADDRESS][PERSON_NAME]"
type input "[GEOGRAPHIC_DATA]"
type input "30741"
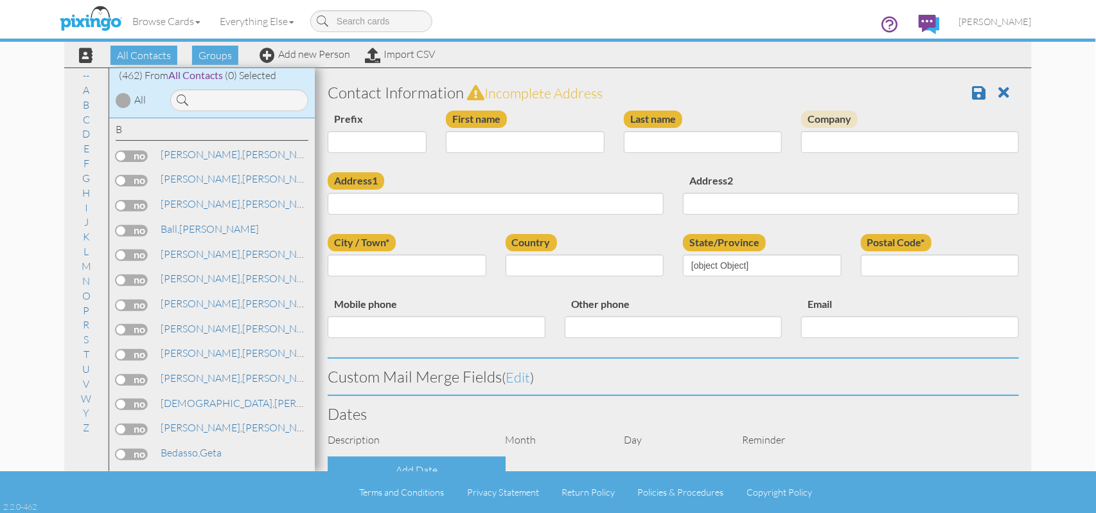
type input "[EMAIL_ADDRESS][DOMAIN_NAME]"
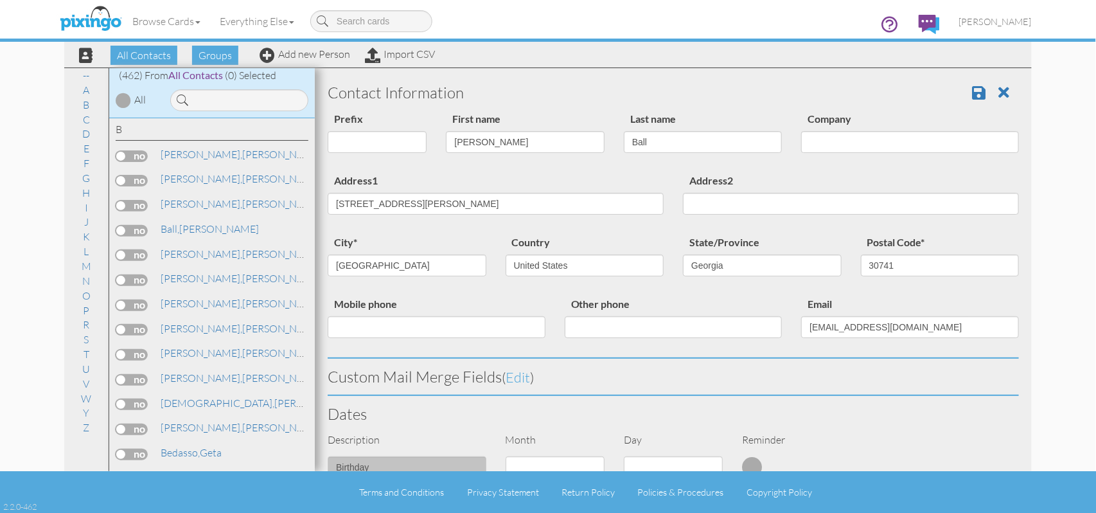
select select "object:1798"
select select "object:2043"
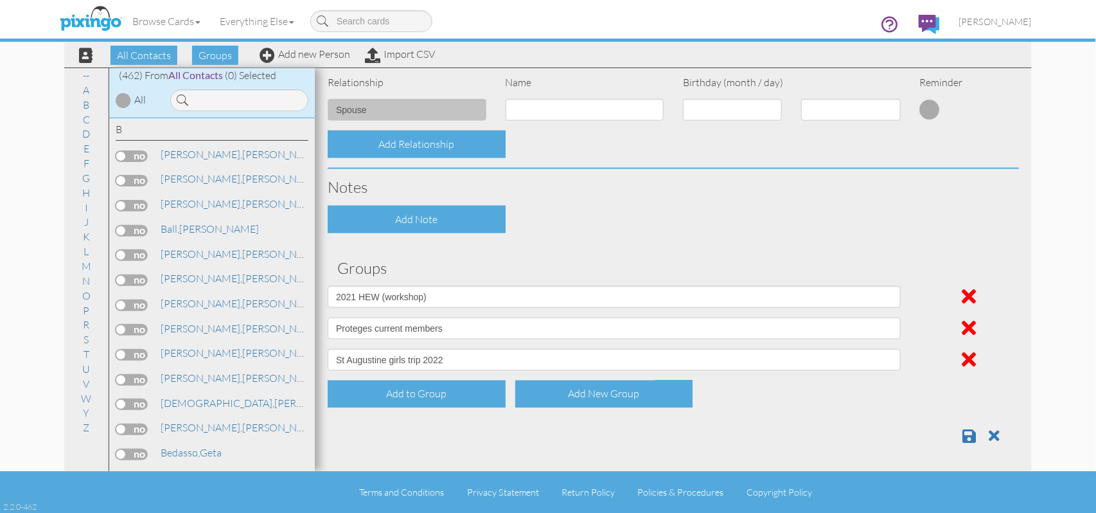
scroll to position [520, 0]
click at [442, 391] on div "Add to Group" at bounding box center [417, 394] width 178 height 28
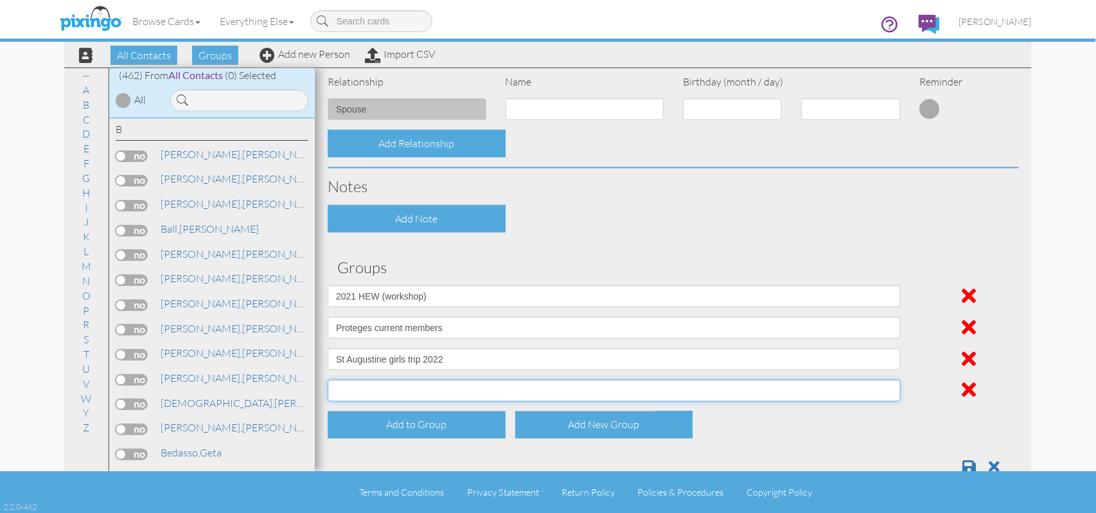
click at [883, 389] on select "2021 HEW (workshop) Back to the Land bad address Christmas card Church Crocket …" at bounding box center [614, 391] width 573 height 22
select select "object:1779"
click at [328, 380] on select "2021 HEW (workshop) Back to the Land bad address Christmas card Church Crocket …" at bounding box center [614, 391] width 573 height 22
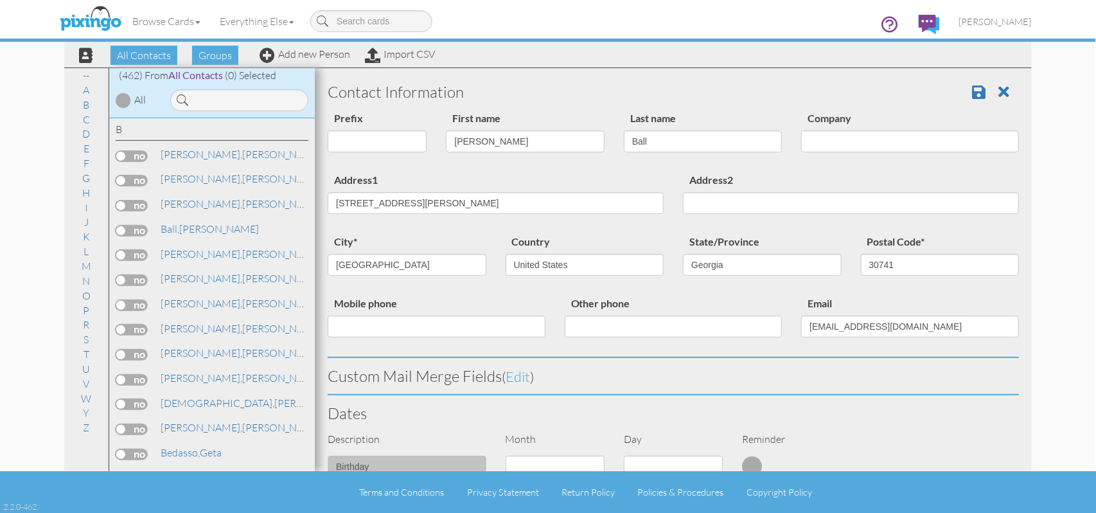
scroll to position [0, 0]
click at [972, 93] on span at bounding box center [978, 92] width 13 height 15
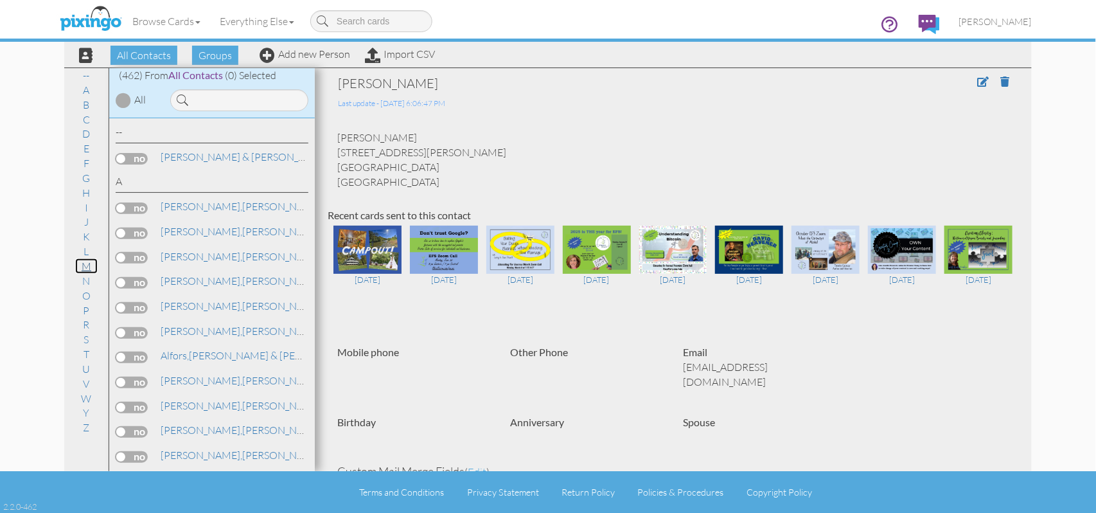
click at [86, 269] on link "M" at bounding box center [86, 265] width 22 height 15
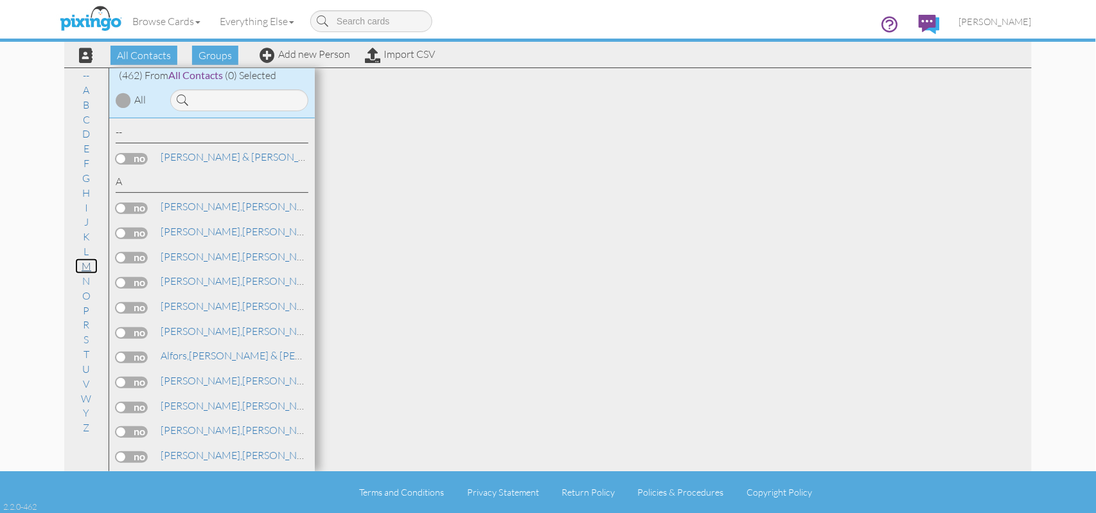
scroll to position [6547, 0]
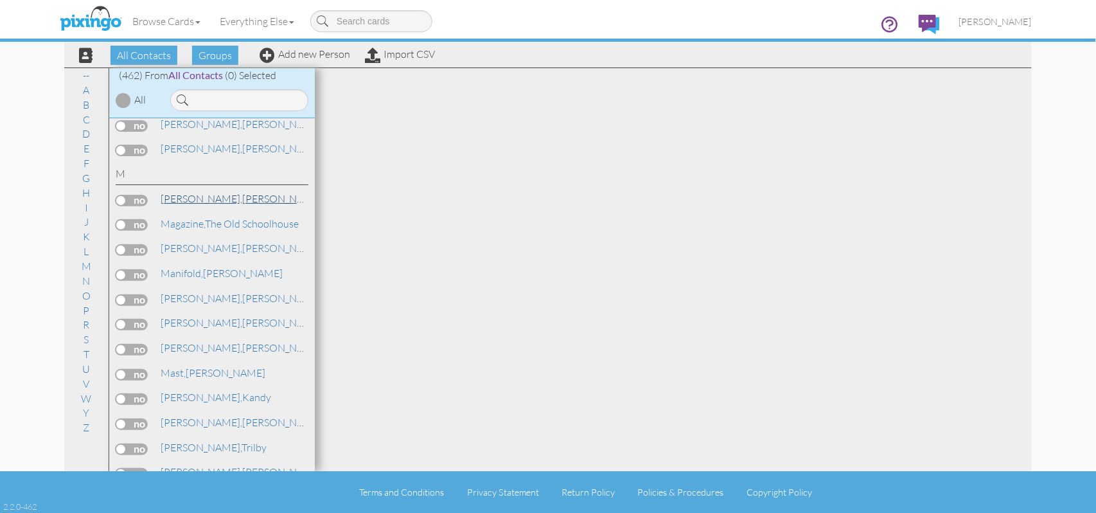
click at [193, 192] on span "[PERSON_NAME]," at bounding box center [202, 198] width 82 height 13
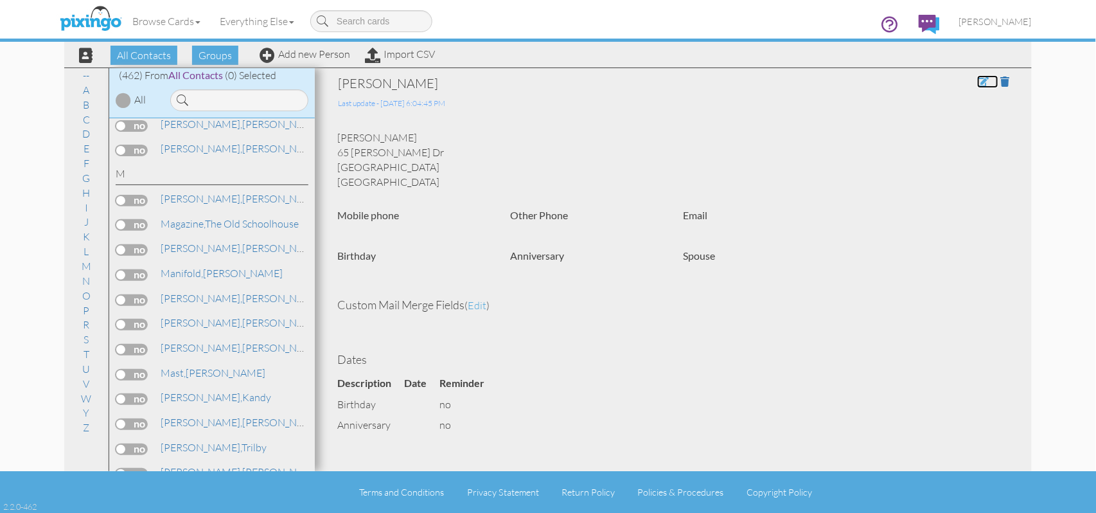
click at [977, 80] on span at bounding box center [983, 81] width 12 height 10
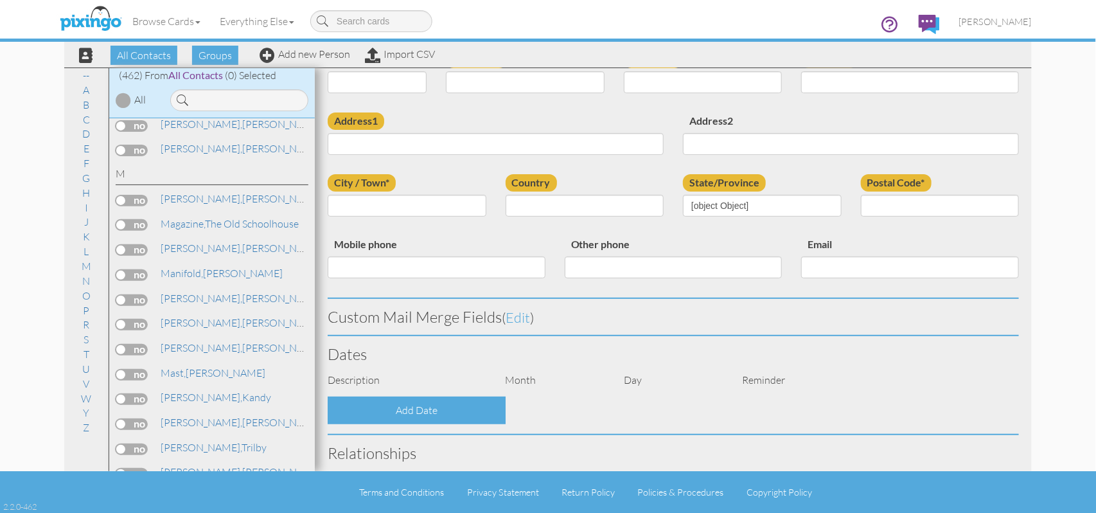
type input "[PERSON_NAME]"
type input "Maddox"
type input "65 [PERSON_NAME] Dr"
type input "Locust Grove"
type input "30248"
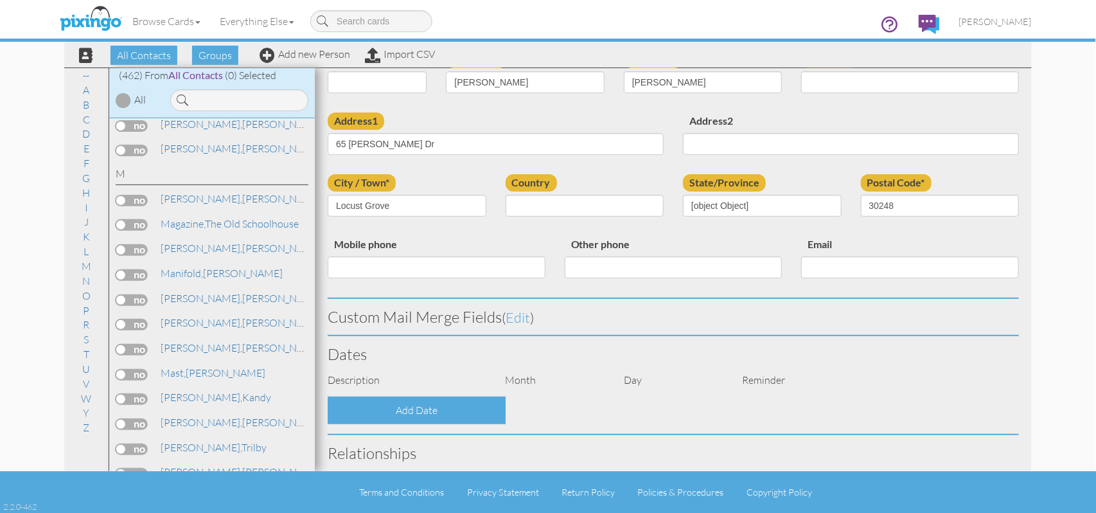
select select "object:1774"
select select "object:2019"
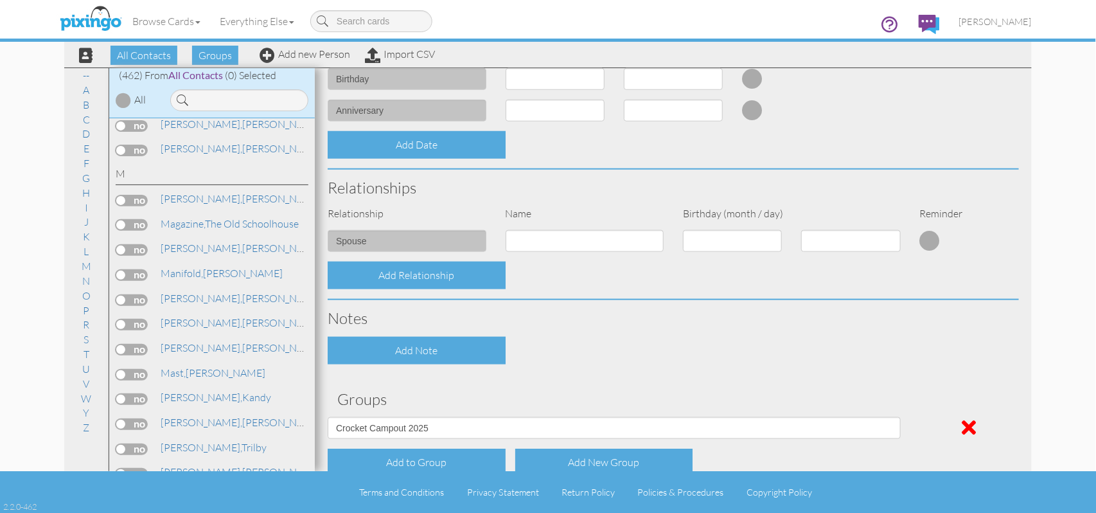
scroll to position [428, 0]
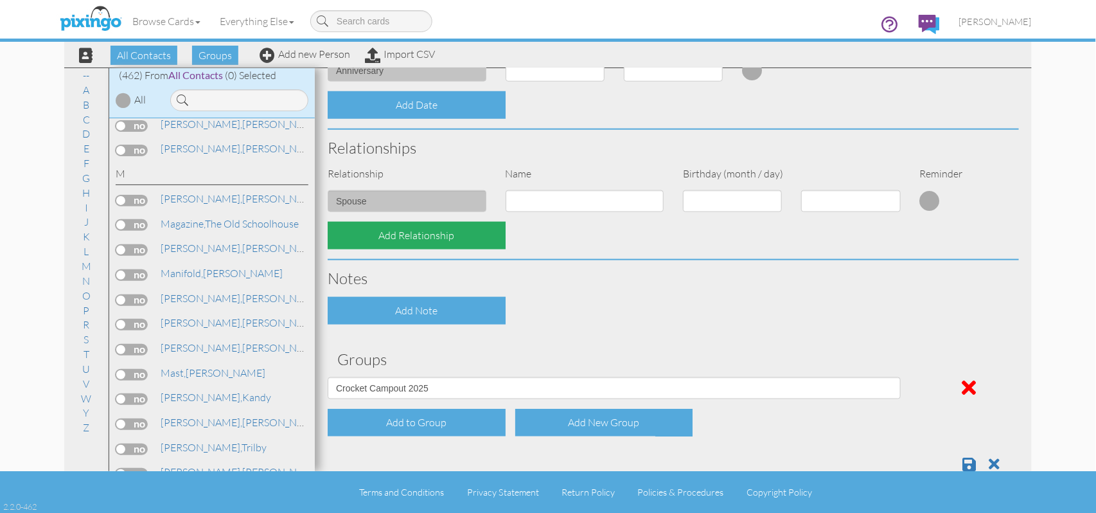
click at [468, 240] on div "Add Relationship" at bounding box center [417, 236] width 178 height 28
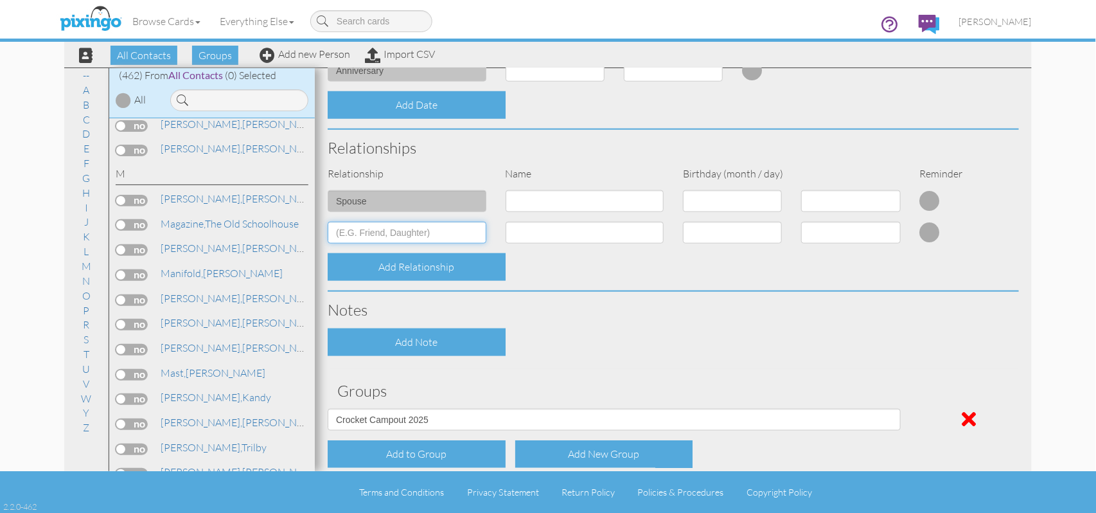
click at [389, 230] on input at bounding box center [407, 233] width 159 height 22
type input "Kids"
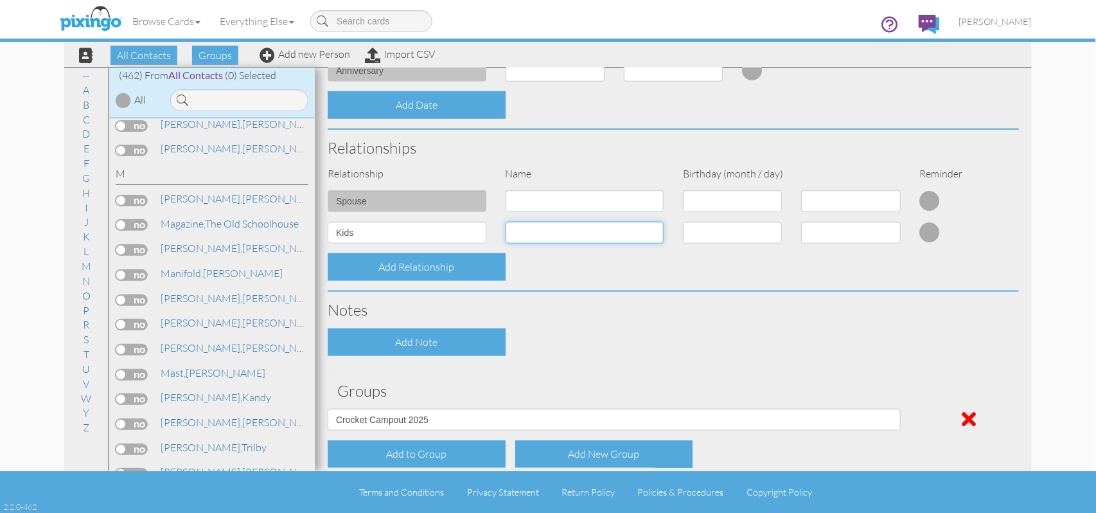
click at [517, 212] on input at bounding box center [585, 201] width 159 height 22
paste input "[PERSON_NAME] and [PERSON_NAME]"
click at [541, 233] on input "[PERSON_NAME] and [PERSON_NAME]" at bounding box center [585, 233] width 159 height 22
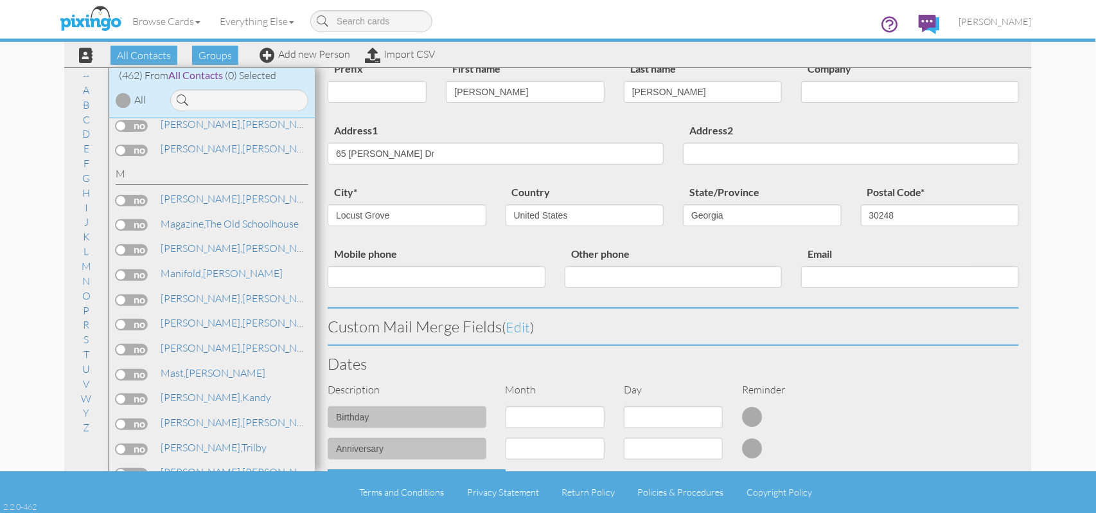
scroll to position [0, 0]
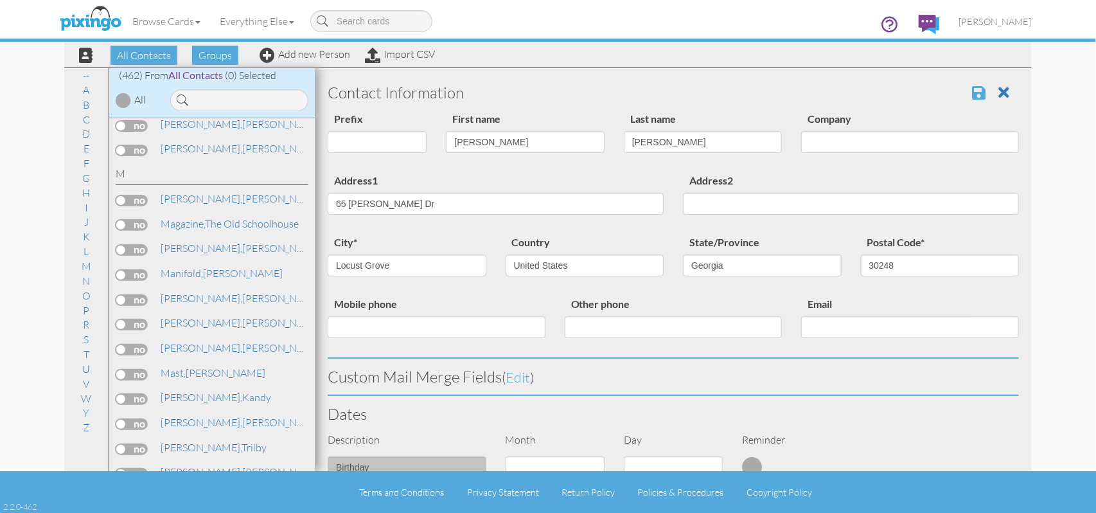
type input "[PERSON_NAME] and [PERSON_NAME]"
click at [972, 90] on span at bounding box center [978, 92] width 13 height 15
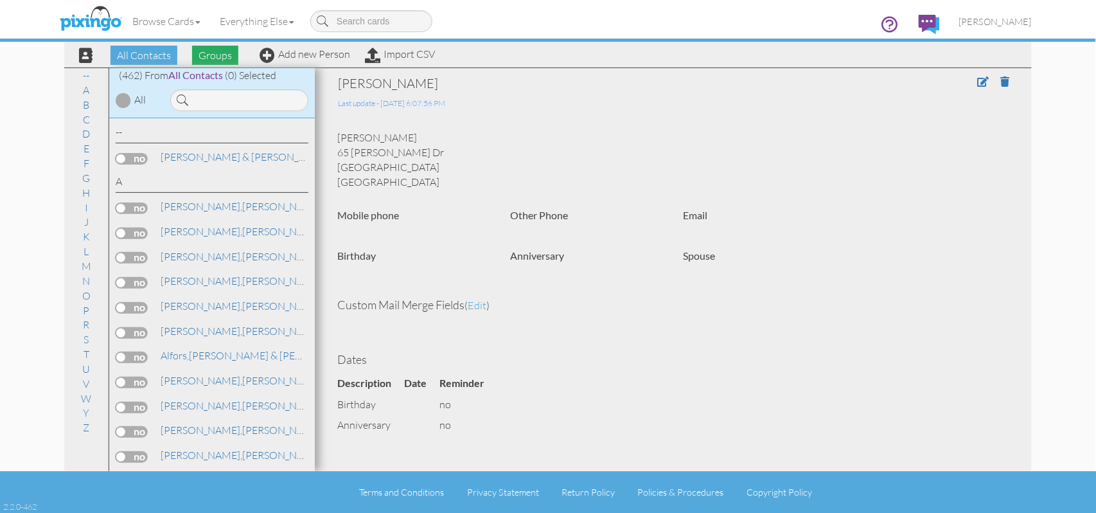
click at [220, 57] on span "Groups" at bounding box center [215, 55] width 46 height 19
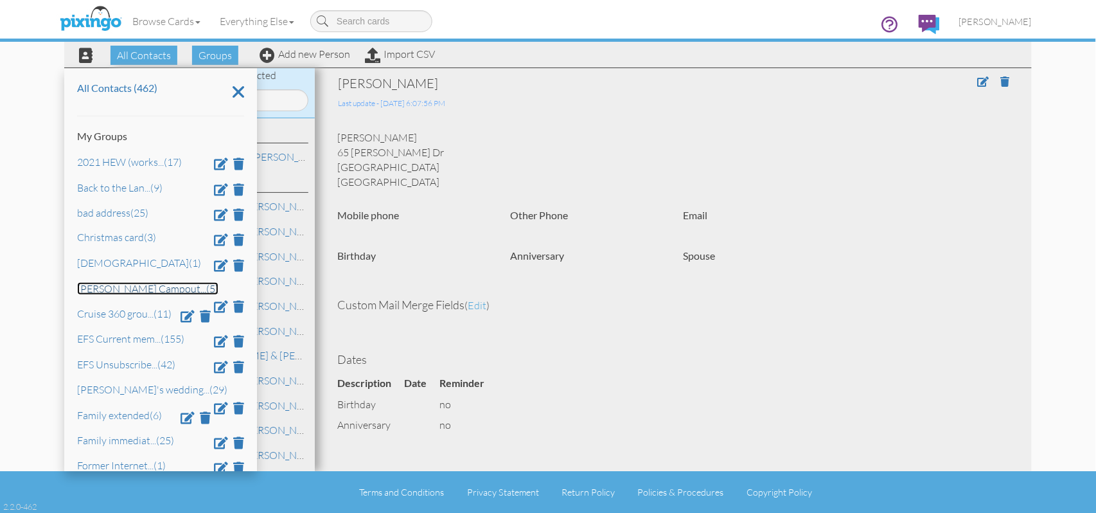
click at [121, 291] on link "[PERSON_NAME] Campout ... (5)" at bounding box center [147, 288] width 141 height 13
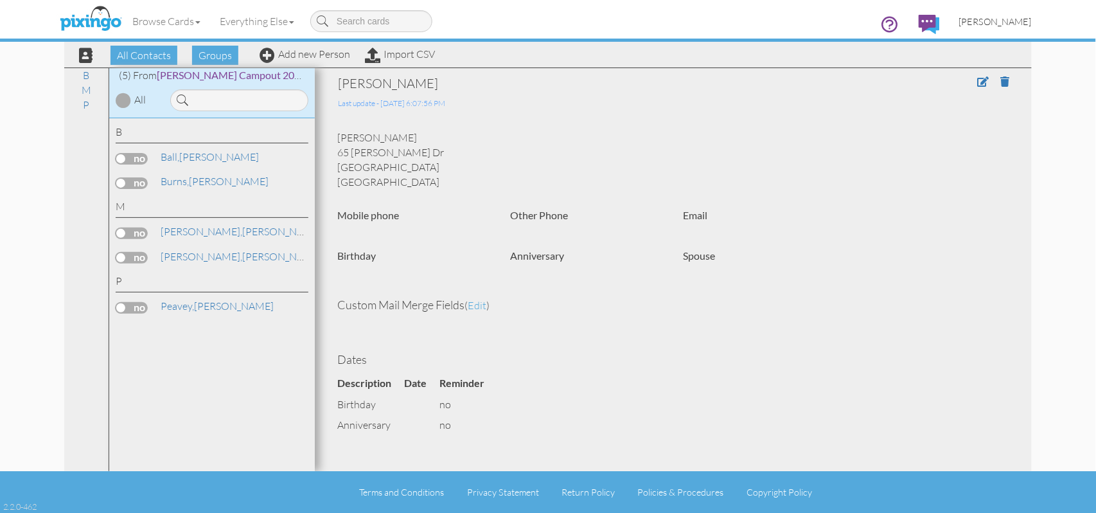
click at [998, 24] on span "[PERSON_NAME]" at bounding box center [995, 21] width 73 height 11
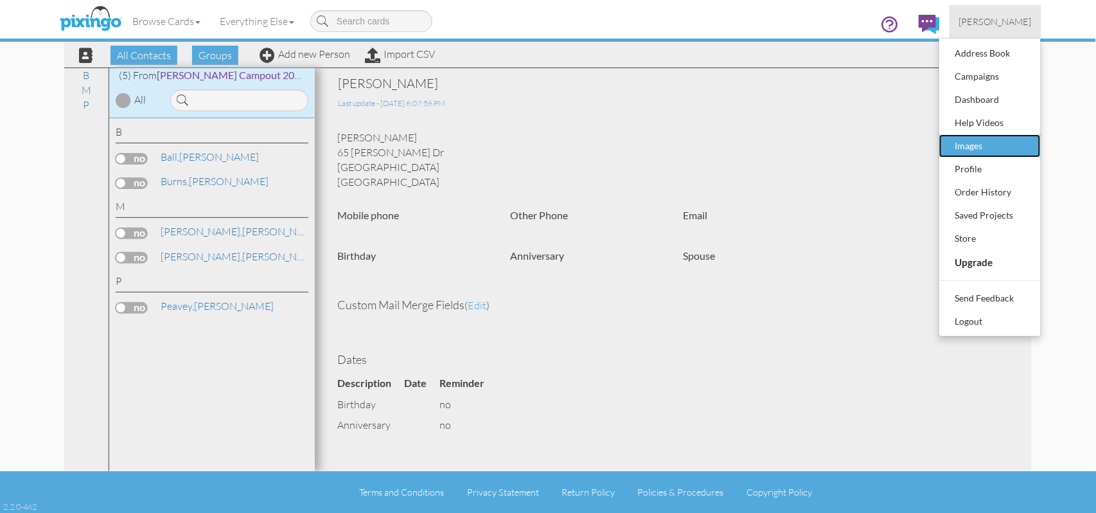
click at [953, 149] on div "Images" at bounding box center [990, 145] width 76 height 19
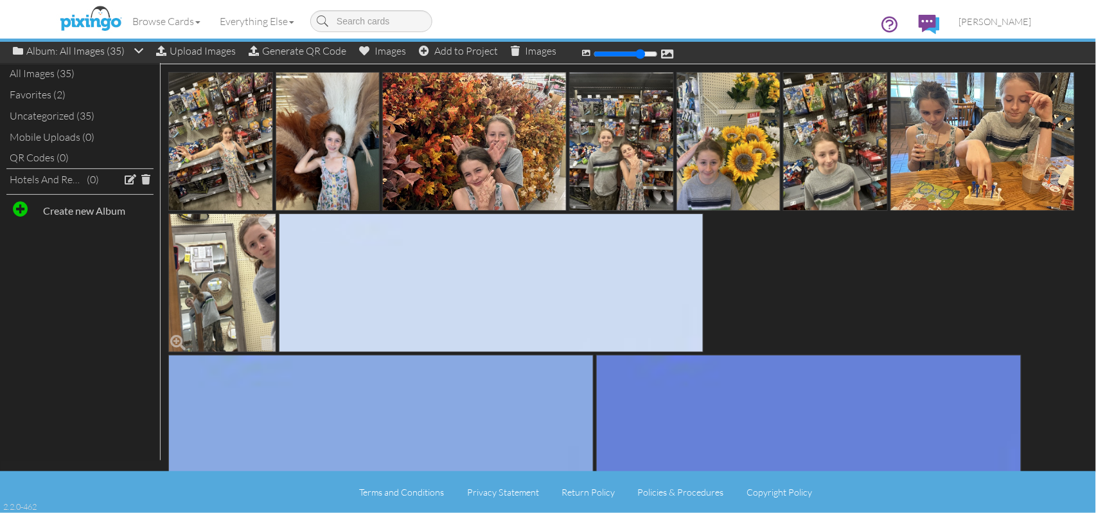
click at [276, 260] on img at bounding box center [222, 282] width 108 height 139
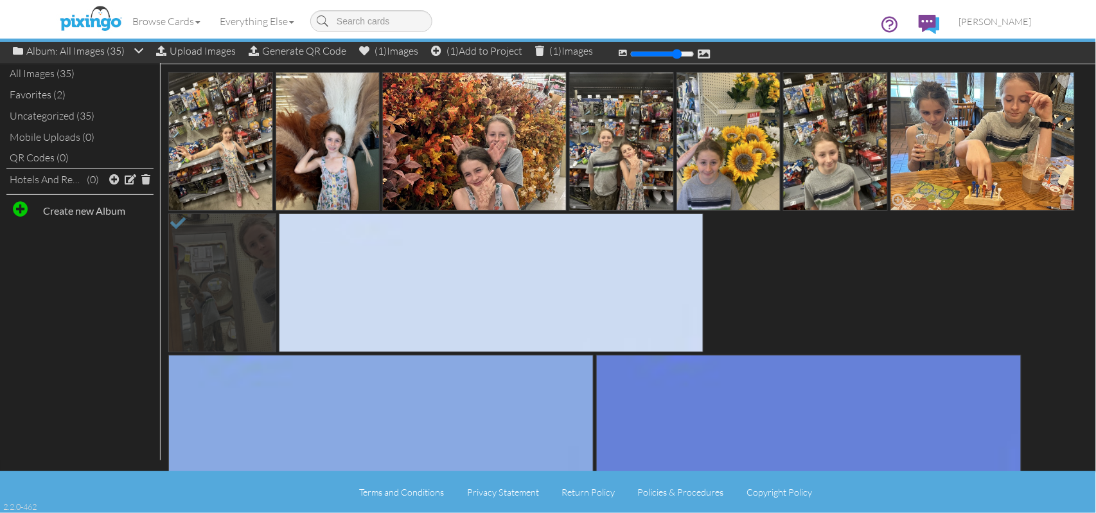
click at [891, 211] on img at bounding box center [983, 141] width 184 height 139
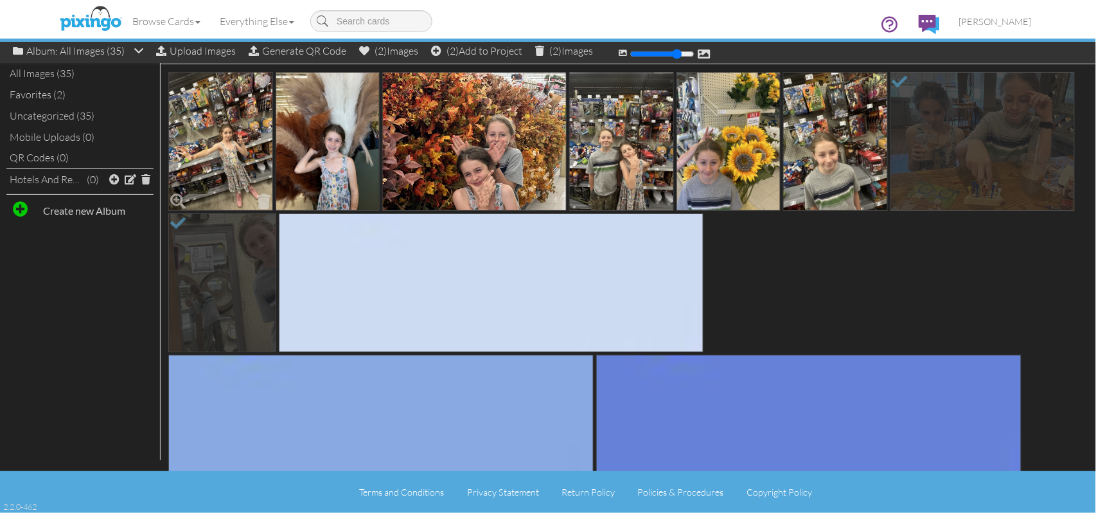
click at [230, 140] on img at bounding box center [220, 141] width 105 height 139
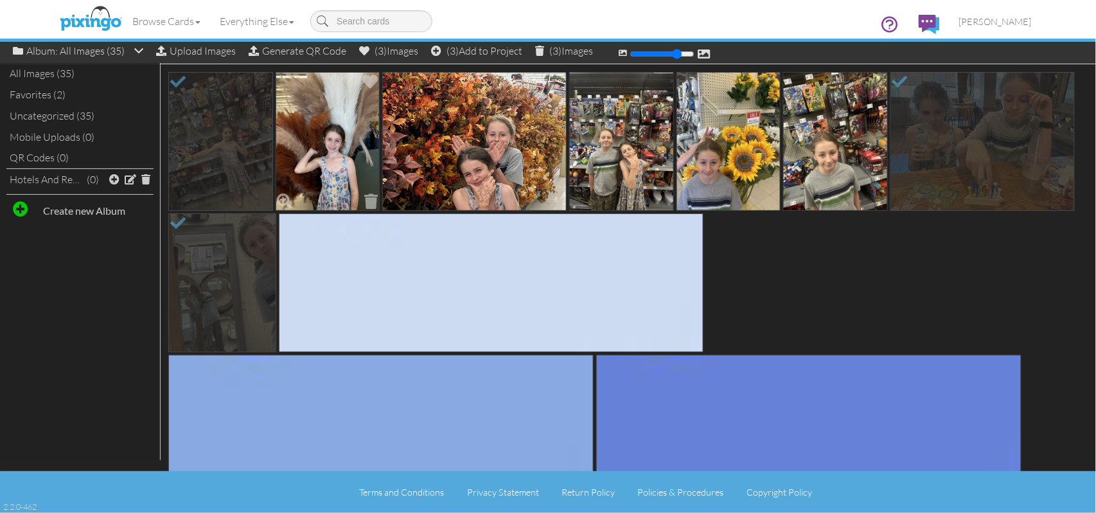
click at [307, 129] on img at bounding box center [328, 141] width 105 height 139
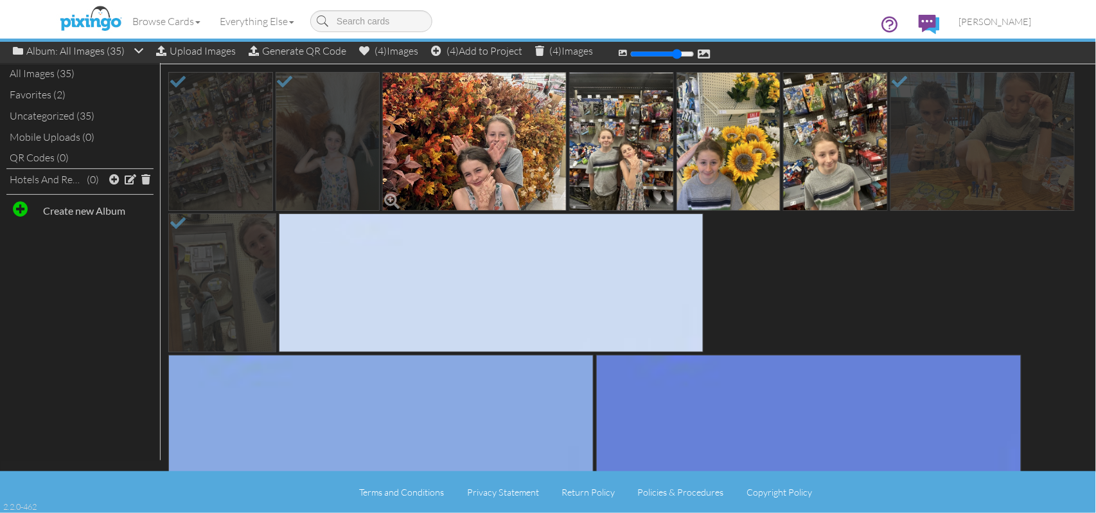
click at [447, 122] on img at bounding box center [474, 141] width 184 height 139
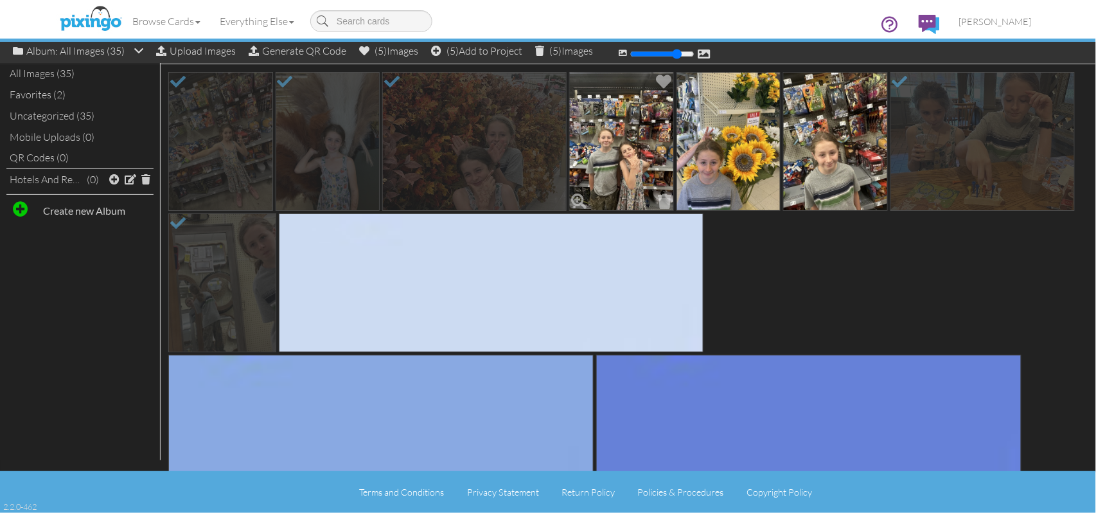
click at [605, 134] on img at bounding box center [621, 141] width 105 height 139
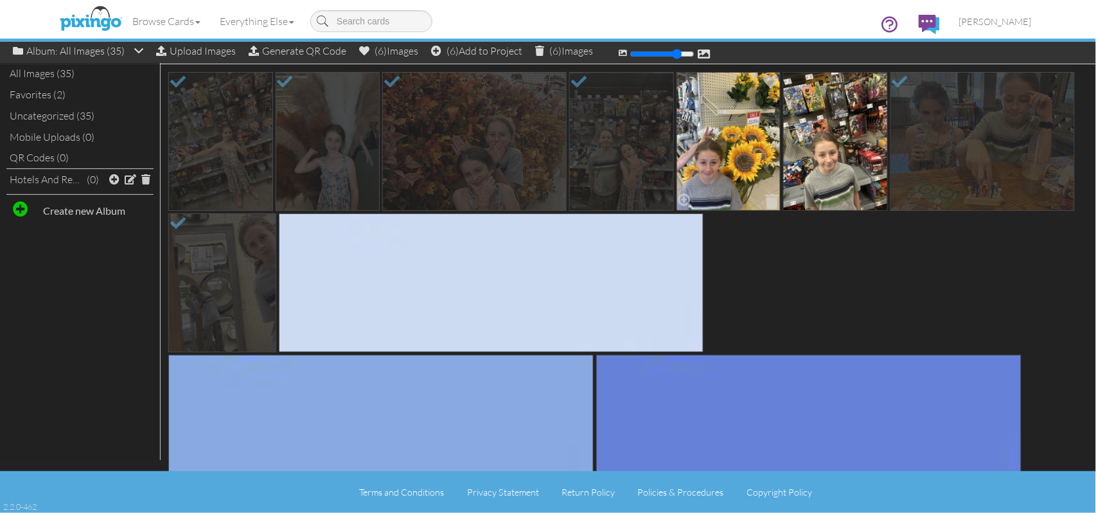
click at [702, 132] on img at bounding box center [729, 141] width 105 height 139
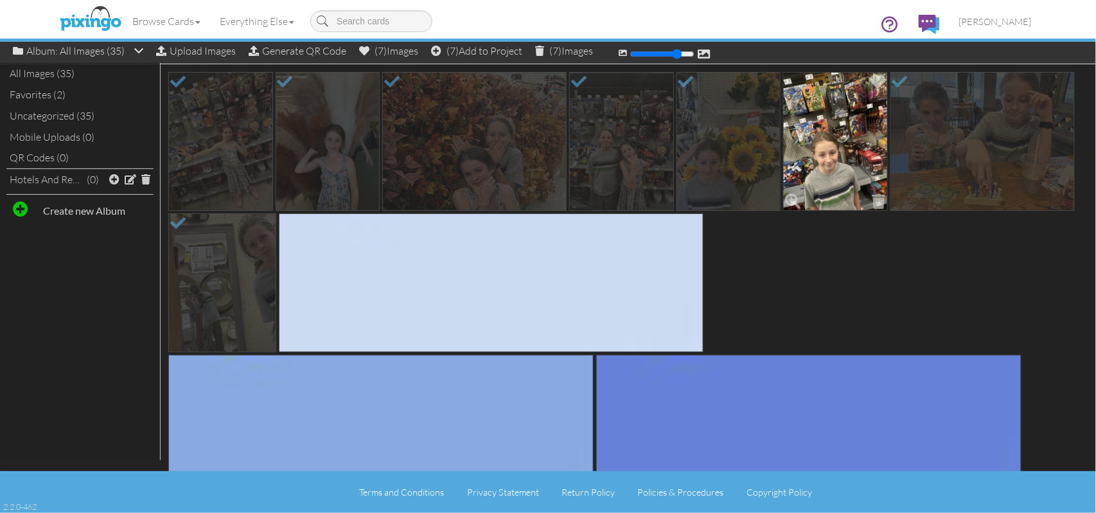
click at [813, 129] on img at bounding box center [835, 141] width 105 height 139
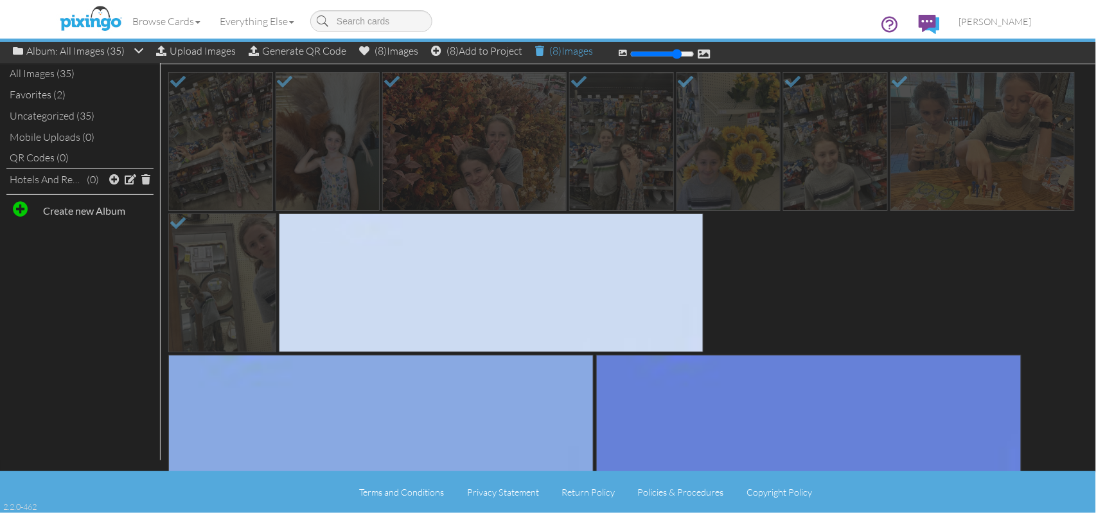
click at [544, 52] on span at bounding box center [539, 51] width 9 height 10
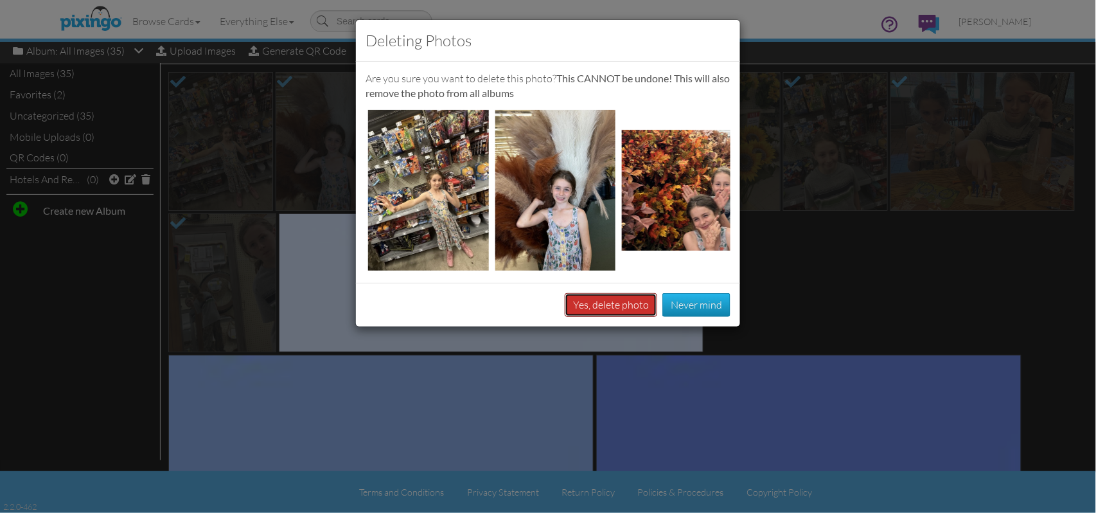
click at [616, 317] on button "Yes, delete photo" at bounding box center [611, 305] width 93 height 24
